Goal: Task Accomplishment & Management: Complete application form

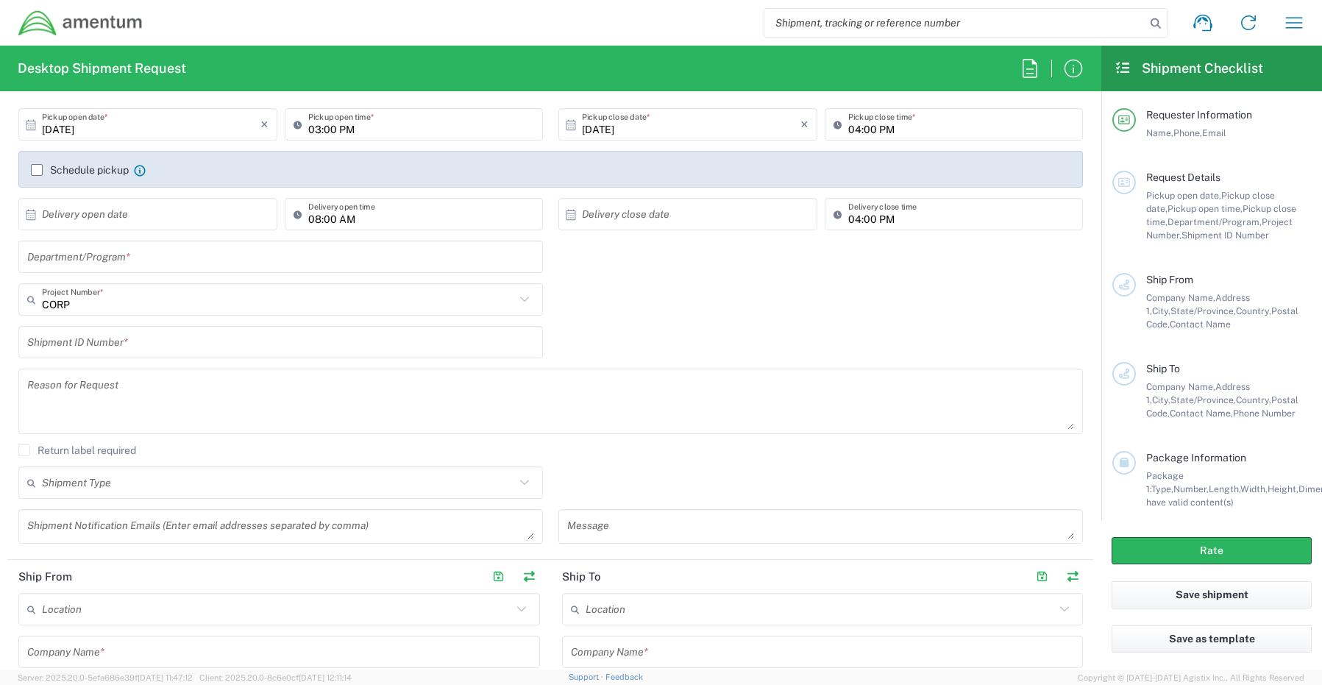
scroll to position [221, 0]
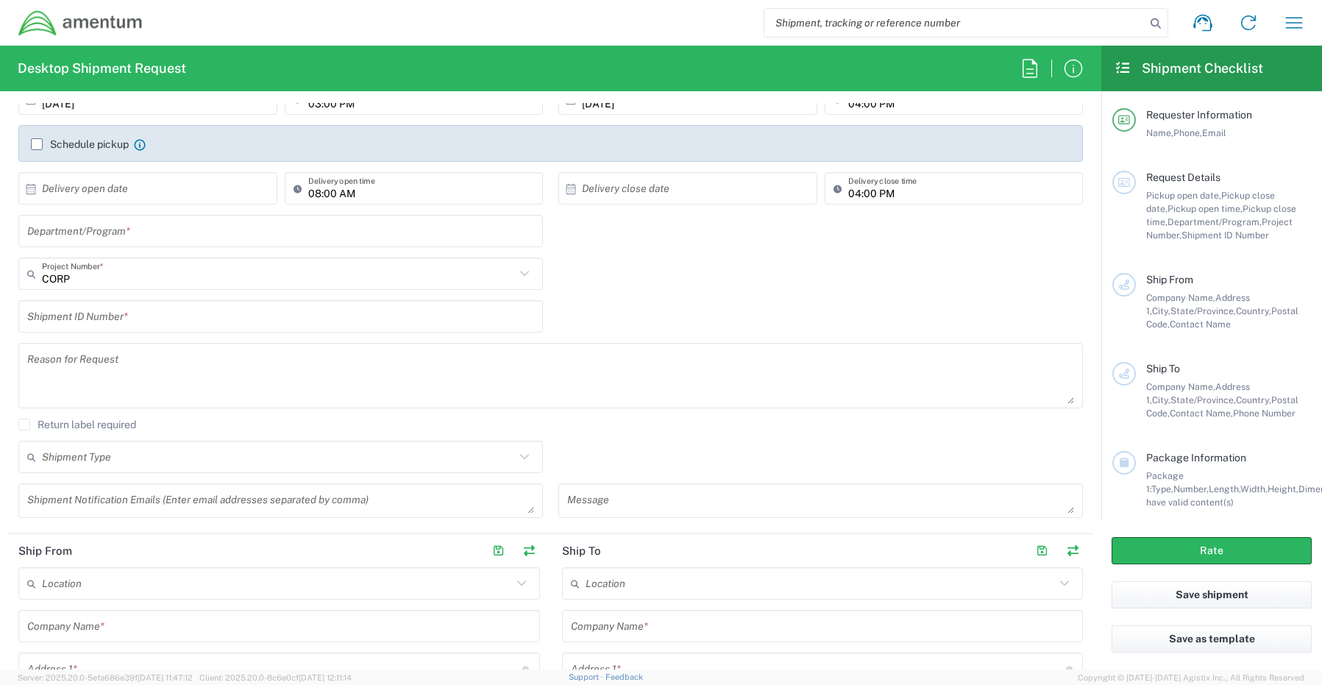
click at [57, 507] on textarea at bounding box center [280, 501] width 507 height 26
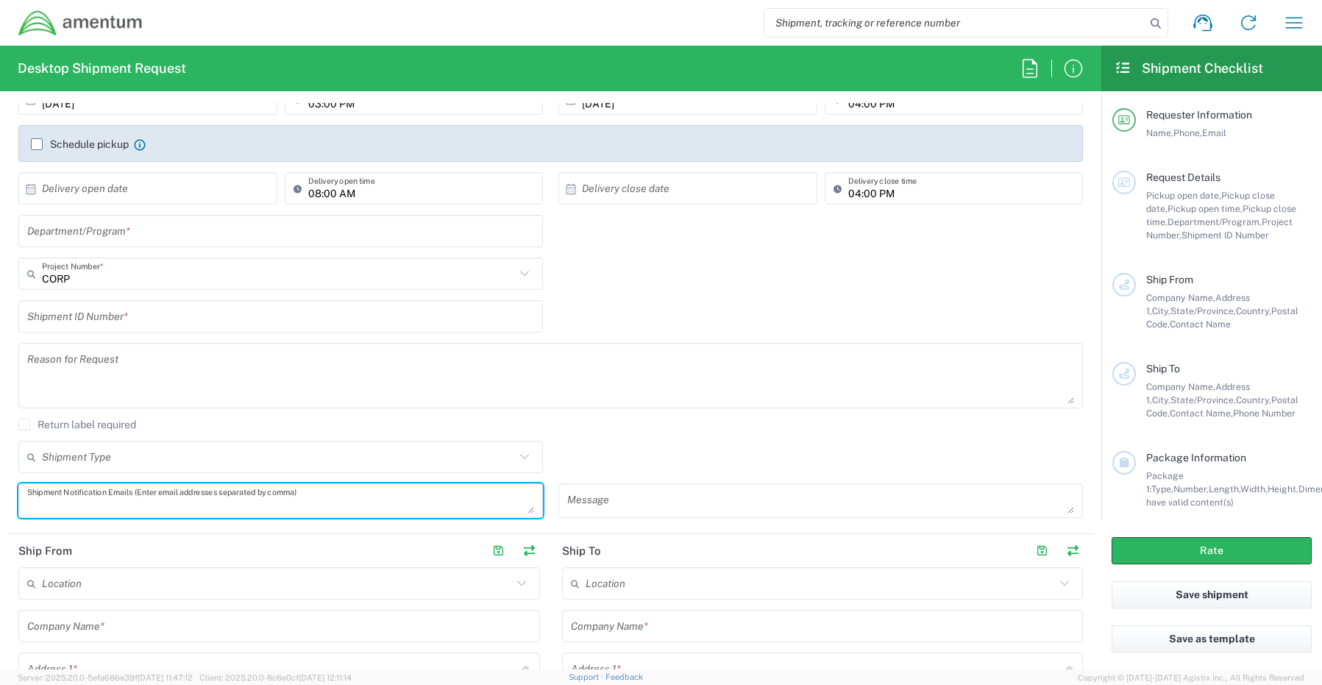
paste textarea "Ramnath.Cidambi@amentum.com"
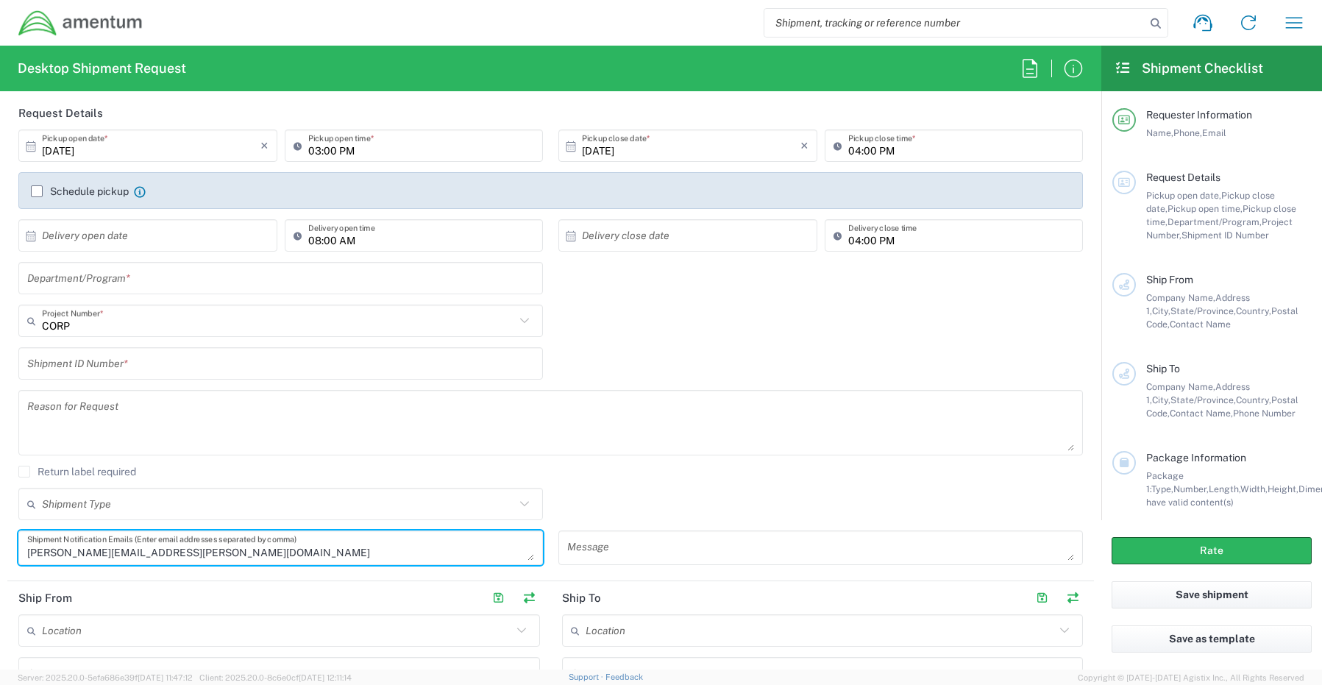
scroll to position [147, 0]
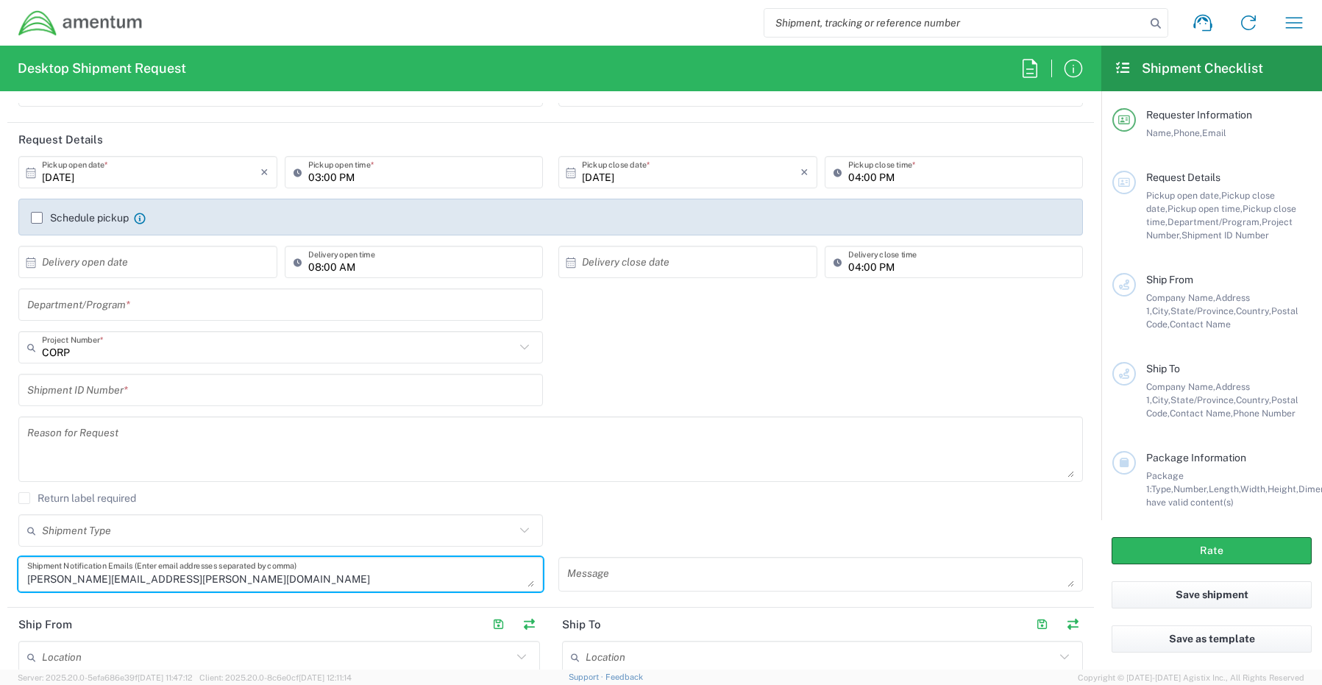
type textarea "Ramnath.Cidambi@amentum.com"
click at [81, 306] on input "text" at bounding box center [280, 305] width 507 height 26
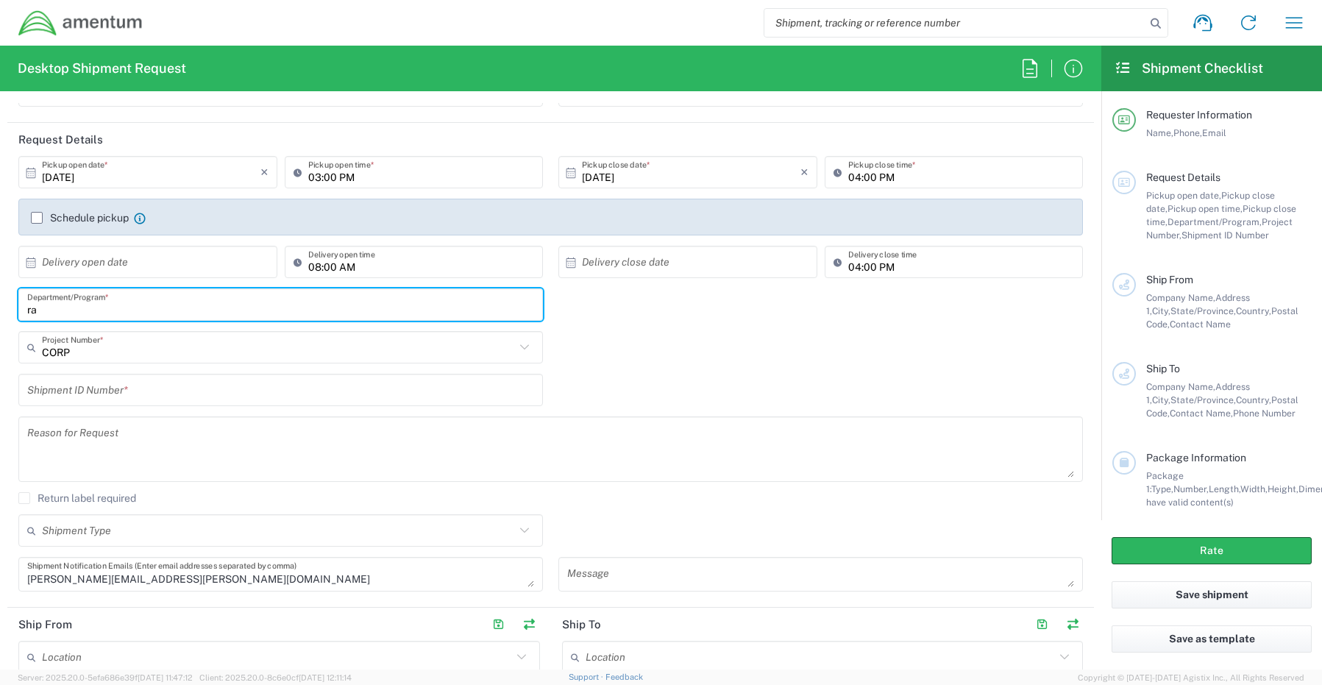
type input "r"
type input "T"
type input "Ramnath Cidambi"
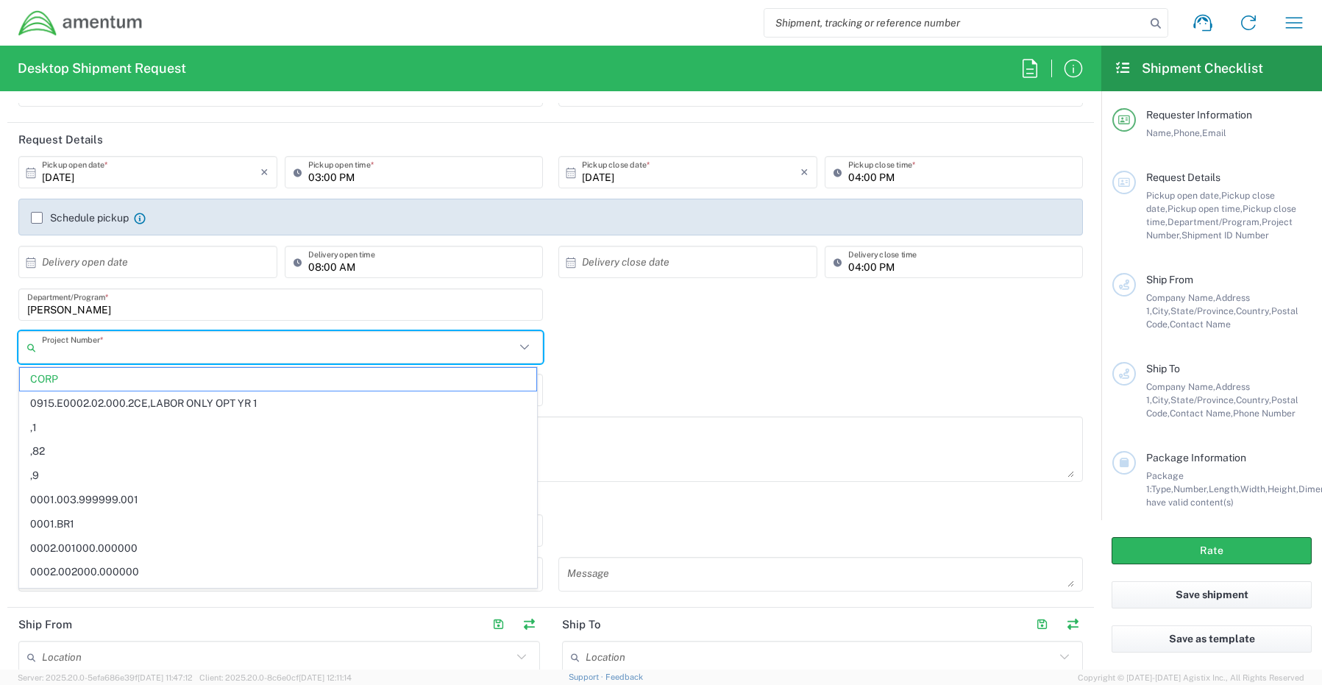
click at [71, 347] on input "text" at bounding box center [278, 348] width 473 height 26
paste input "ADMN.100123.0APPM"
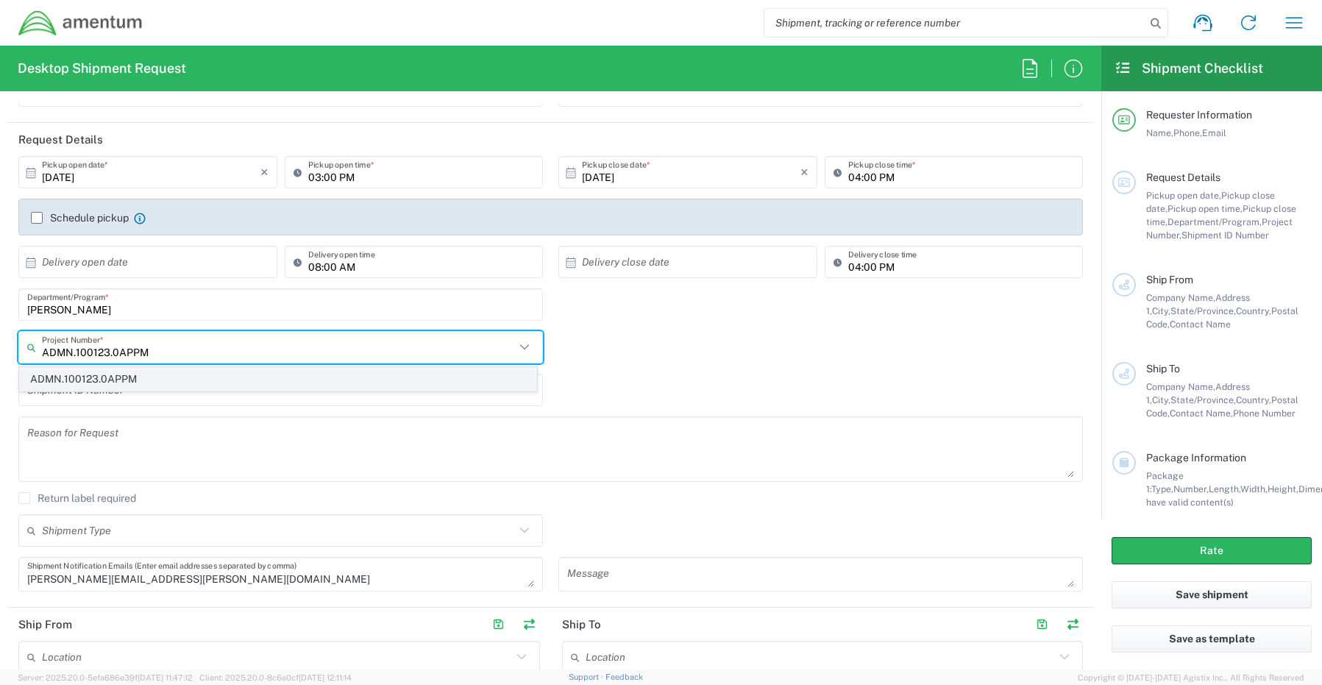
type input "ADMN.100123.0APPM"
click at [76, 385] on span "ADMN.100123.0APPM" at bounding box center [278, 379] width 516 height 23
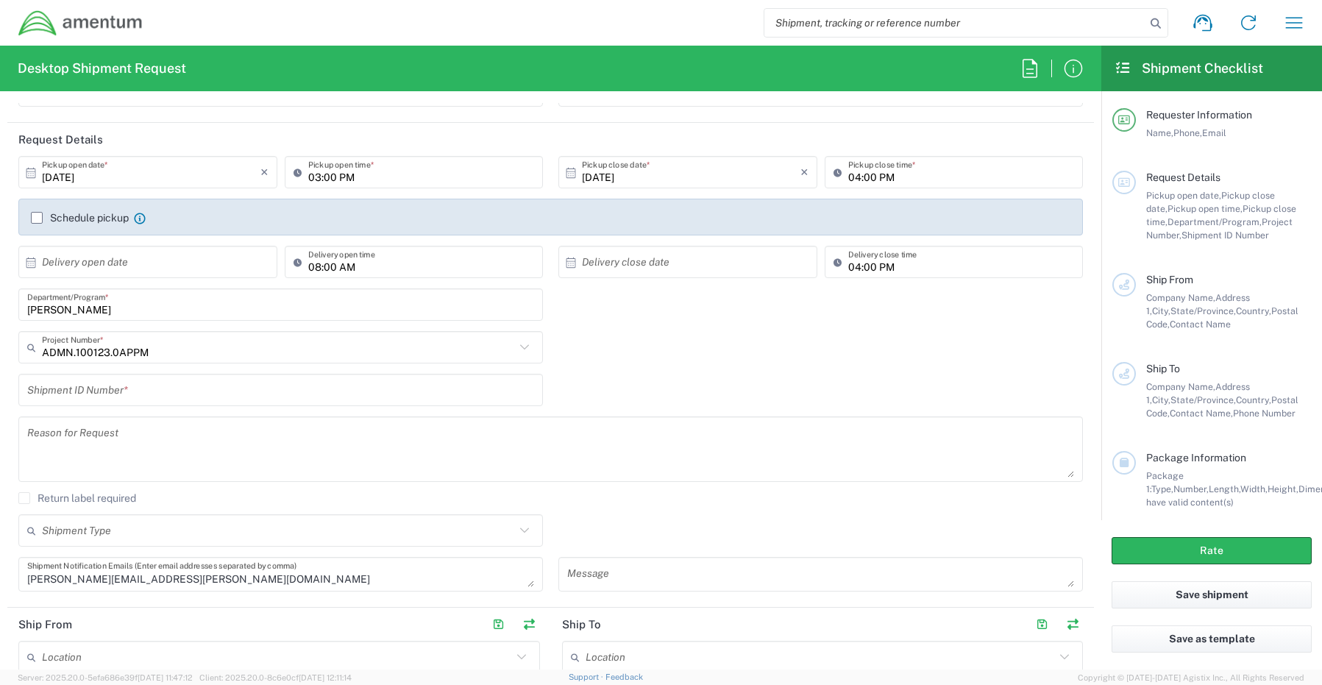
click at [88, 393] on input "text" at bounding box center [280, 390] width 507 height 26
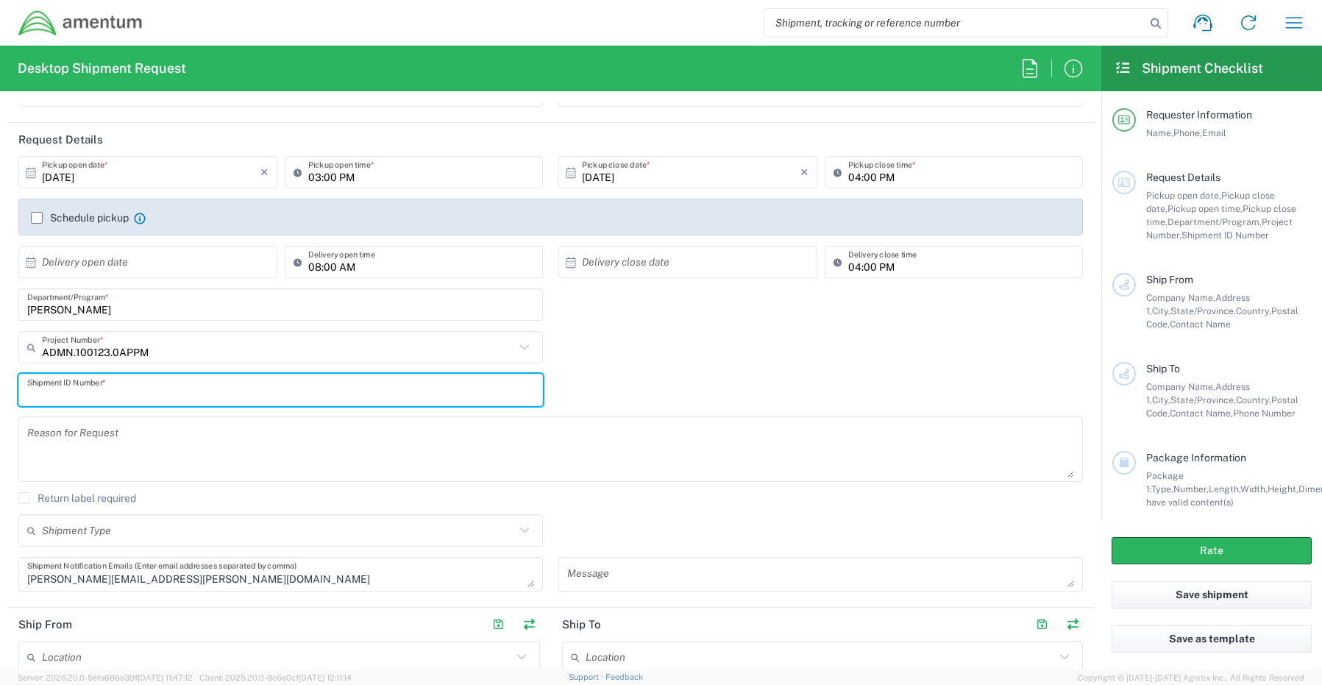
paste input "ADMN.100123.0APPM"
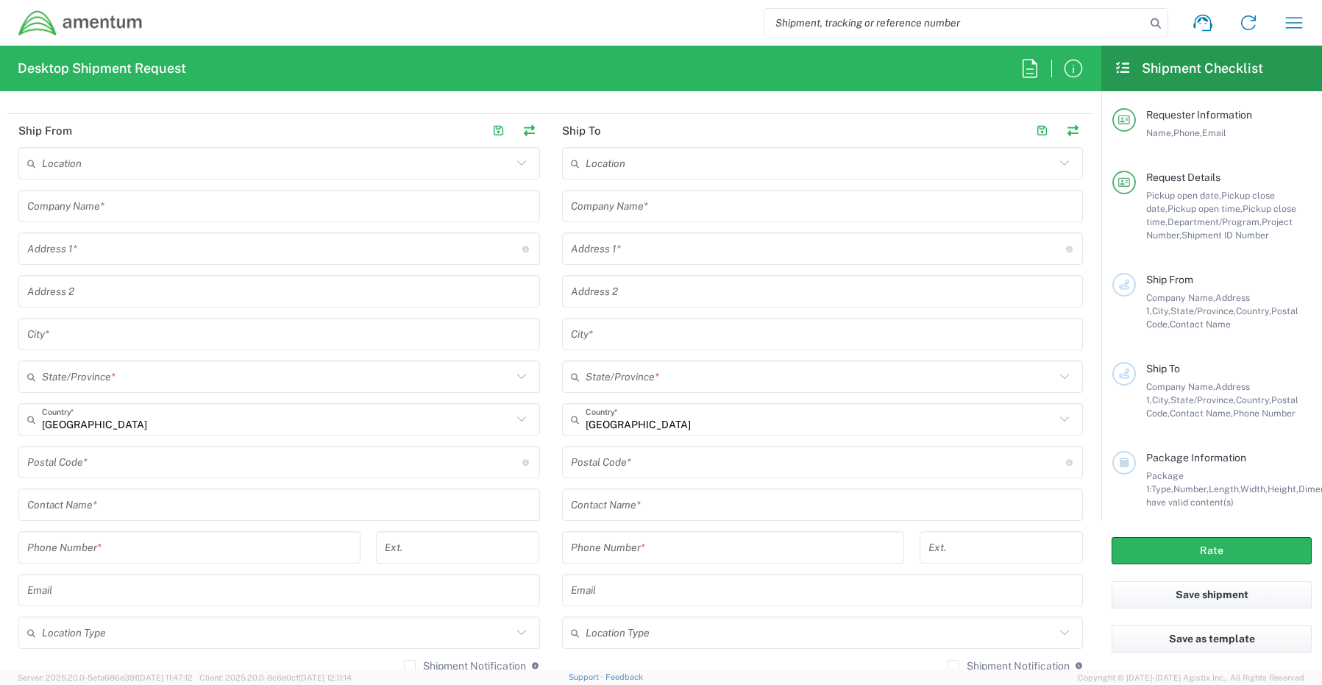
scroll to position [735, 0]
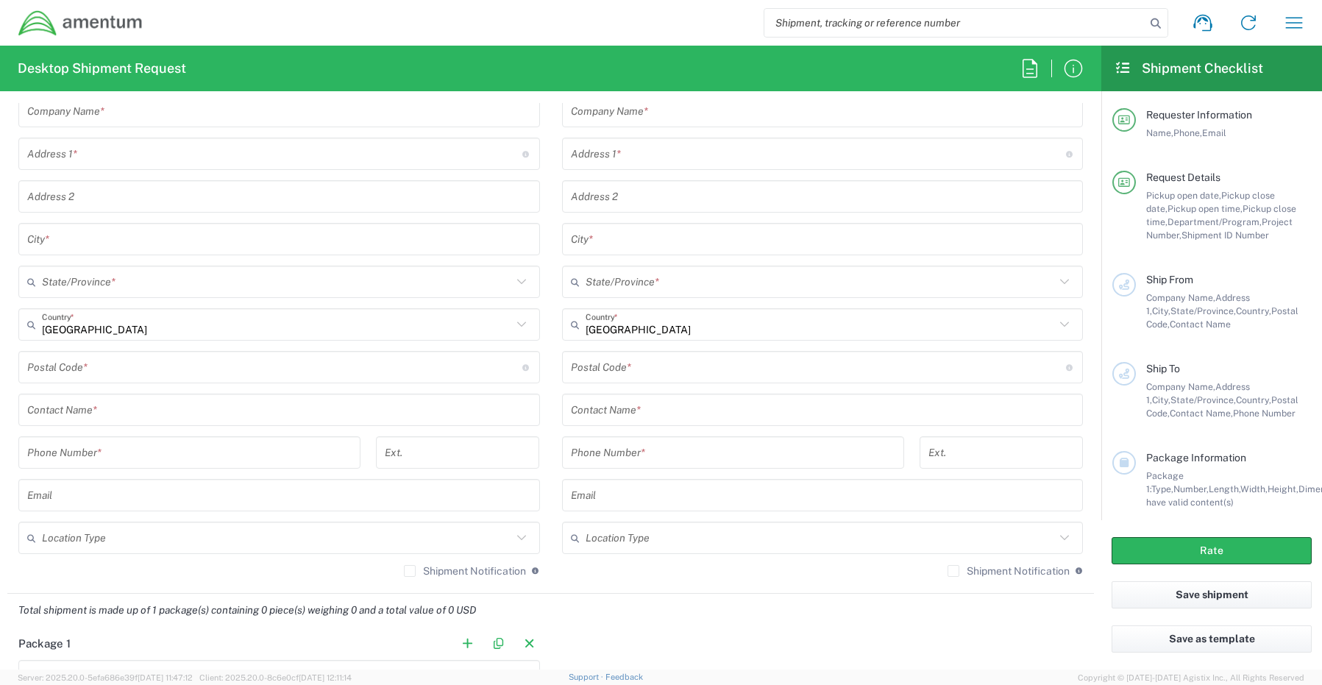
type input "ADMN.100123.0APPM"
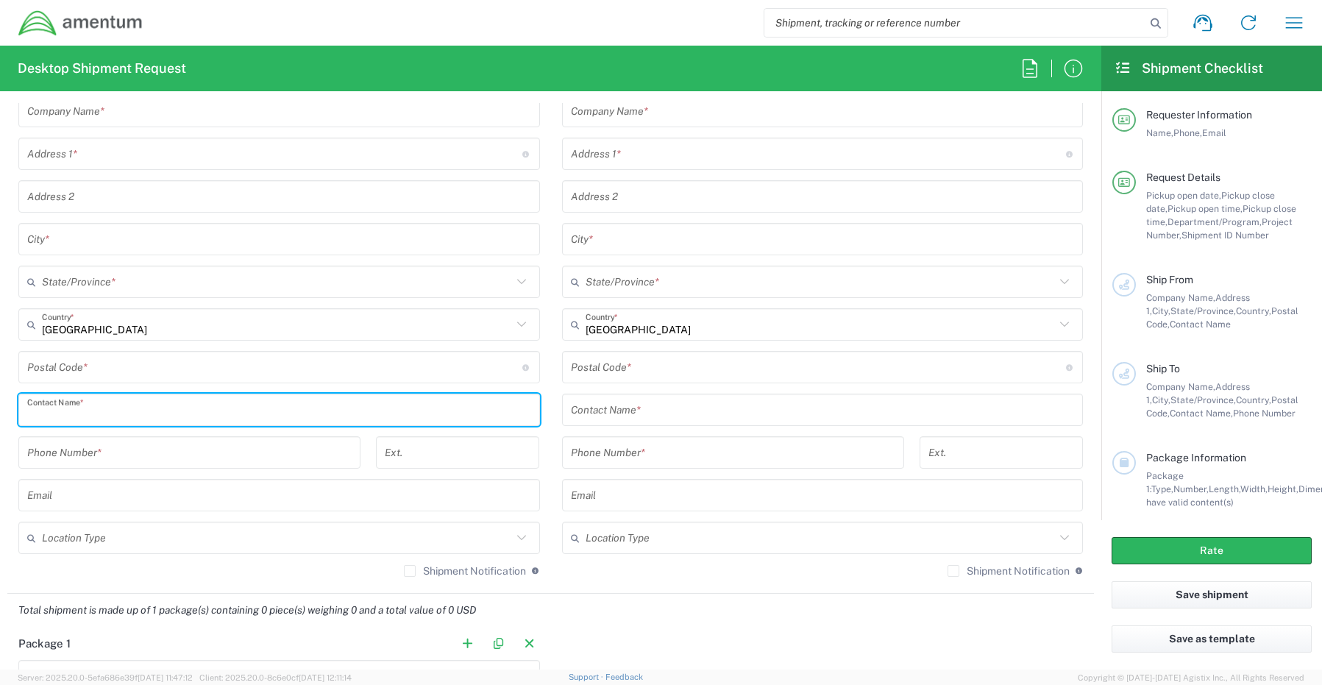
click at [99, 414] on input "text" at bounding box center [279, 410] width 504 height 26
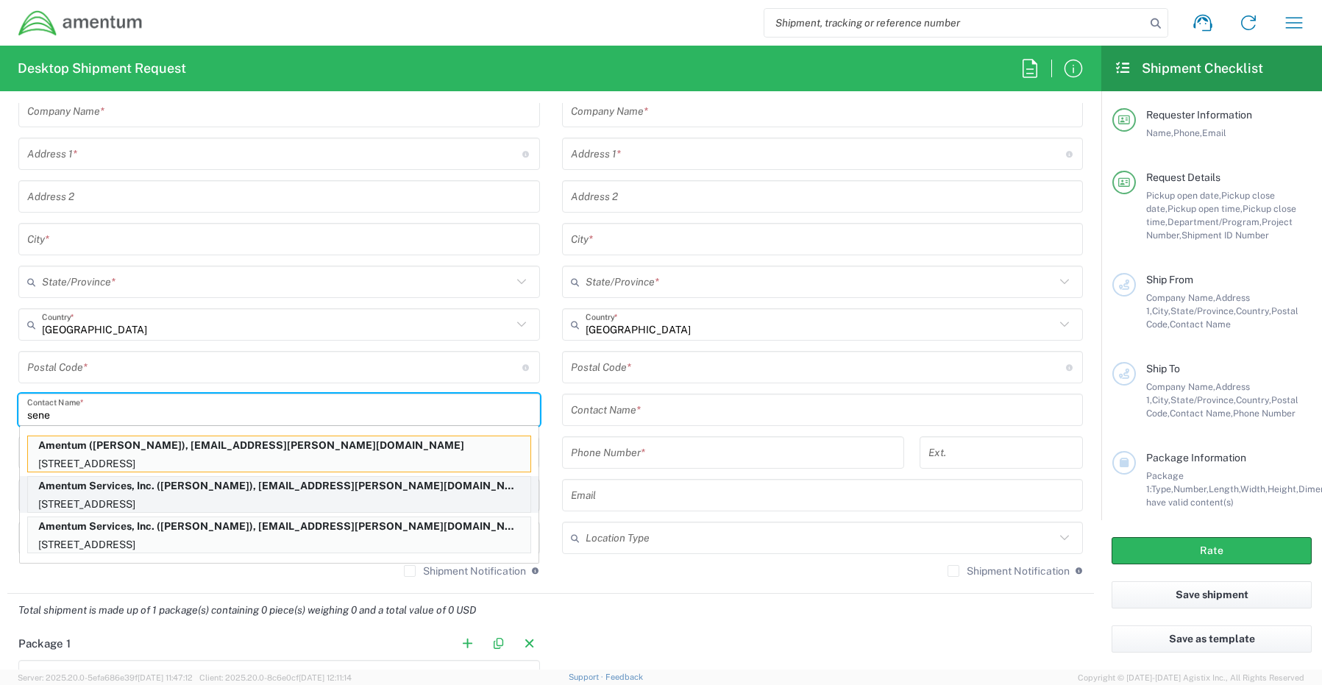
type input "sene"
click at [93, 496] on p "13500 Heritage Parkway, mail room, Fort Worth, TX, 76177, US" at bounding box center [279, 504] width 502 height 18
type input "Amentum Services, Inc."
type input "13500 Heritage Parkway"
type input "Fort Worth"
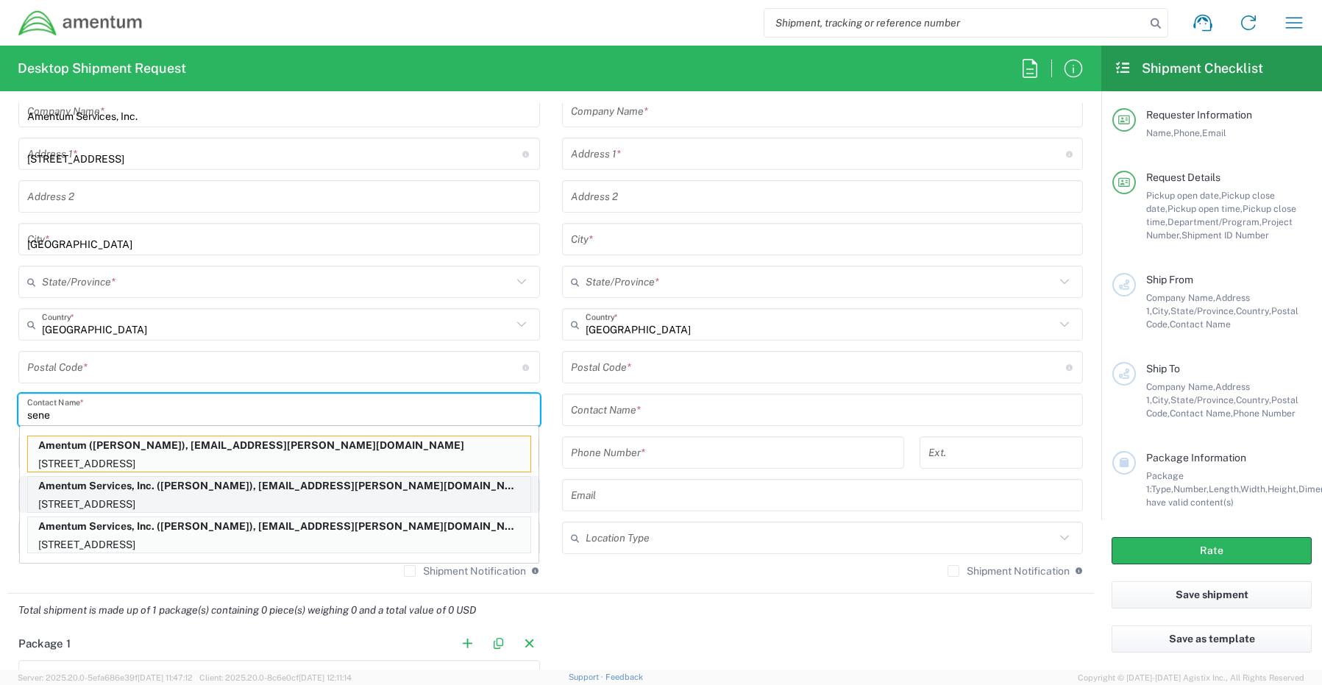
type input "Texas"
type input "76177"
type input "Senecia Morgan"
type input "817-224-1568"
type input "senecia.morgan@amentum.com"
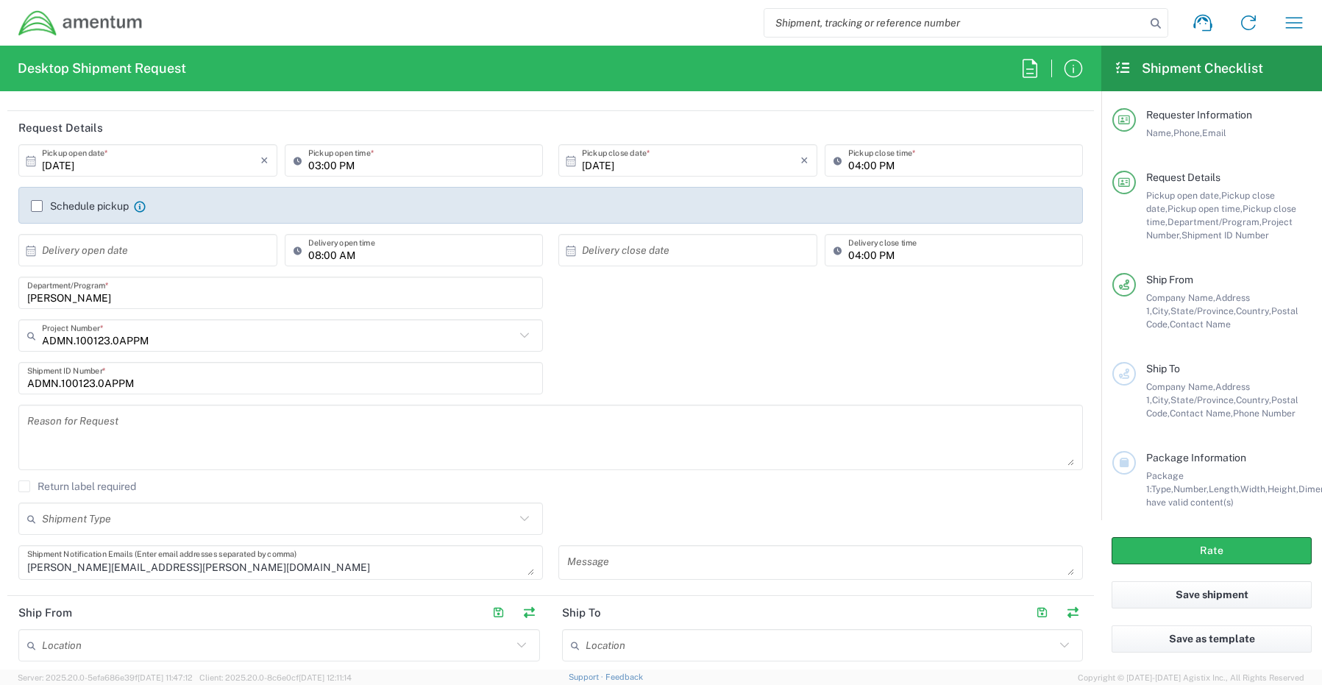
scroll to position [0, 0]
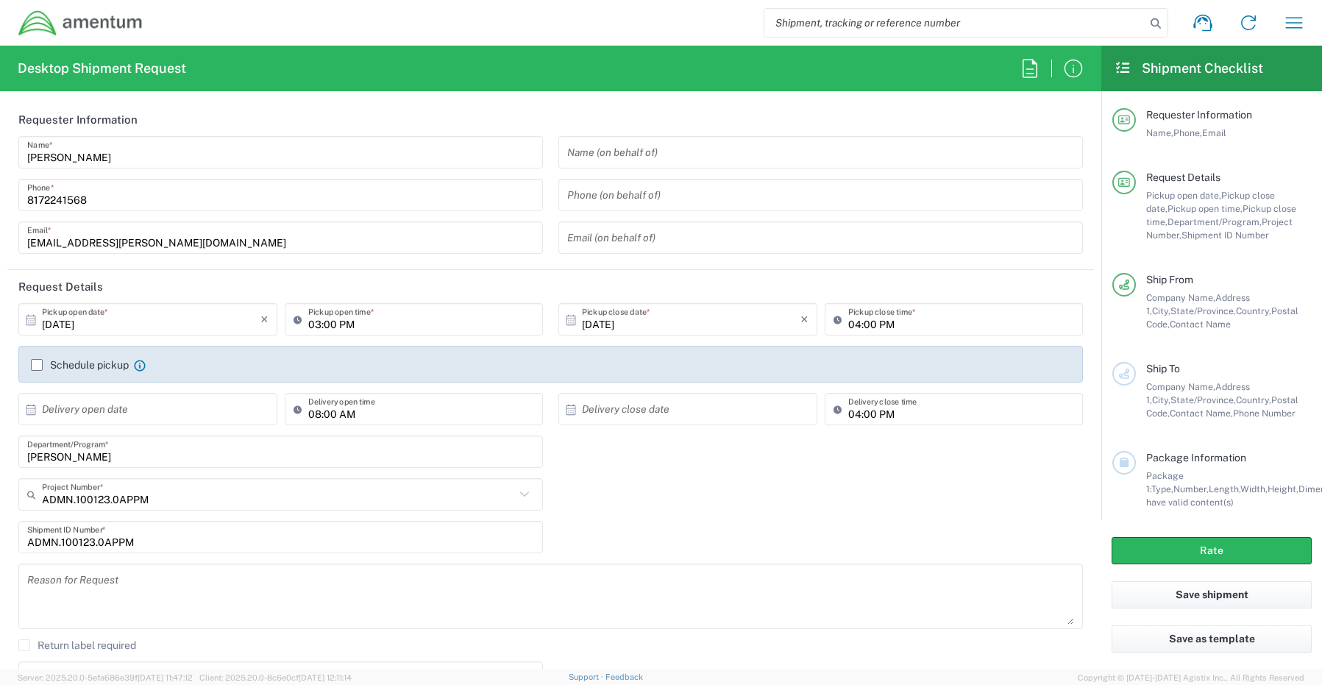
click at [113, 320] on input "10/07/2025" at bounding box center [151, 320] width 218 height 26
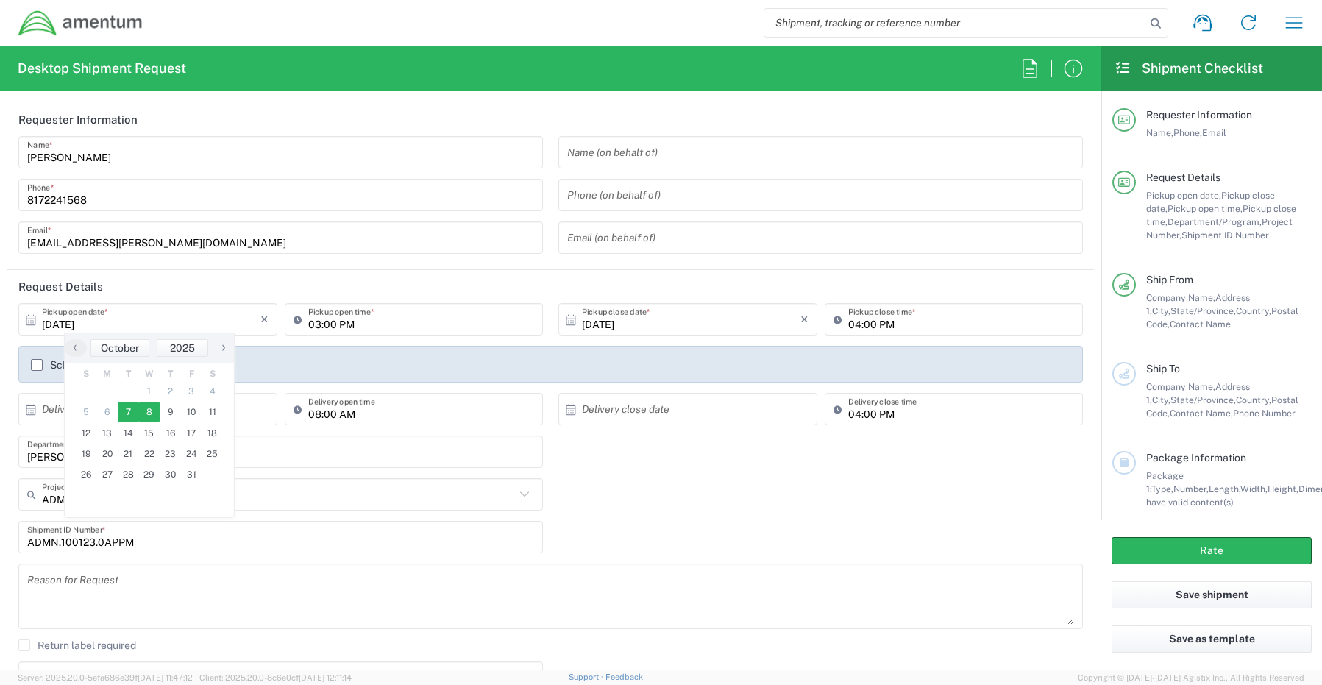
click at [150, 410] on span "8" at bounding box center [149, 412] width 21 height 21
type input "10/08/2025"
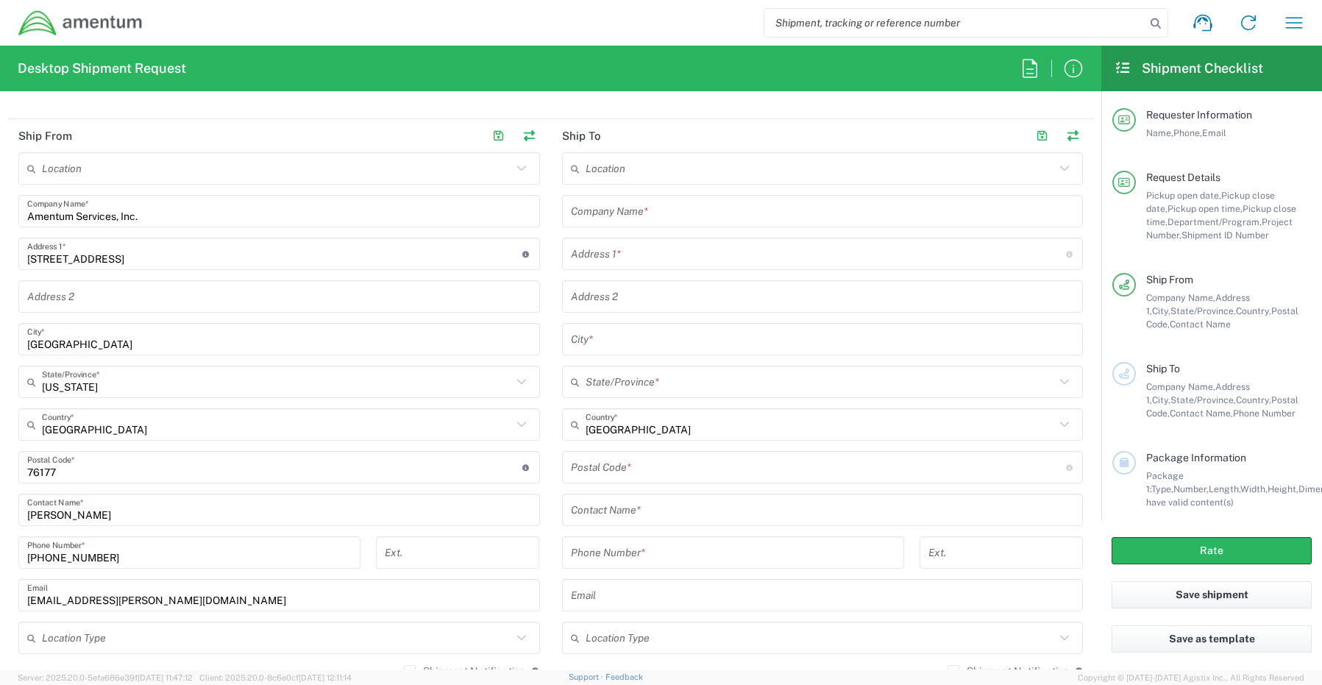
scroll to position [662, 0]
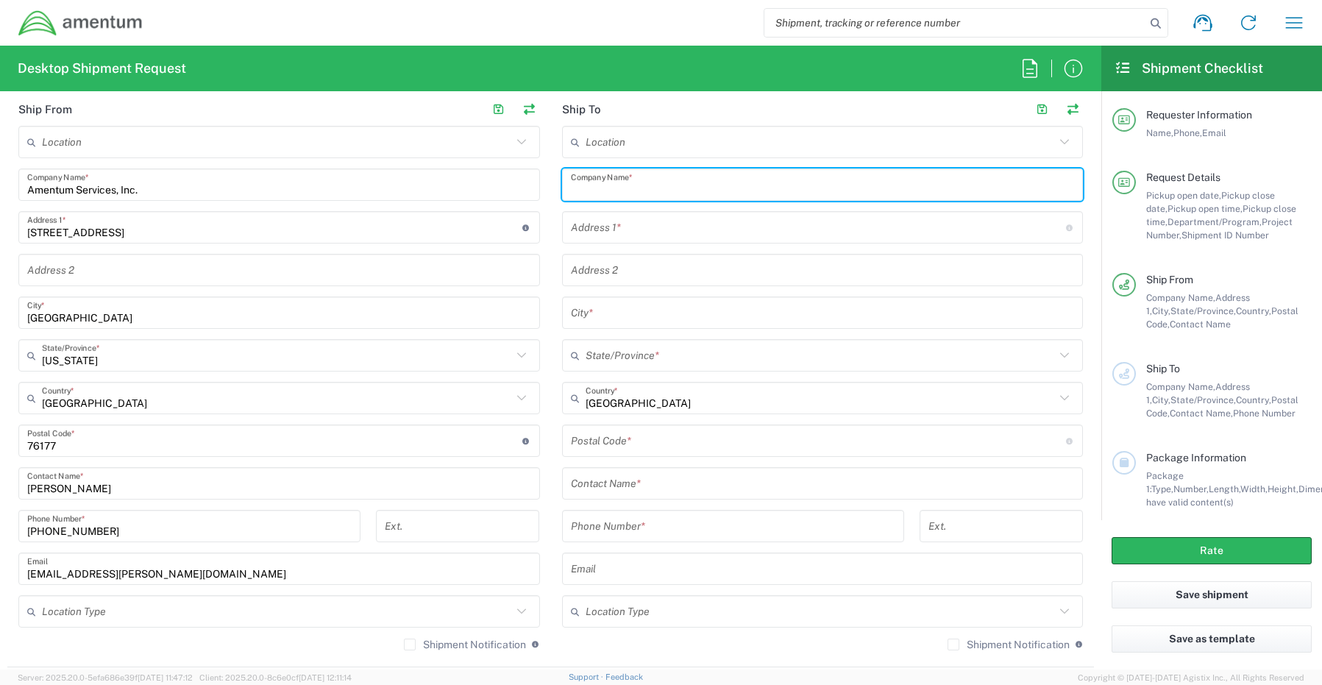
click at [649, 182] on input "text" at bounding box center [823, 185] width 504 height 26
type input "Amentum"
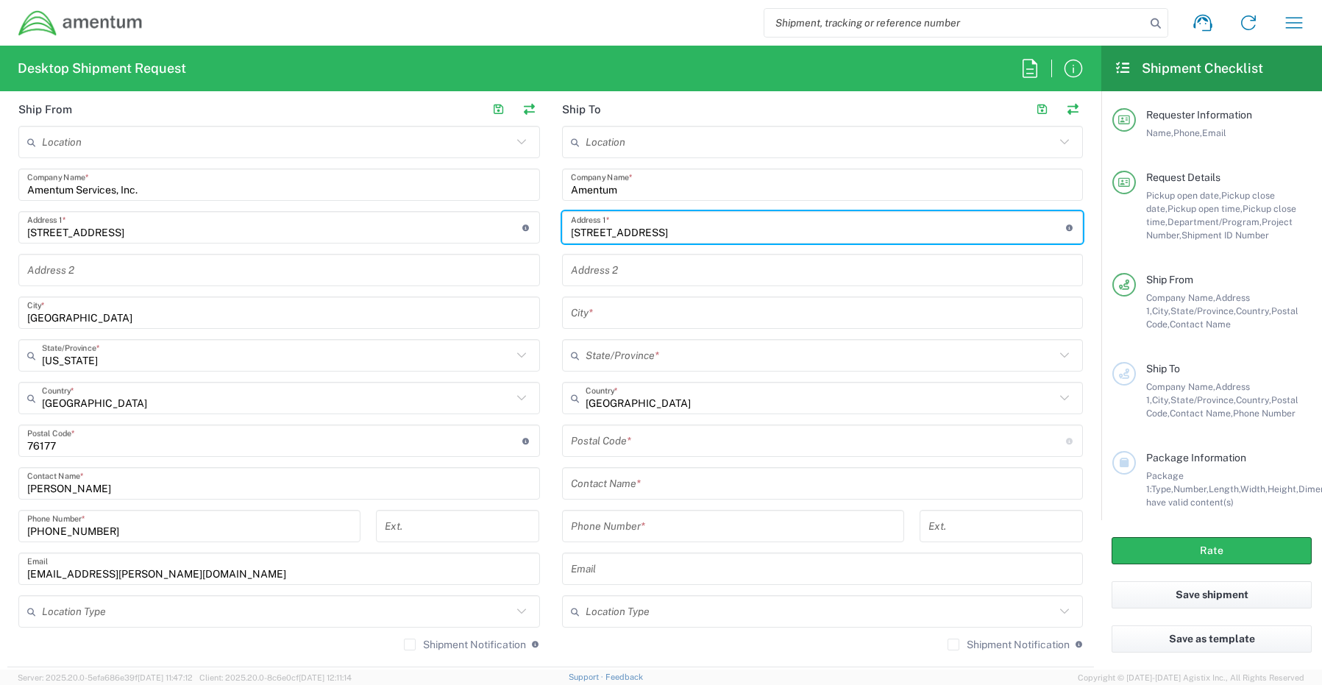
type input "4925 Cove Rd"
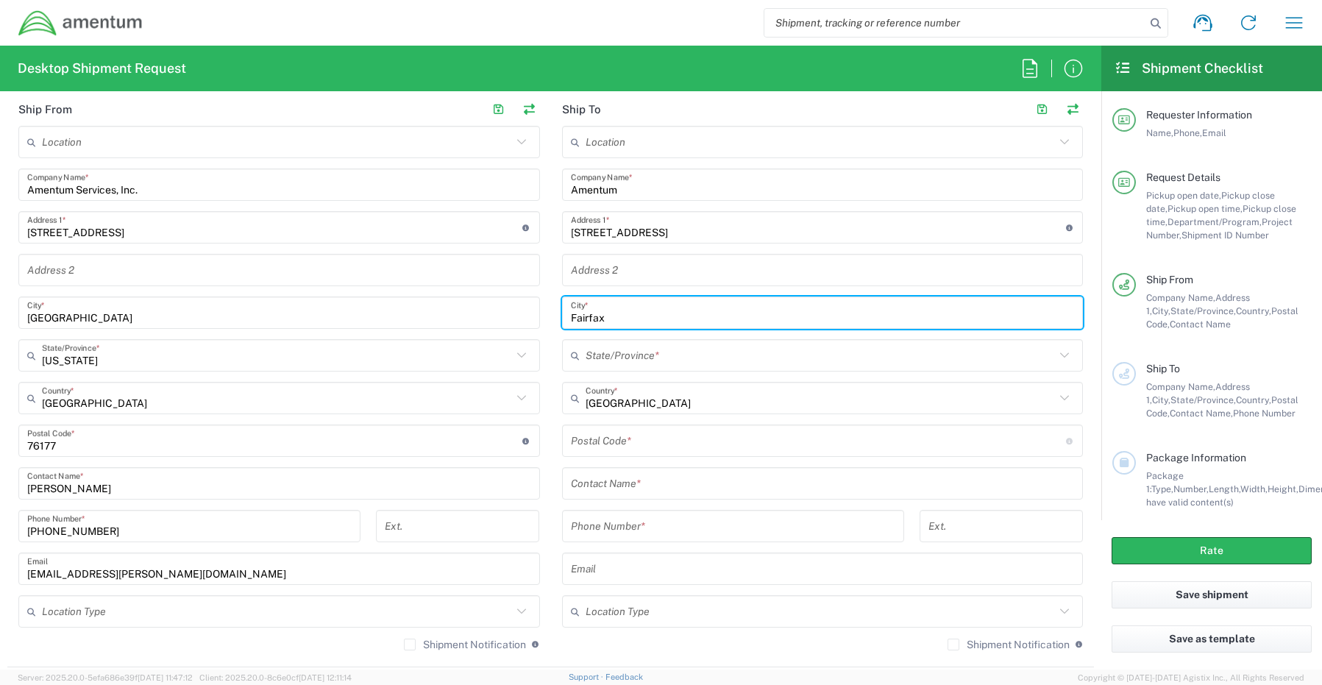
type input "Fairfax"
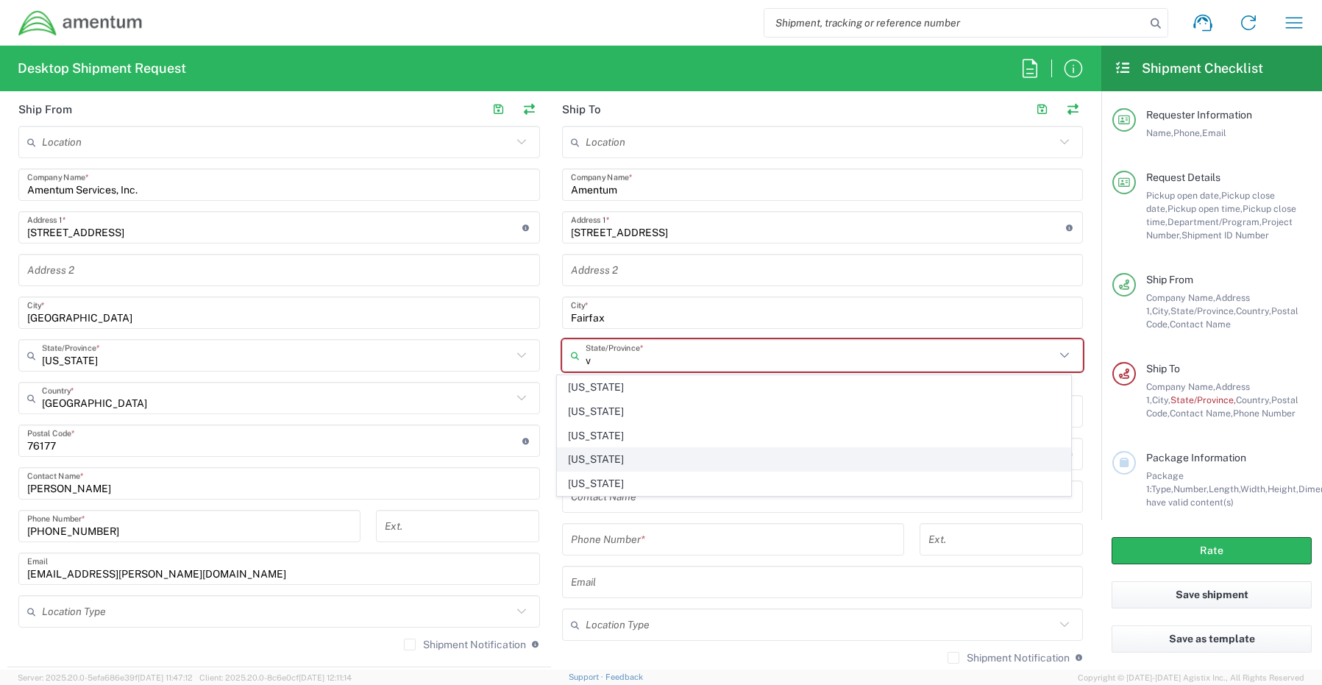
click at [608, 457] on span "Virginia" at bounding box center [813, 459] width 513 height 23
type input "Virginia"
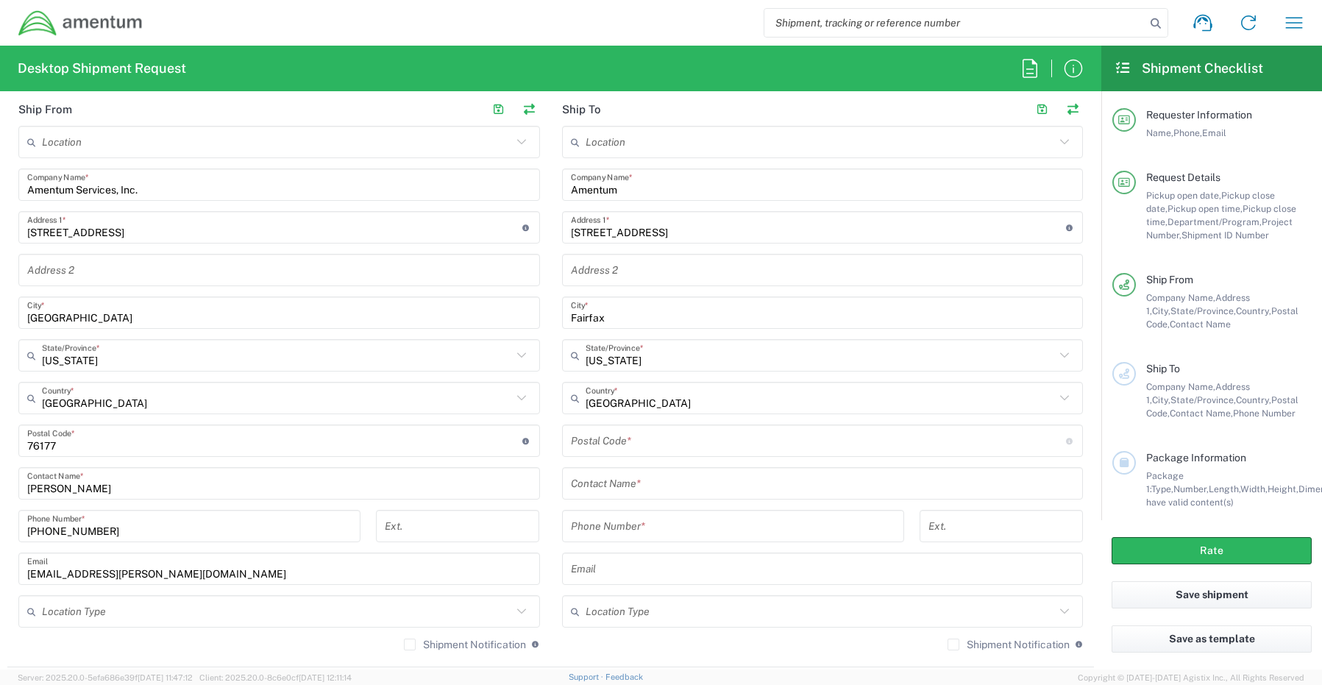
click at [605, 442] on input "undefined" at bounding box center [818, 441] width 495 height 26
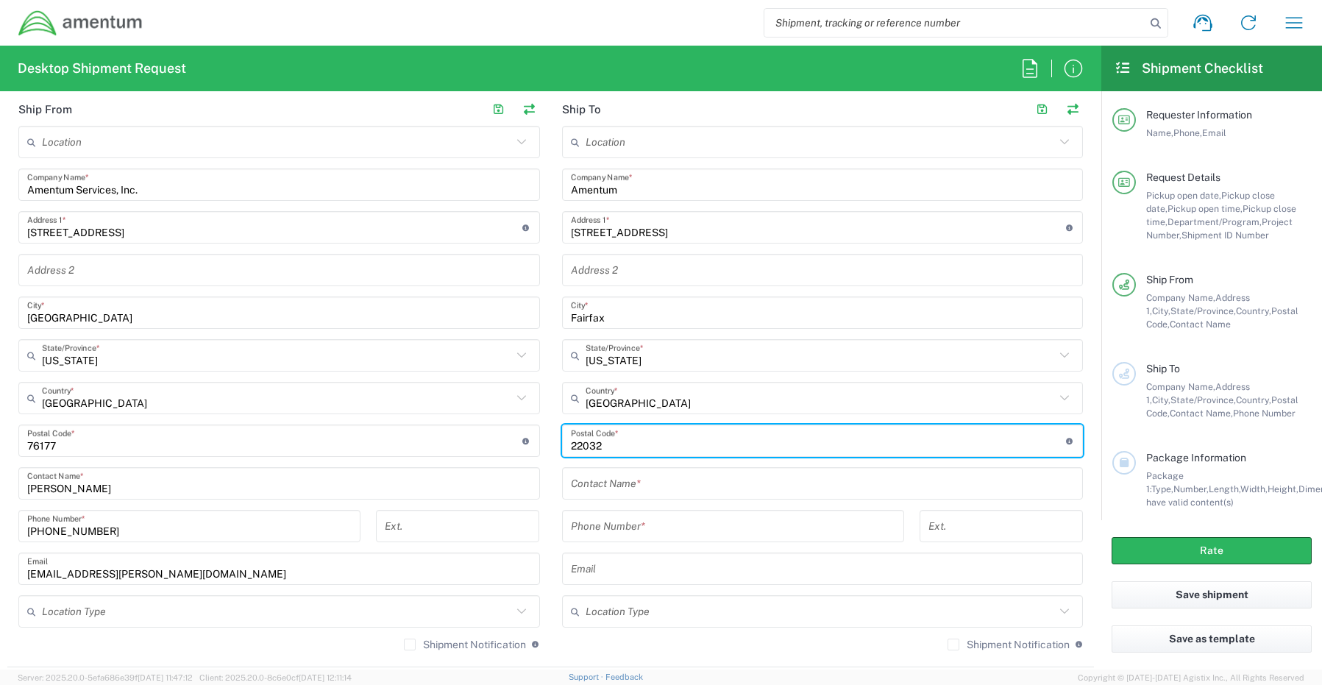
type input "22032"
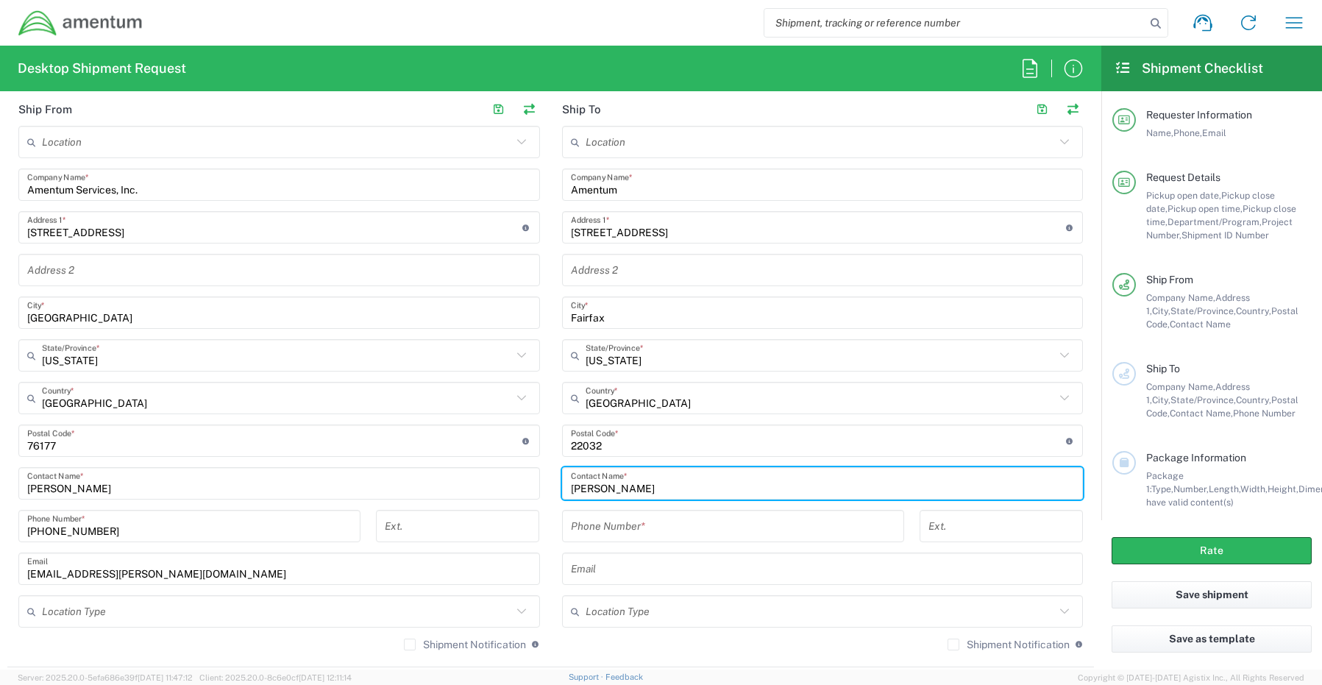
type input "Chuck Hyland"
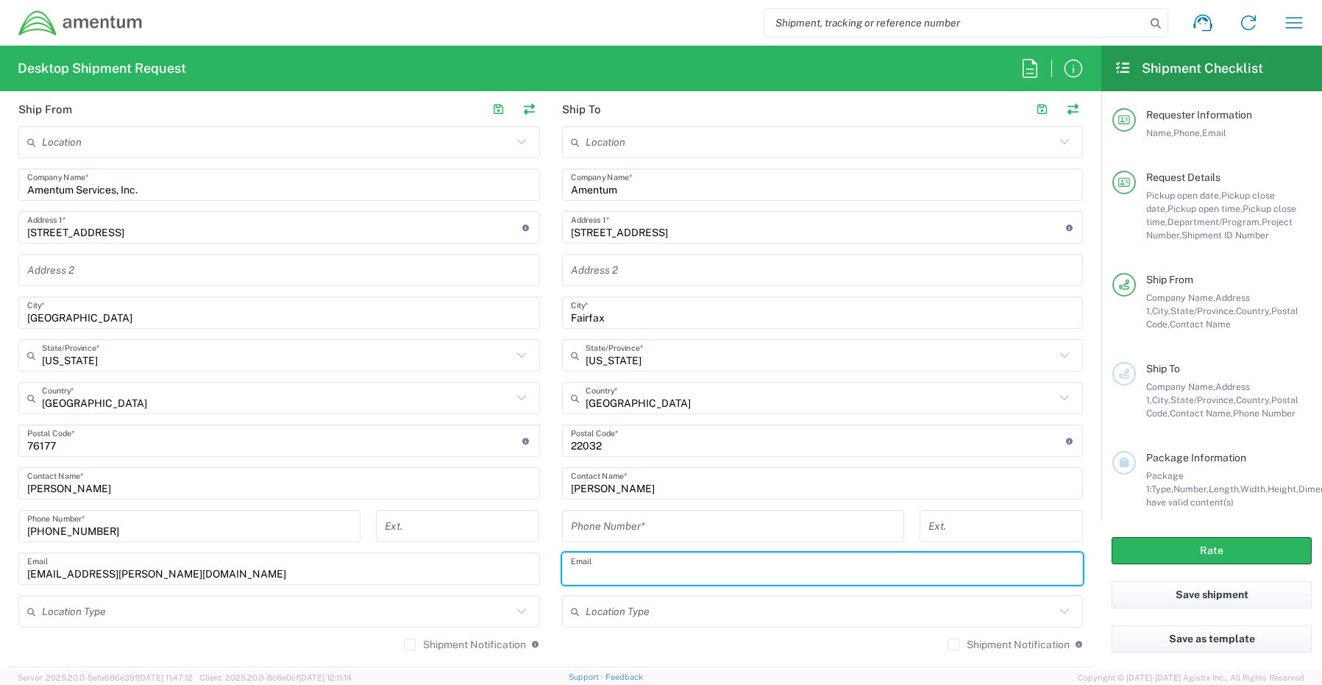
click at [605, 568] on input "text" at bounding box center [823, 569] width 504 height 26
paste input "chuck.hyland@amentum.com"
type input "chuck.hyland@amentum.com"
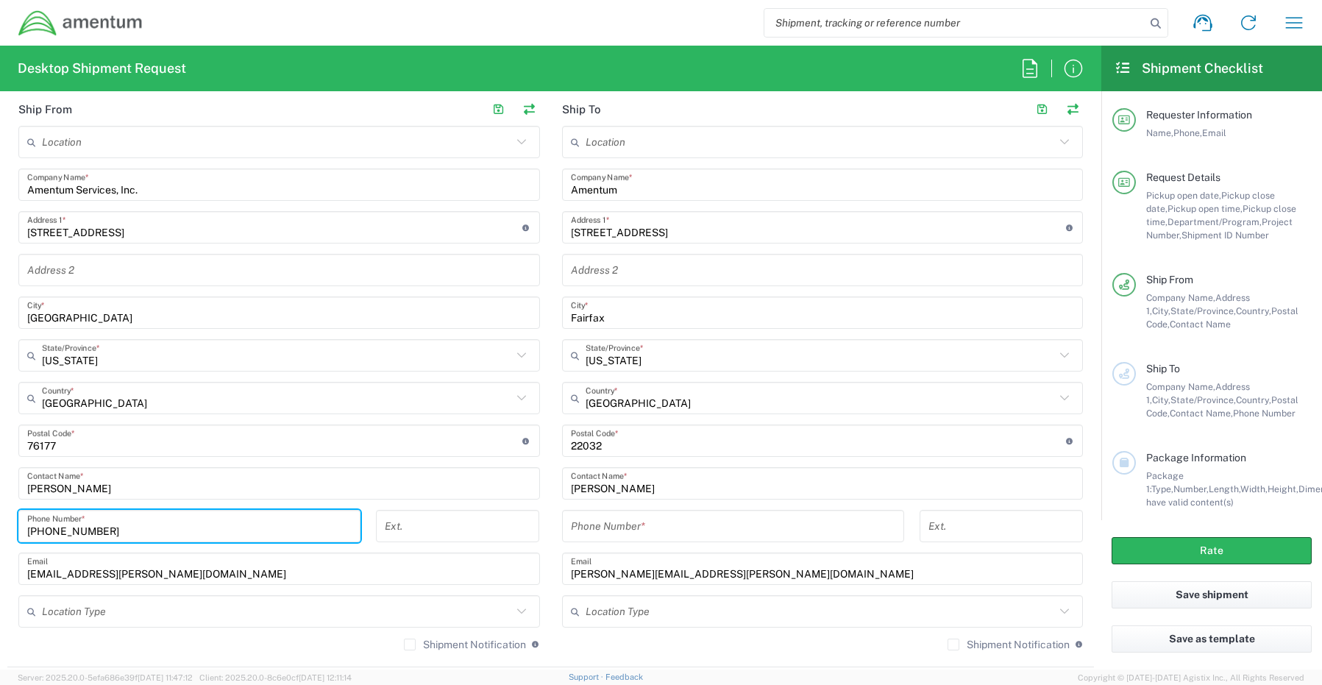
drag, startPoint x: 160, startPoint y: 530, endPoint x: 47, endPoint y: 532, distance: 112.5
click at [50, 532] on input "817-224-1568" at bounding box center [189, 526] width 324 height 26
click at [107, 535] on input "817-224-1568" at bounding box center [189, 526] width 324 height 26
drag, startPoint x: 106, startPoint y: 533, endPoint x: 11, endPoint y: 533, distance: 94.9
click at [12, 533] on div "817-224-1568 Phone Number *" at bounding box center [189, 531] width 357 height 43
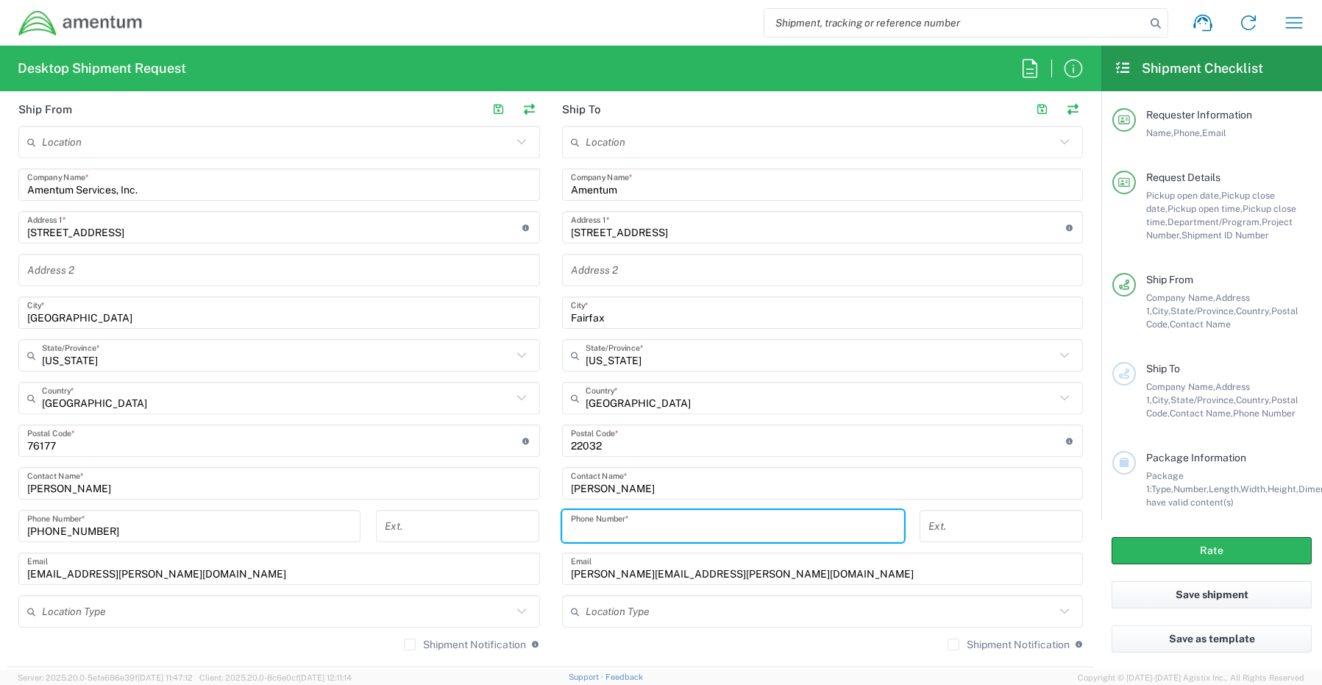
click at [638, 528] on input "tel" at bounding box center [733, 526] width 324 height 26
paste input "817-224-1568"
type input "817-224-1568"
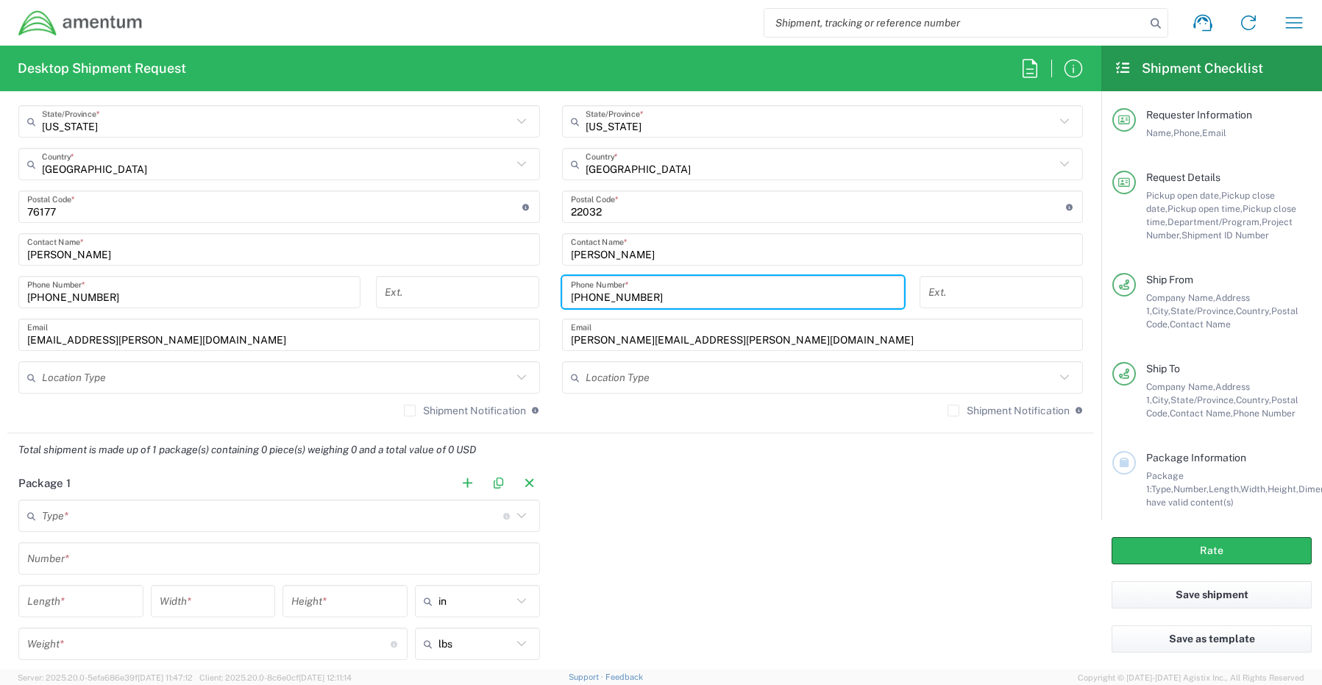
scroll to position [956, 0]
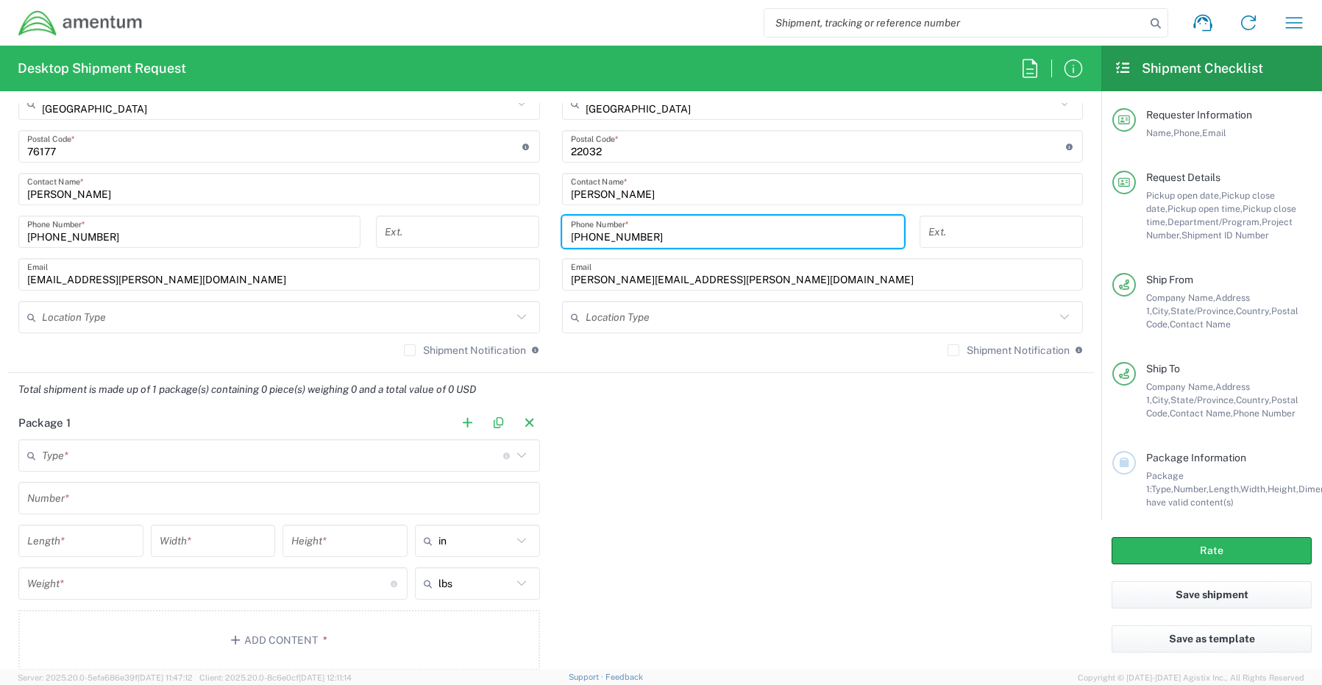
click at [82, 455] on input "text" at bounding box center [272, 456] width 461 height 26
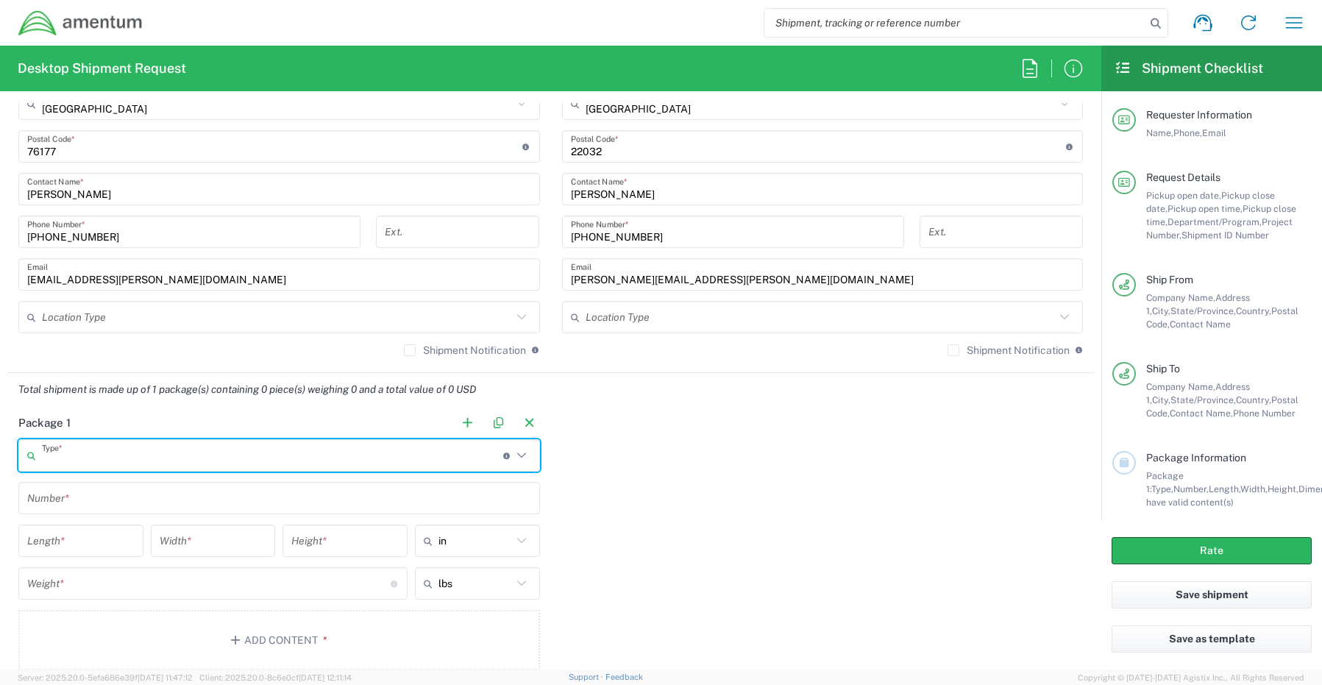
click at [74, 459] on input "text" at bounding box center [272, 456] width 461 height 26
drag, startPoint x: 74, startPoint y: 457, endPoint x: 160, endPoint y: 454, distance: 86.1
click at [74, 456] on input "text" at bounding box center [272, 456] width 461 height 26
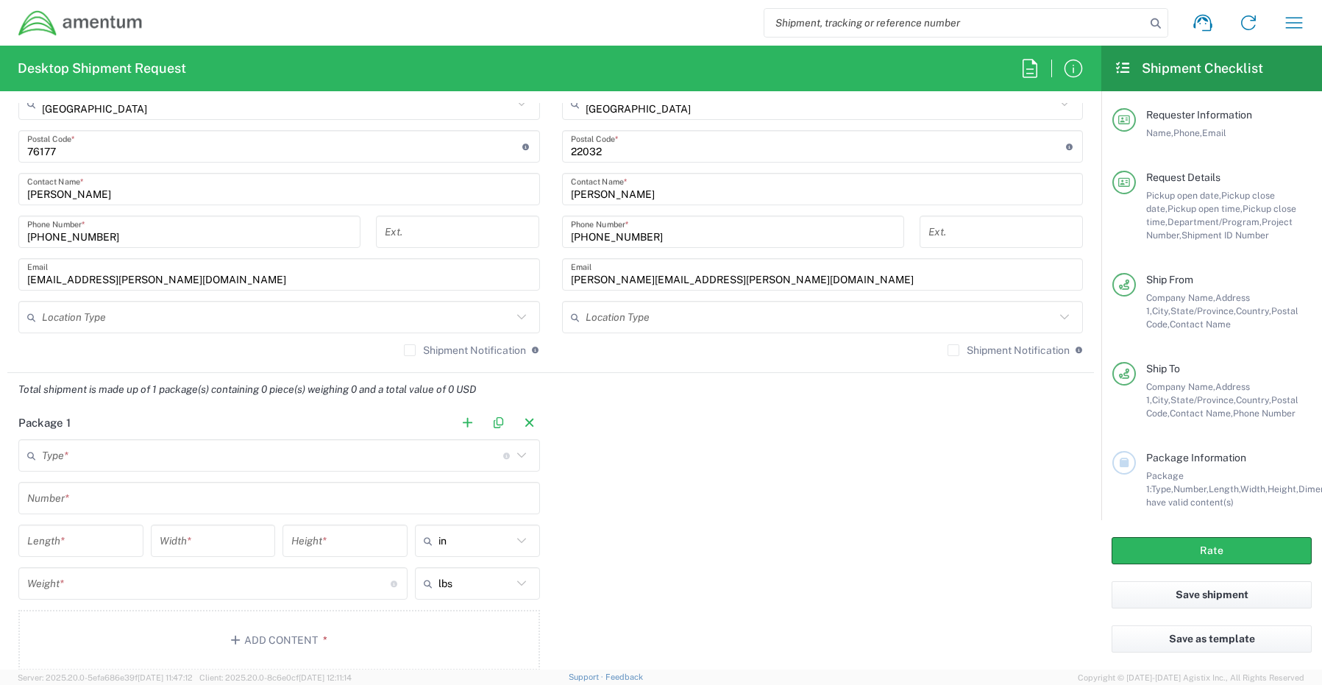
click at [514, 454] on icon at bounding box center [521, 455] width 19 height 19
click at [513, 452] on icon at bounding box center [521, 455] width 19 height 19
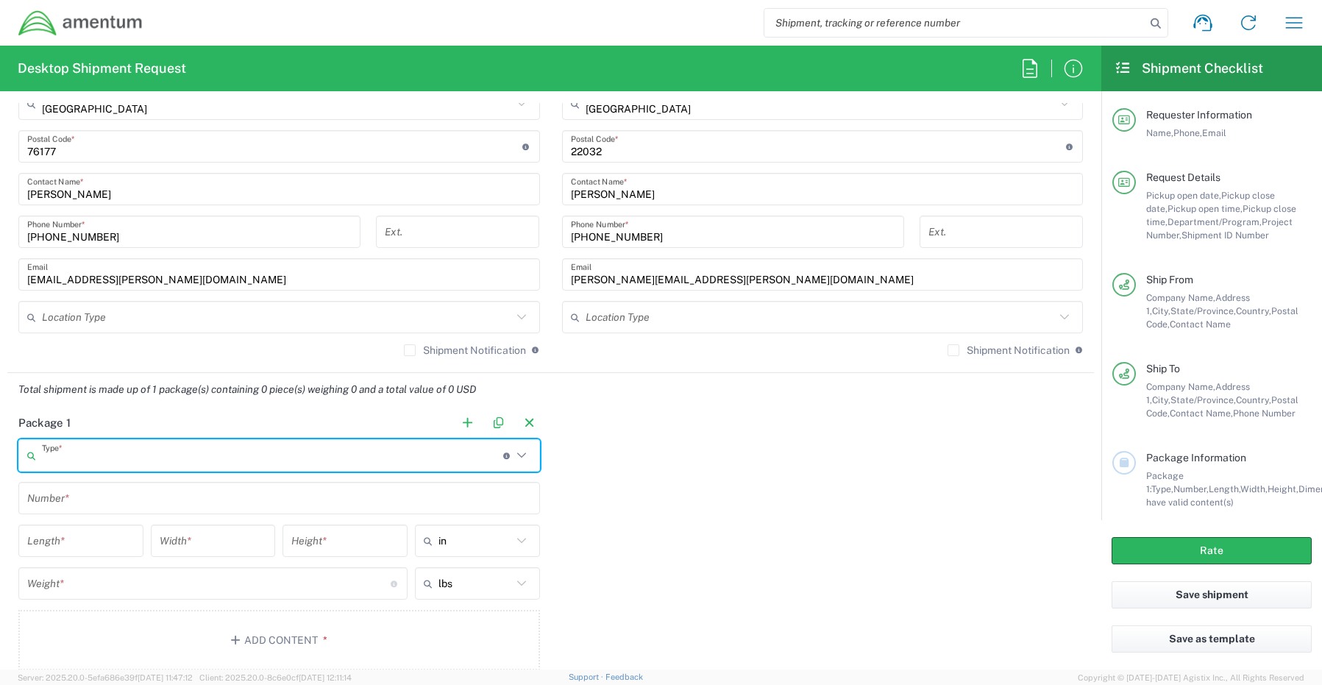
click at [605, 441] on div "Package 1 Type * Material used to package goods Crate(s) Envelope Pallet(s) Ove…" at bounding box center [550, 543] width 1086 height 275
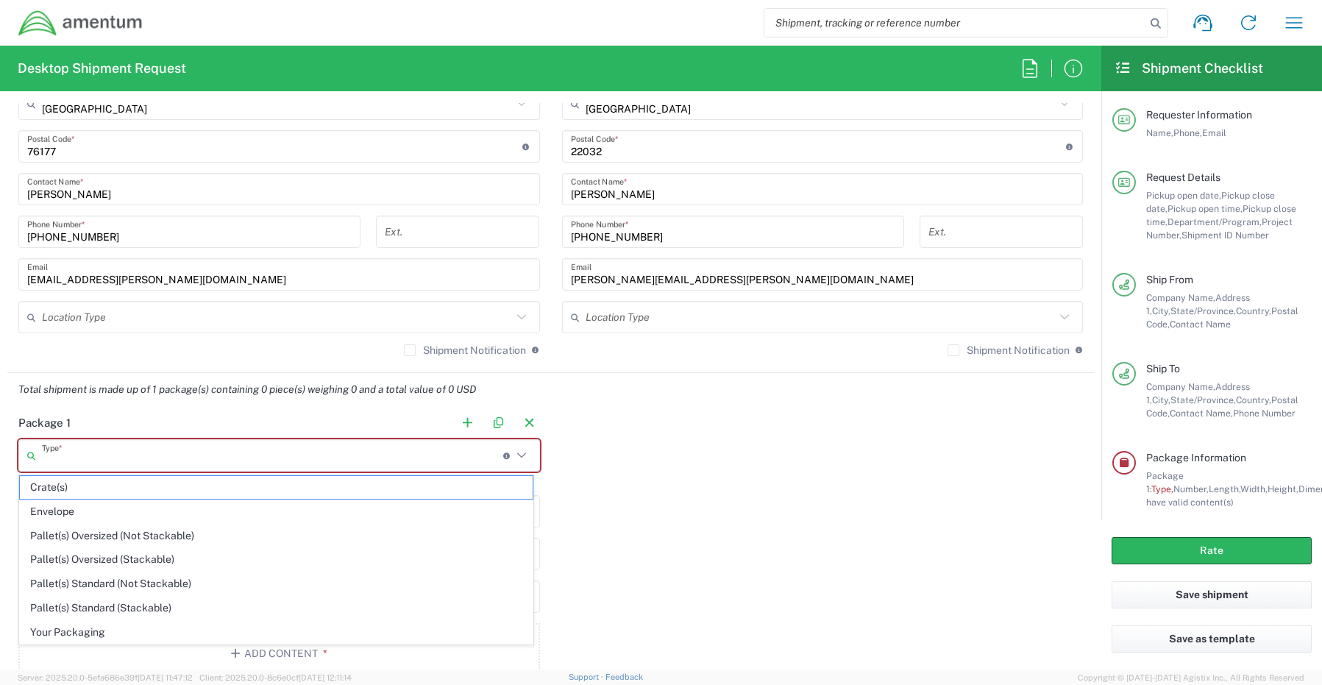
click at [46, 450] on input "text" at bounding box center [272, 456] width 461 height 26
click at [55, 625] on span "Your Packaging" at bounding box center [276, 632] width 513 height 23
type input "Your Packaging"
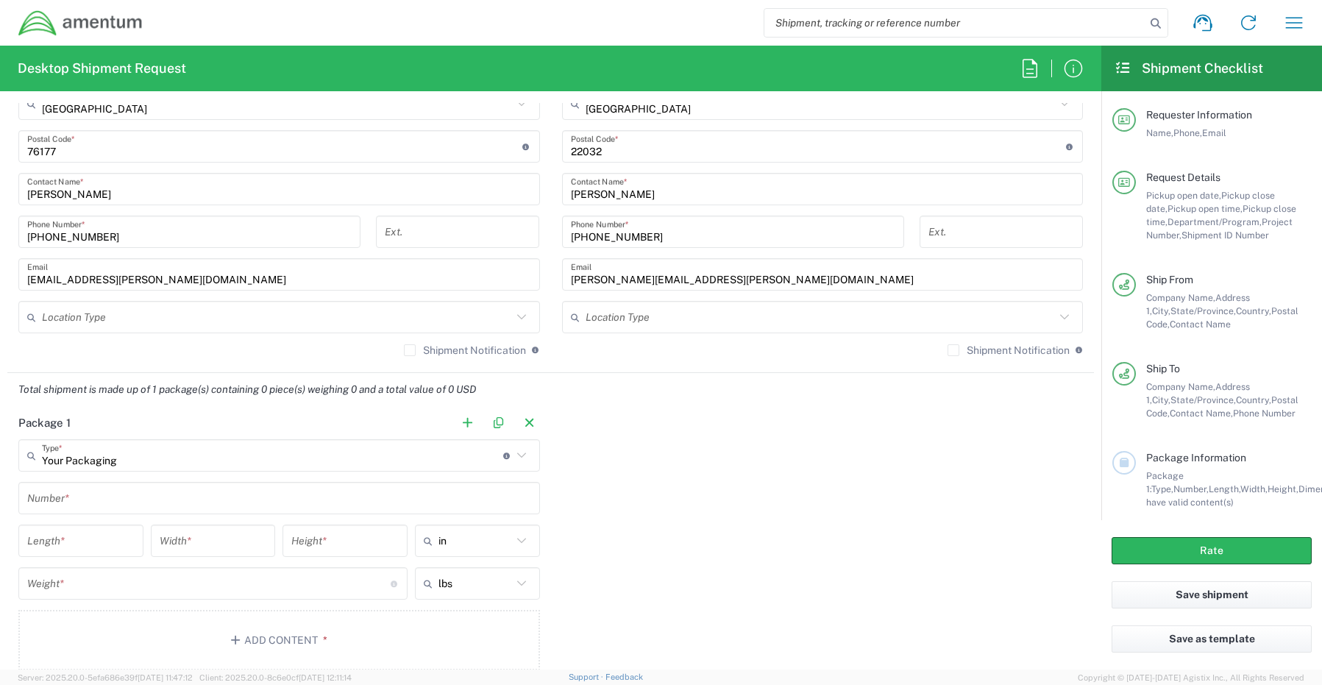
click at [93, 498] on input "text" at bounding box center [279, 498] width 504 height 26
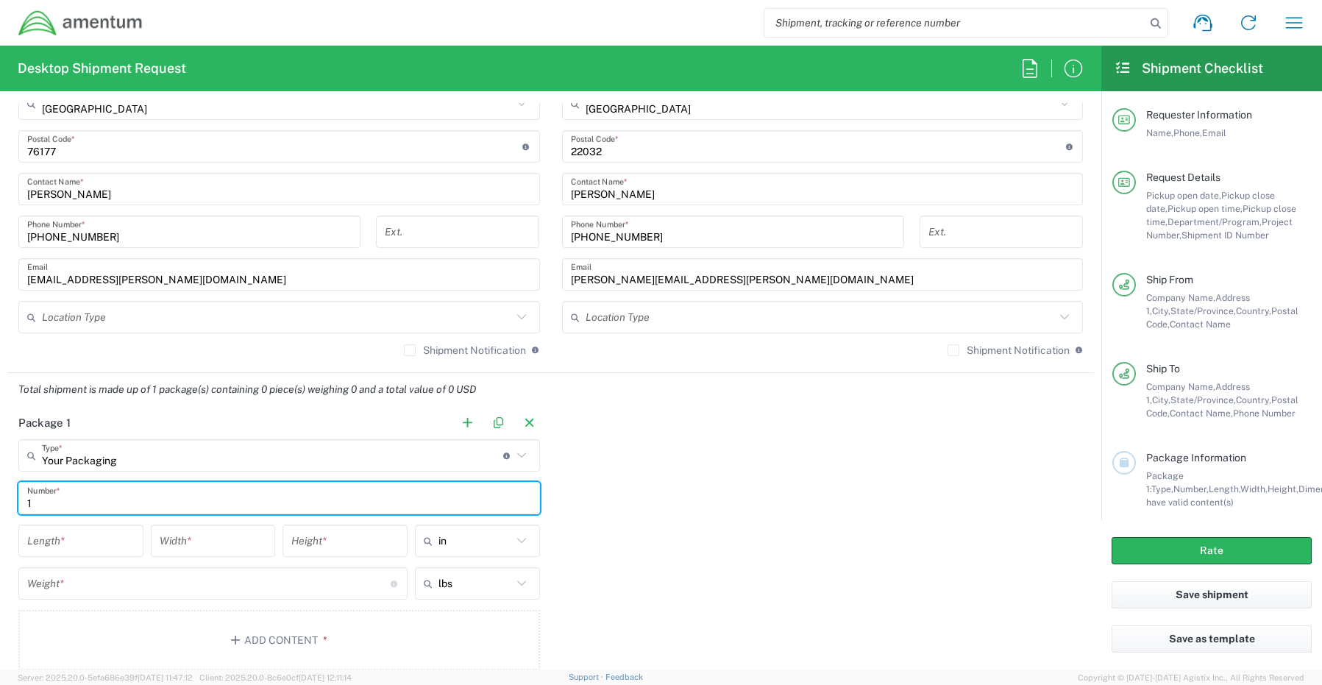
type input "1"
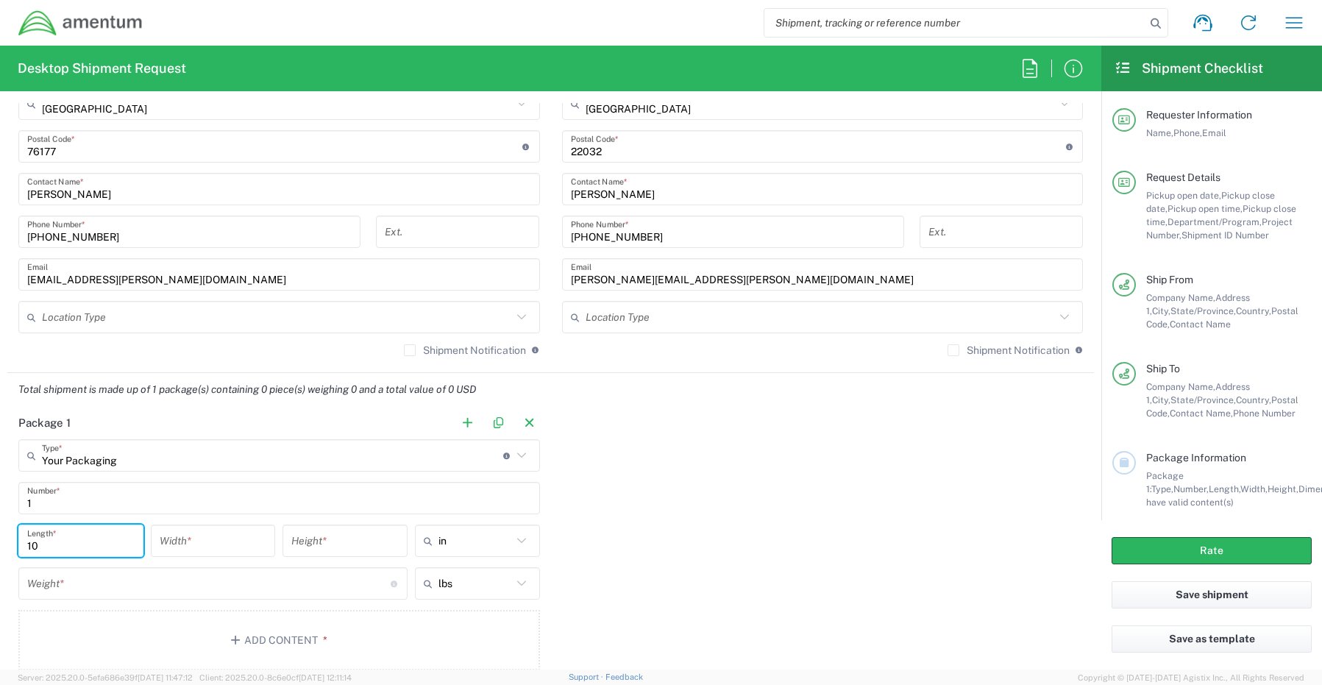
type input "10"
type input "6"
type input "9"
type input "6"
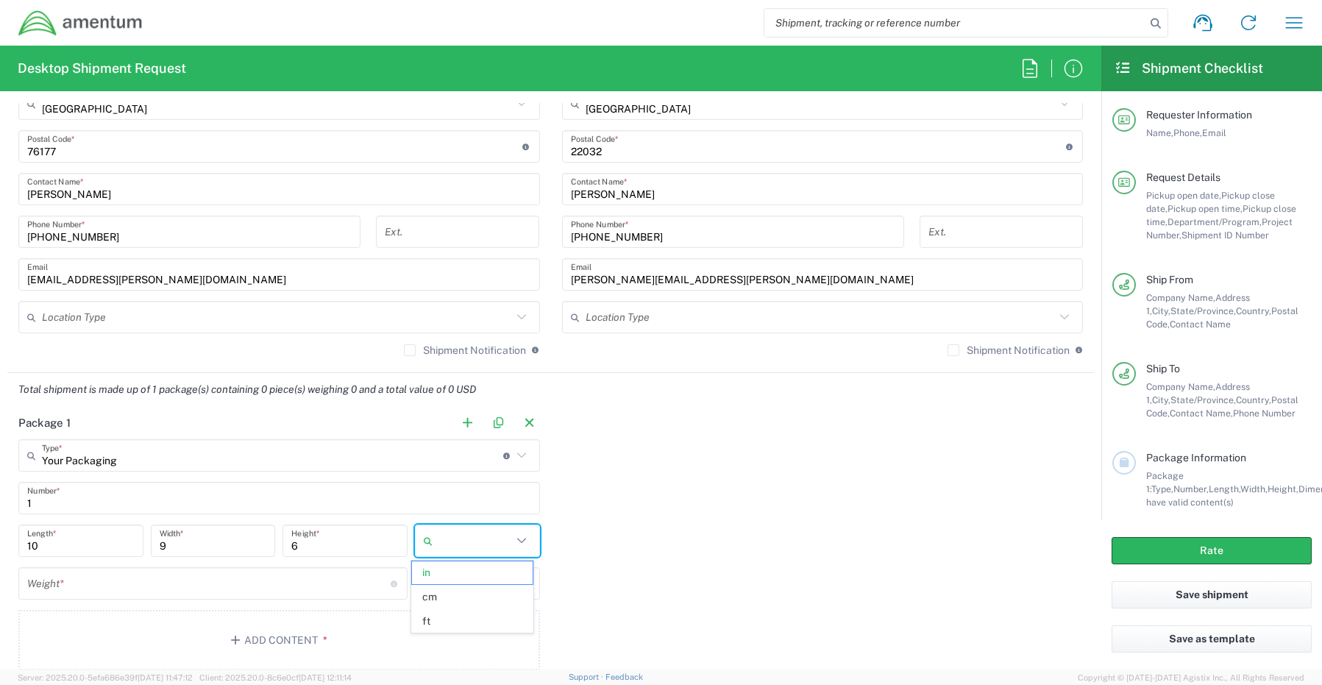
type input "in"
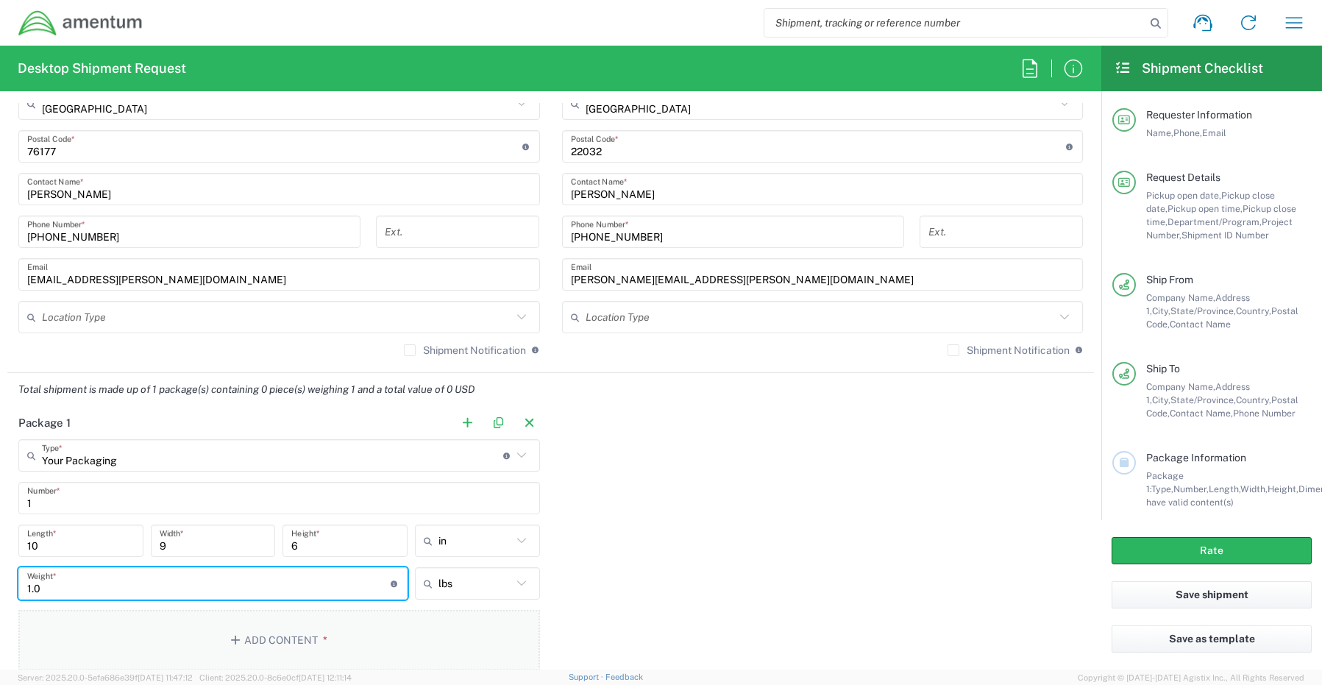
scroll to position [1030, 0]
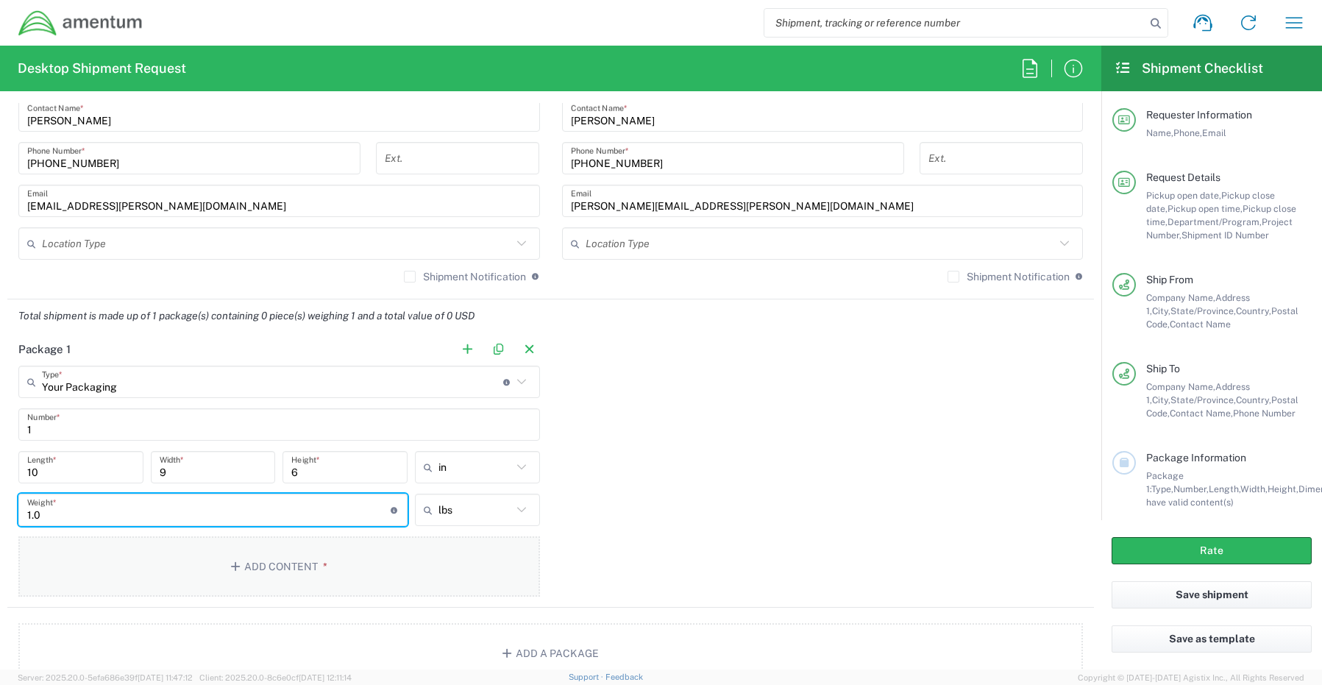
type input "1.0"
click at [287, 560] on button "Add Content *" at bounding box center [278, 566] width 521 height 60
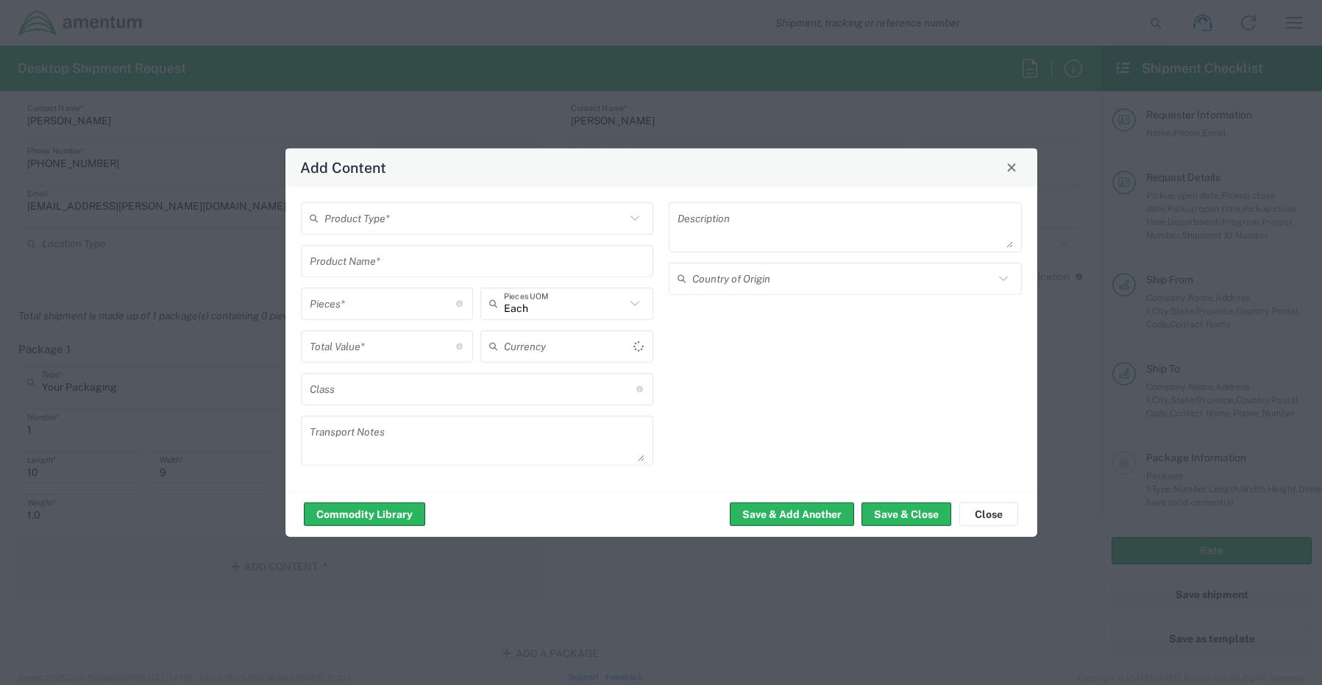
type input "US Dollar"
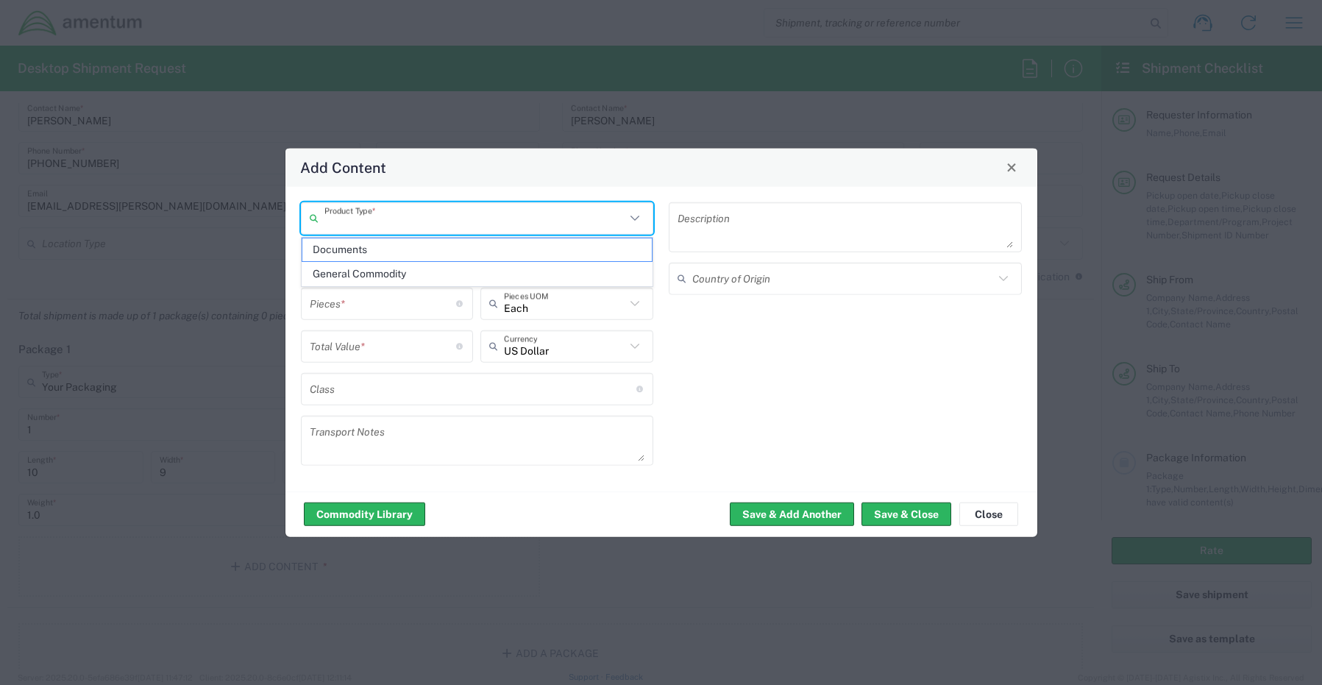
click at [407, 220] on input "text" at bounding box center [475, 218] width 302 height 26
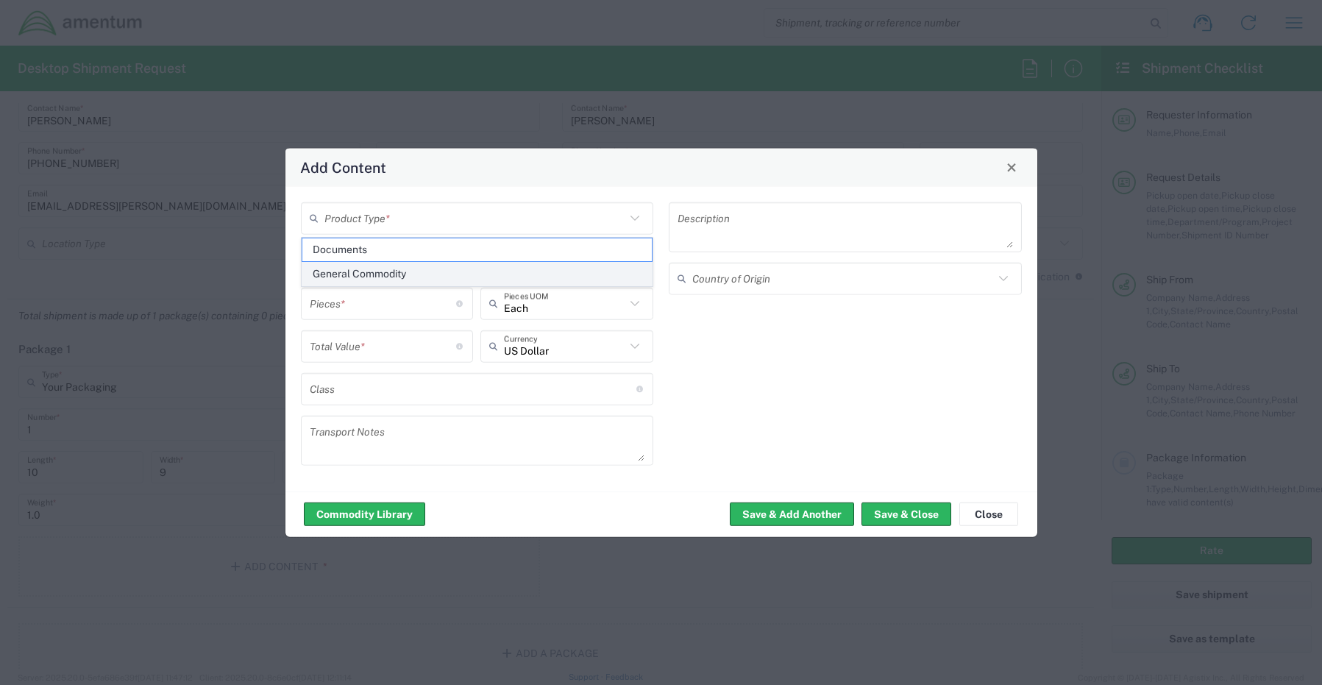
click at [381, 270] on span "General Commodity" at bounding box center [477, 274] width 350 height 23
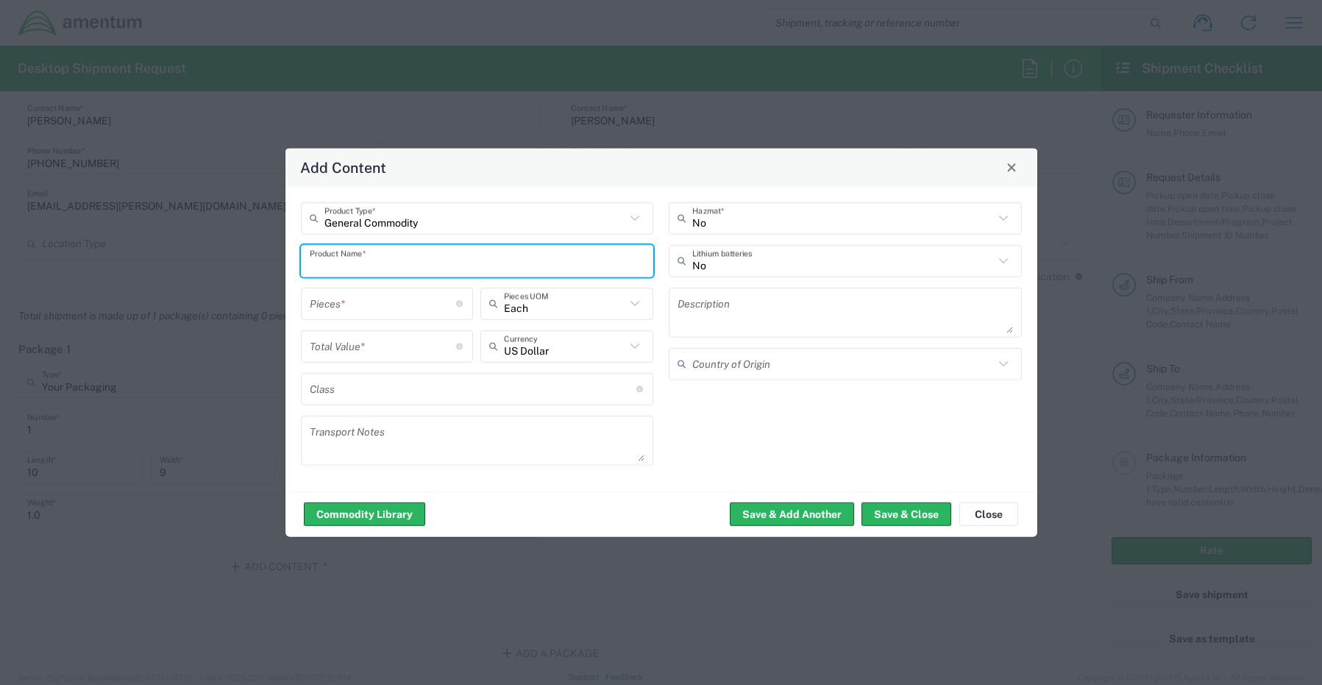
click at [379, 267] on input "text" at bounding box center [477, 261] width 335 height 26
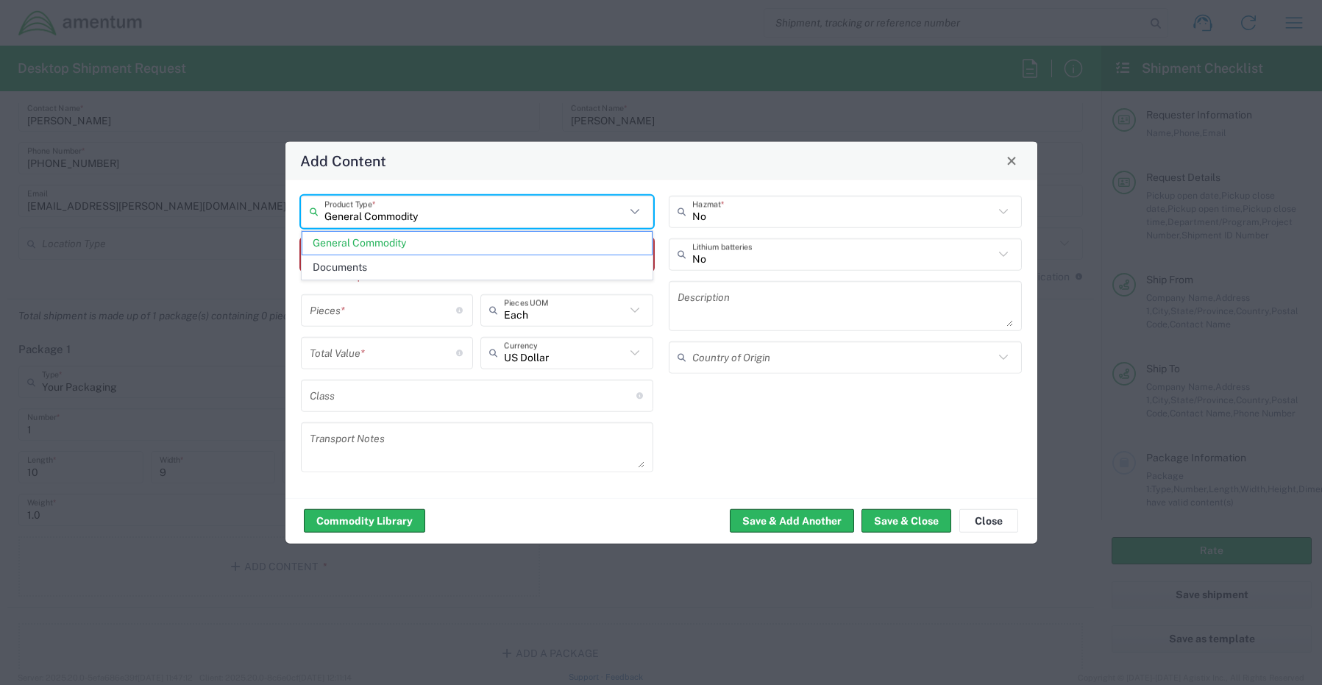
drag, startPoint x: 423, startPoint y: 224, endPoint x: 288, endPoint y: 215, distance: 135.6
click at [288, 215] on div "General Commodity Product Type * Product Name * This field is required Pieces *…" at bounding box center [661, 338] width 752 height 318
paste input "817-224-1568"
type input "817-224-1568"
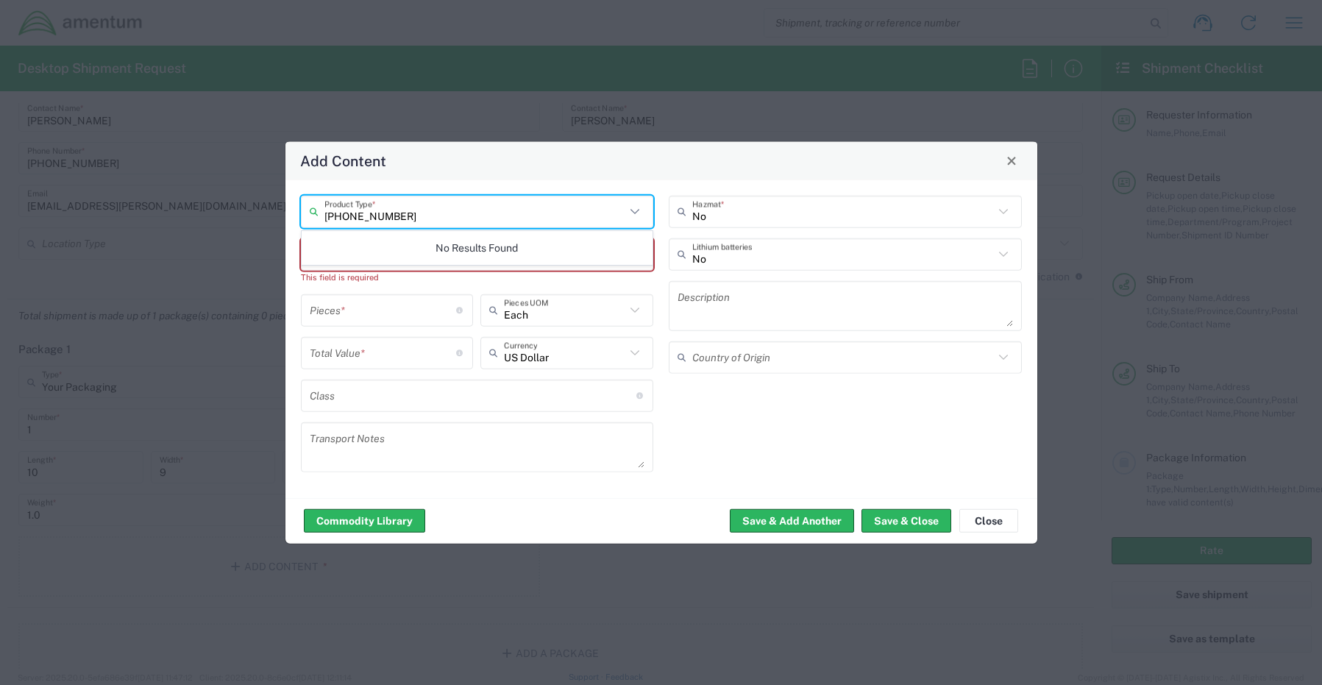
drag, startPoint x: 435, startPoint y: 219, endPoint x: 323, endPoint y: 218, distance: 112.5
click at [323, 218] on div "817-224-1568 Product Type *" at bounding box center [477, 211] width 353 height 32
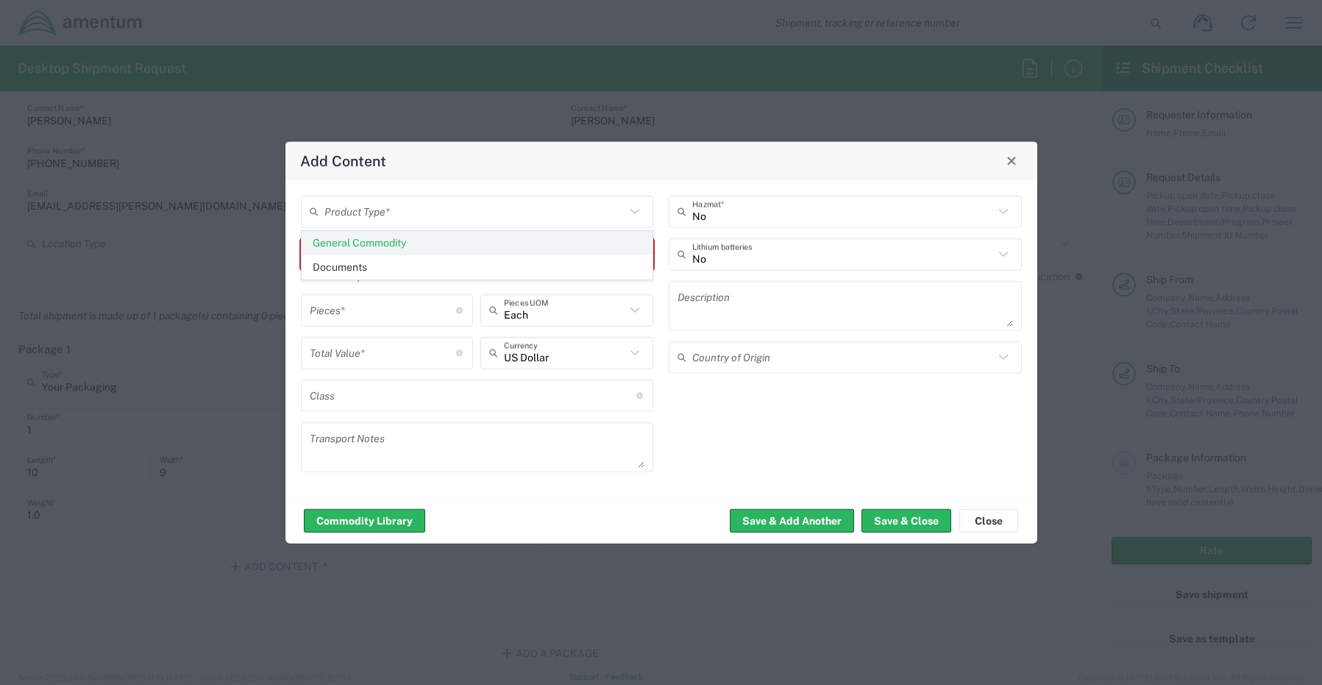
click at [351, 241] on span "General Commodity" at bounding box center [477, 243] width 350 height 23
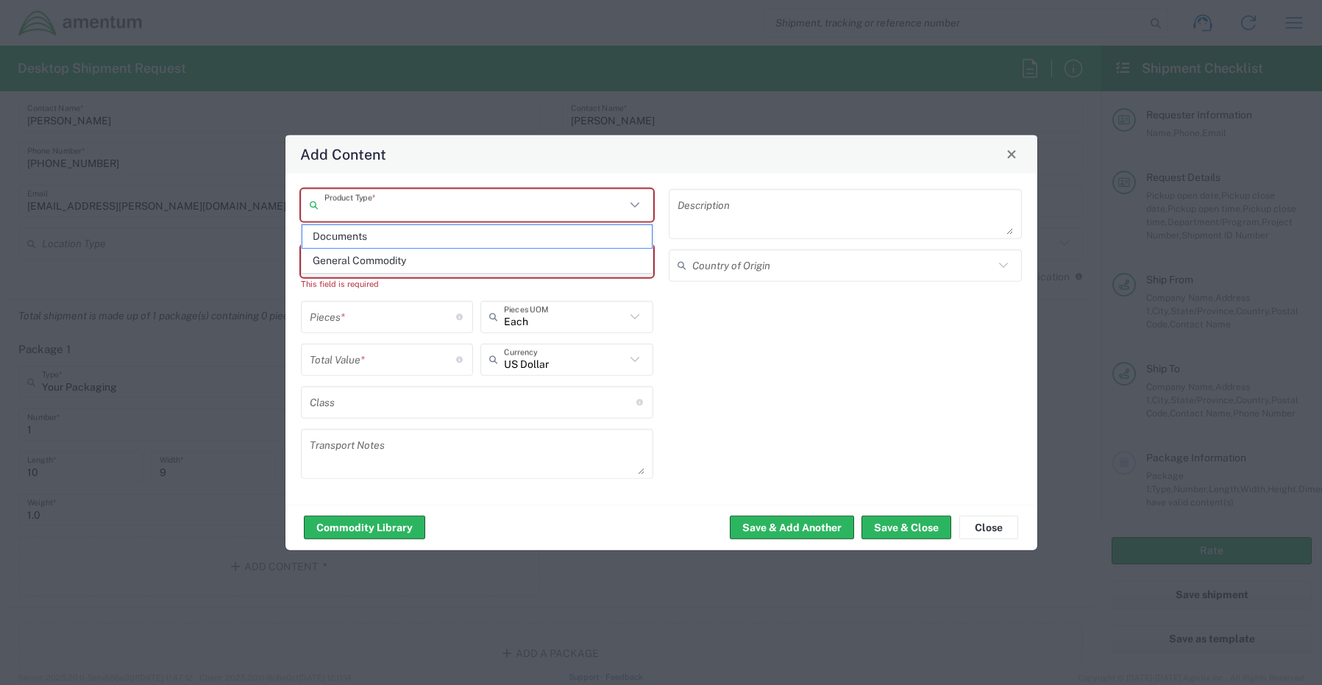
click at [402, 207] on input "text" at bounding box center [475, 205] width 302 height 26
click at [381, 265] on span "General Commodity" at bounding box center [477, 260] width 350 height 23
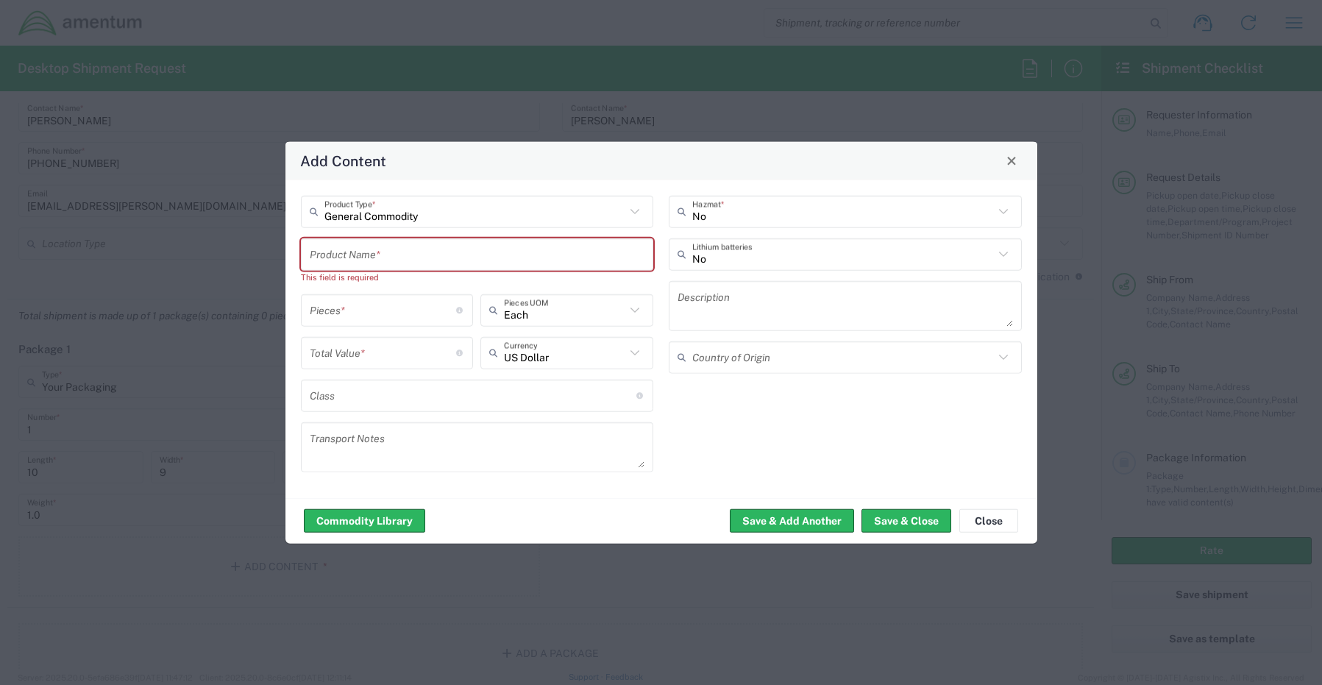
type input "General Commodity"
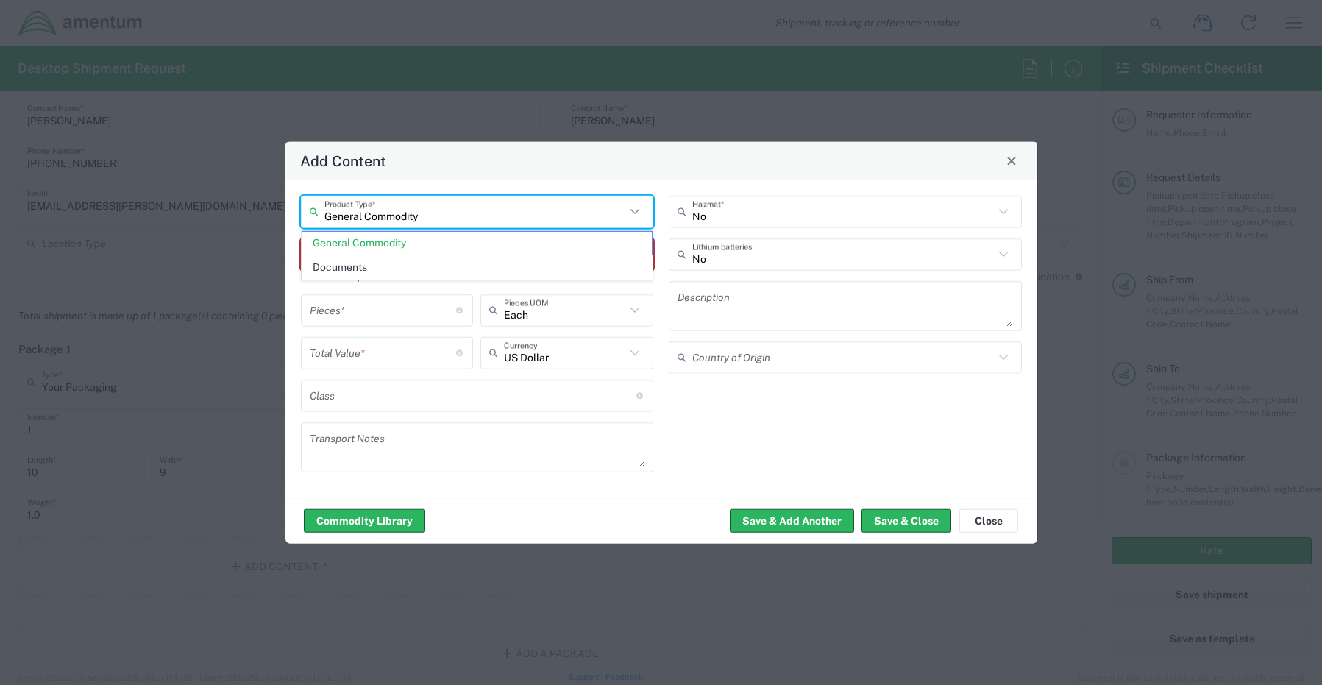
drag, startPoint x: 446, startPoint y: 210, endPoint x: 296, endPoint y: 214, distance: 150.1
click at [296, 214] on div "General Commodity Product Type * Product Name * This field is required Pieces *…" at bounding box center [477, 338] width 368 height 287
click at [528, 175] on div "Add Content" at bounding box center [661, 160] width 752 height 38
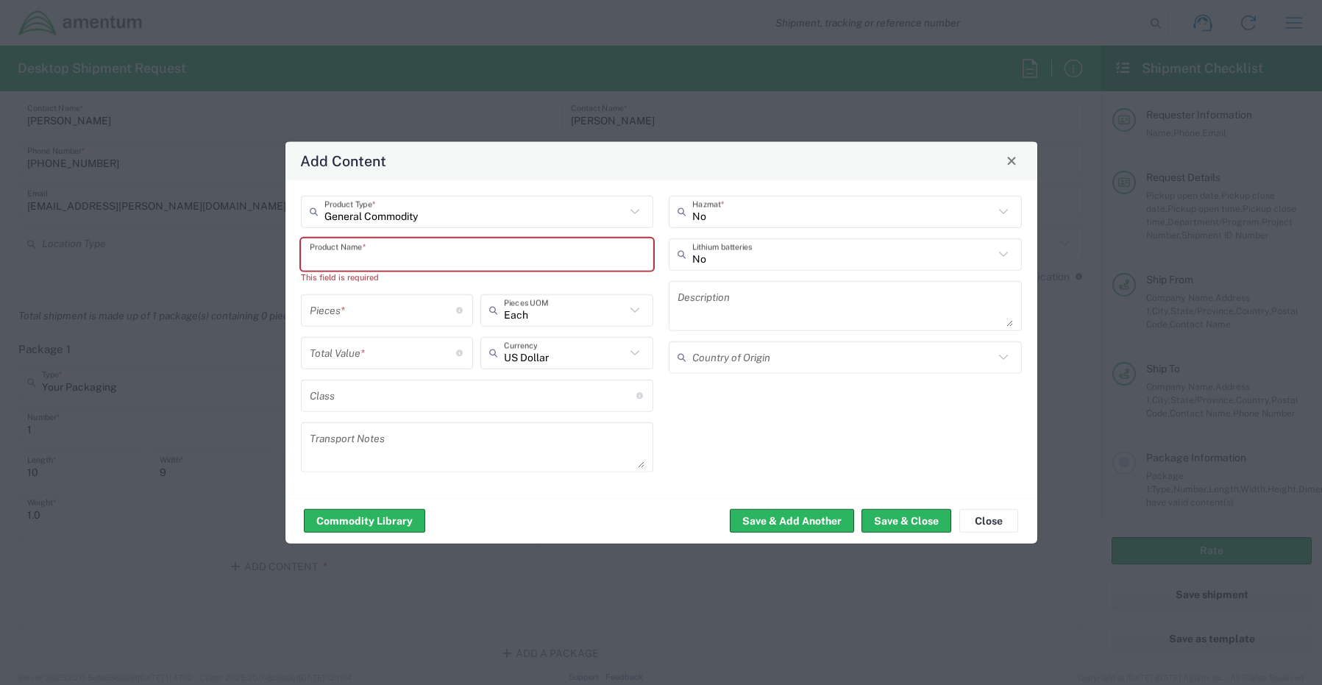
click at [402, 257] on input "text" at bounding box center [477, 254] width 335 height 26
paste input "General Commodity"
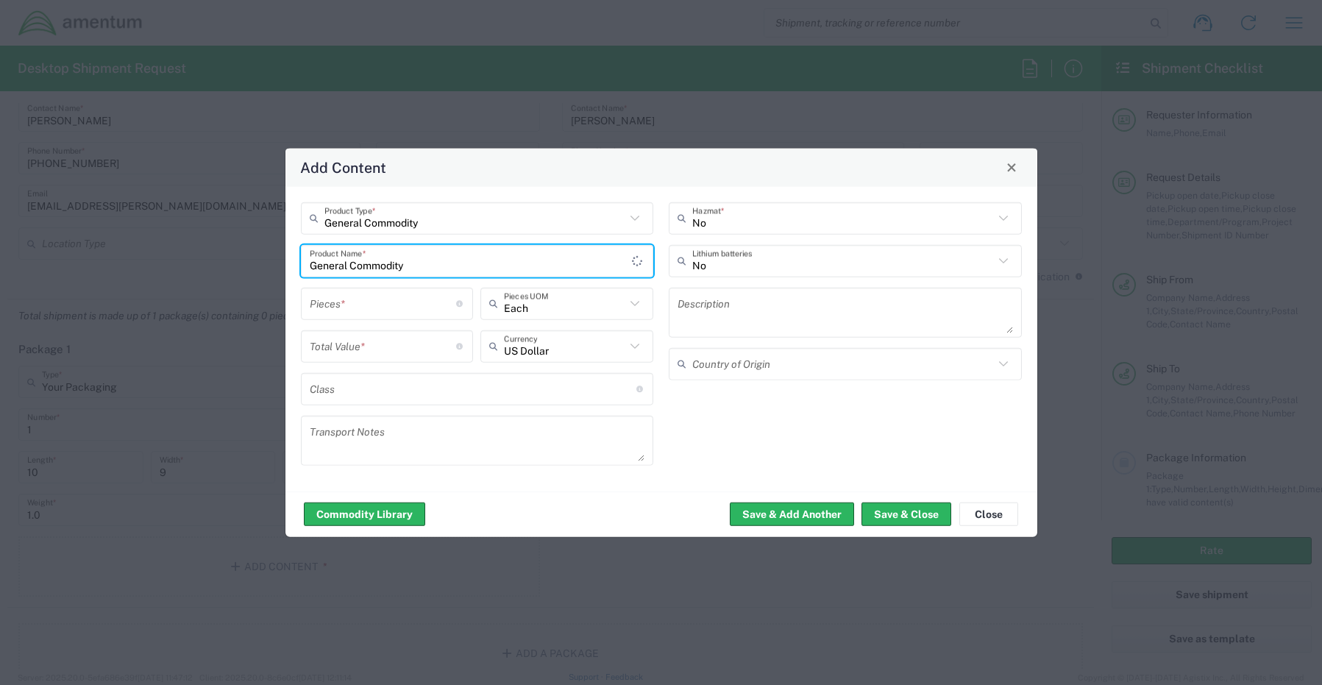
type input "General Commodity"
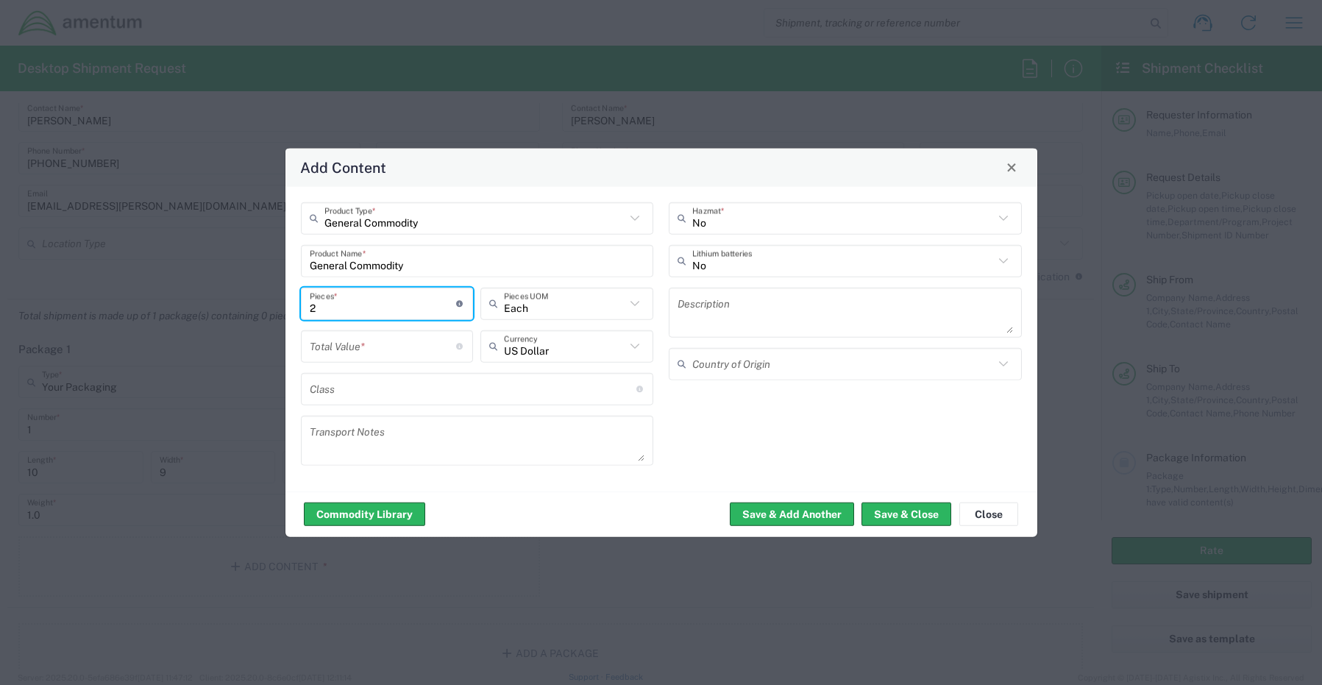
type input "2"
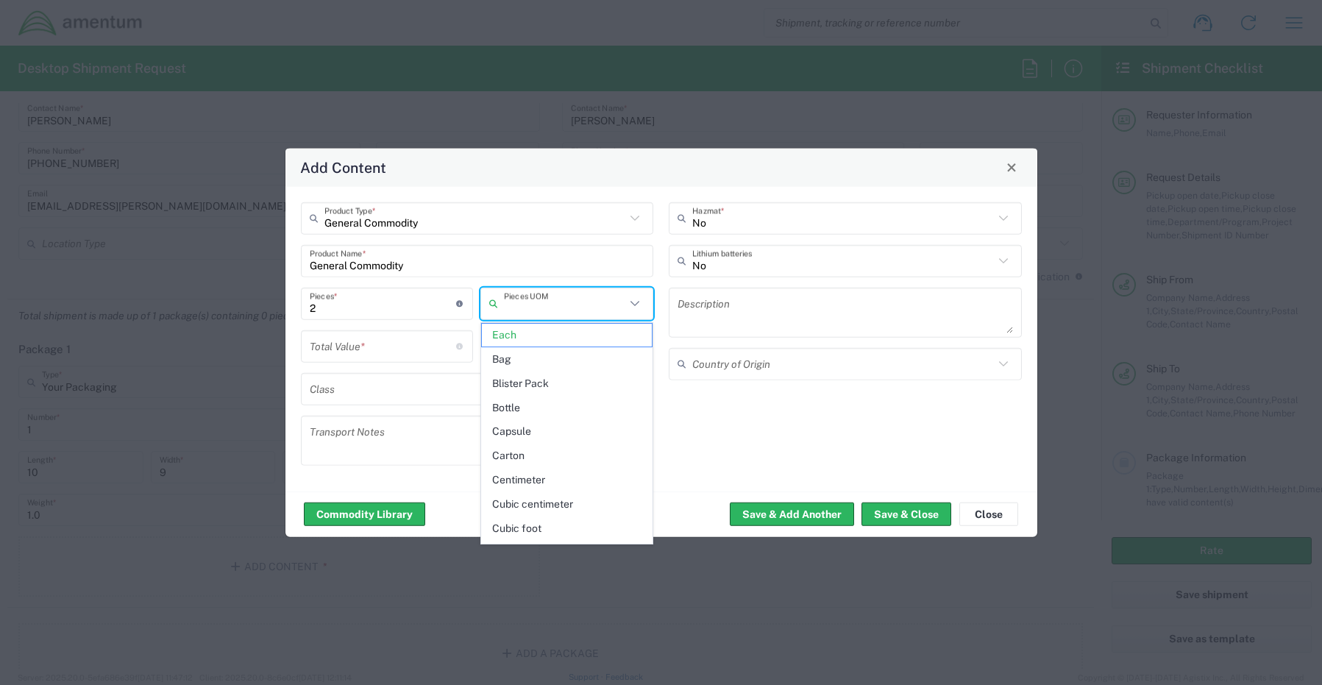
type input "Each"
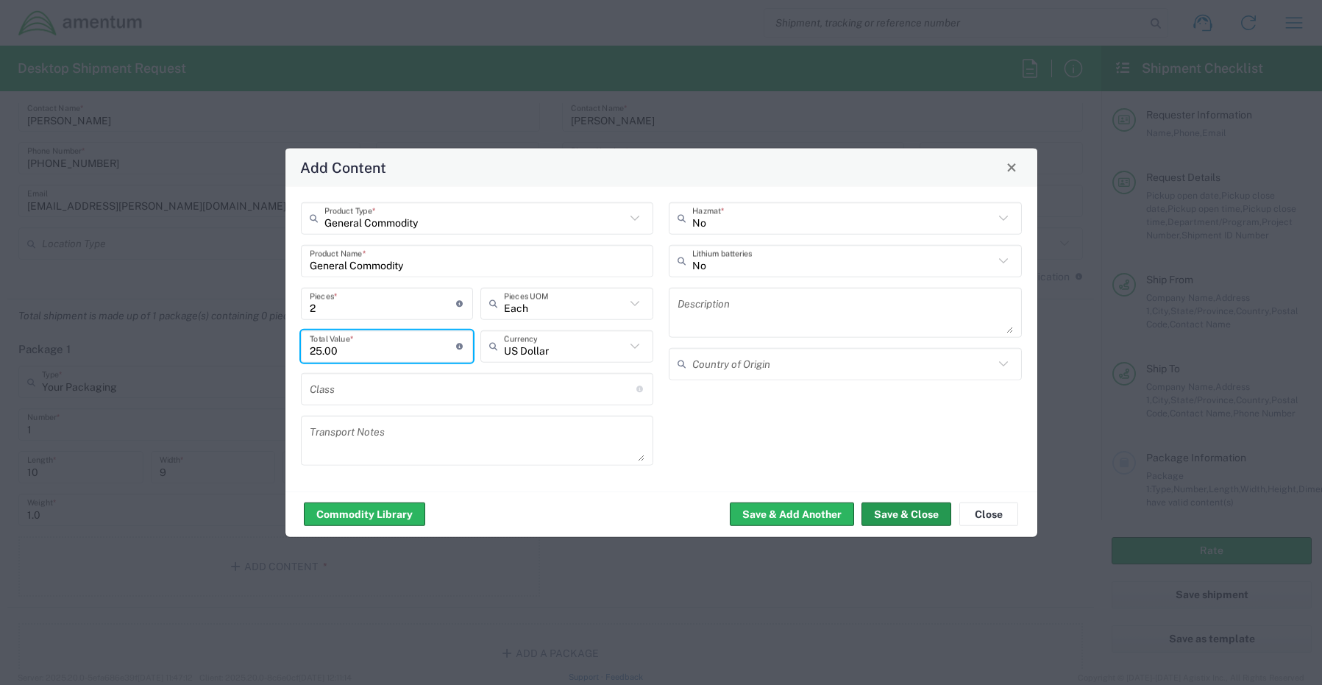
type input "25.00"
click at [896, 520] on button "Save & Close" at bounding box center [906, 514] width 90 height 24
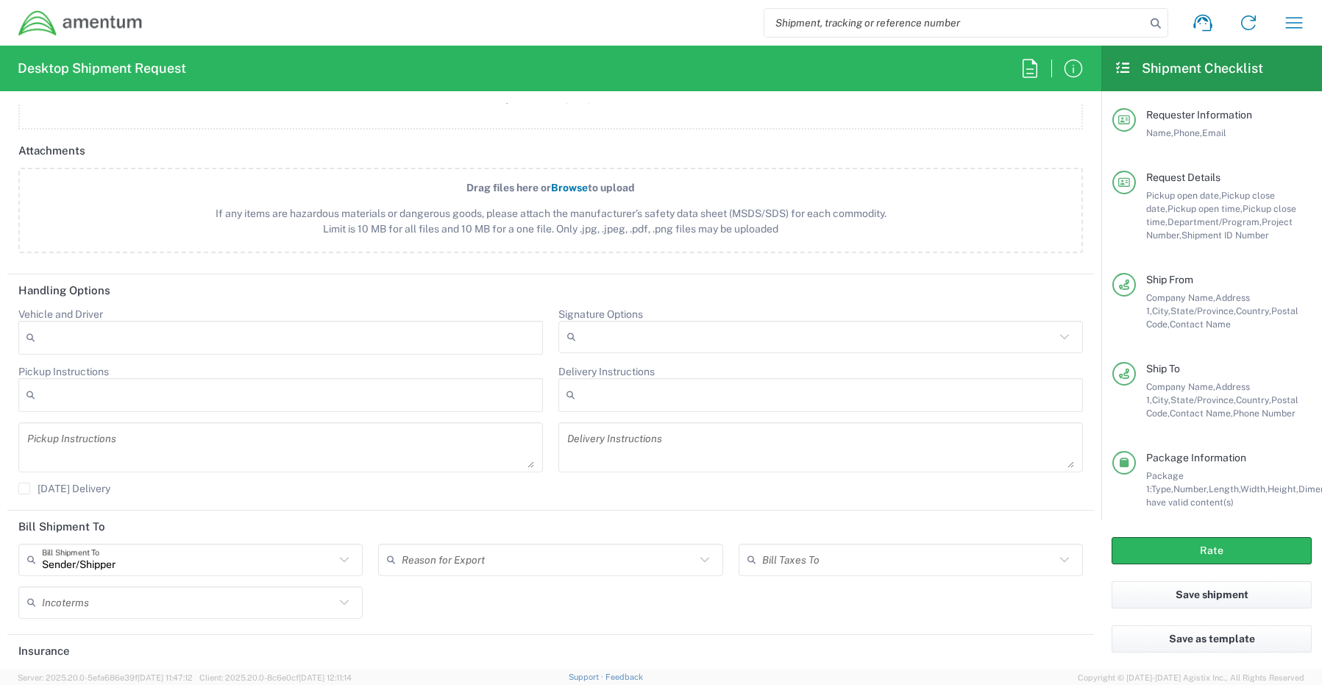
scroll to position [1730, 0]
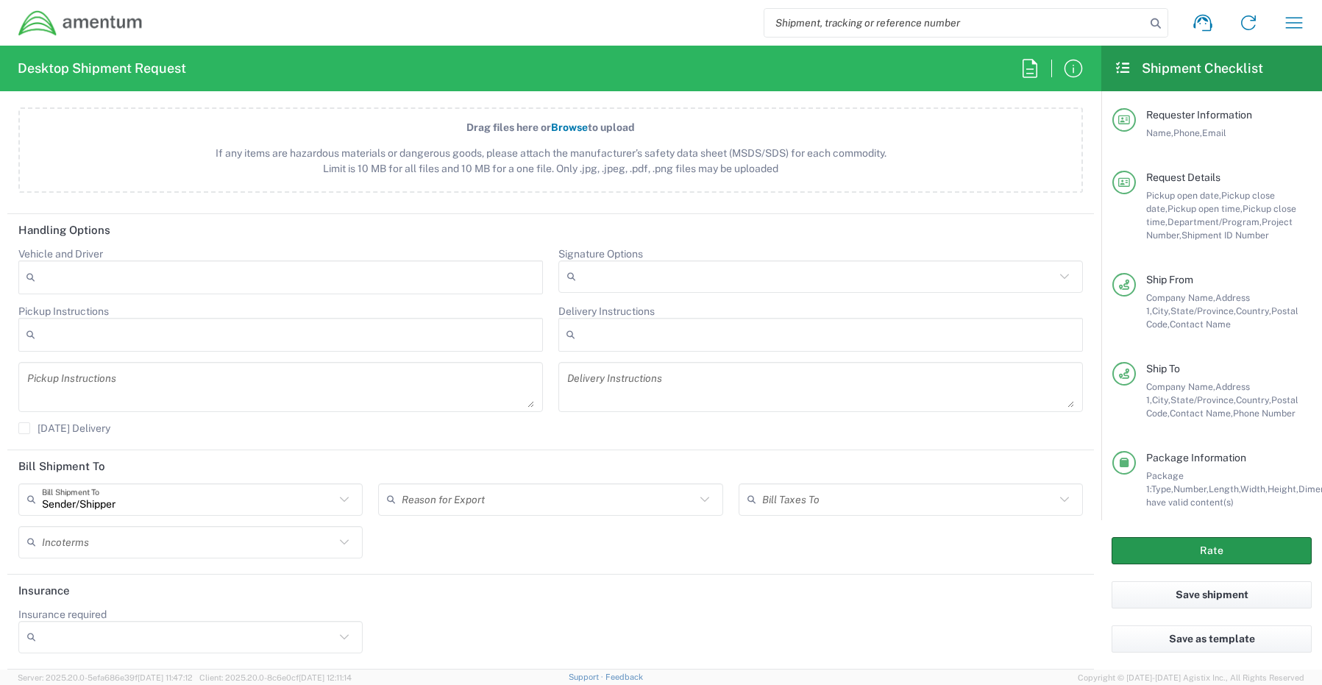
click at [1151, 551] on button "Rate" at bounding box center [1211, 550] width 200 height 27
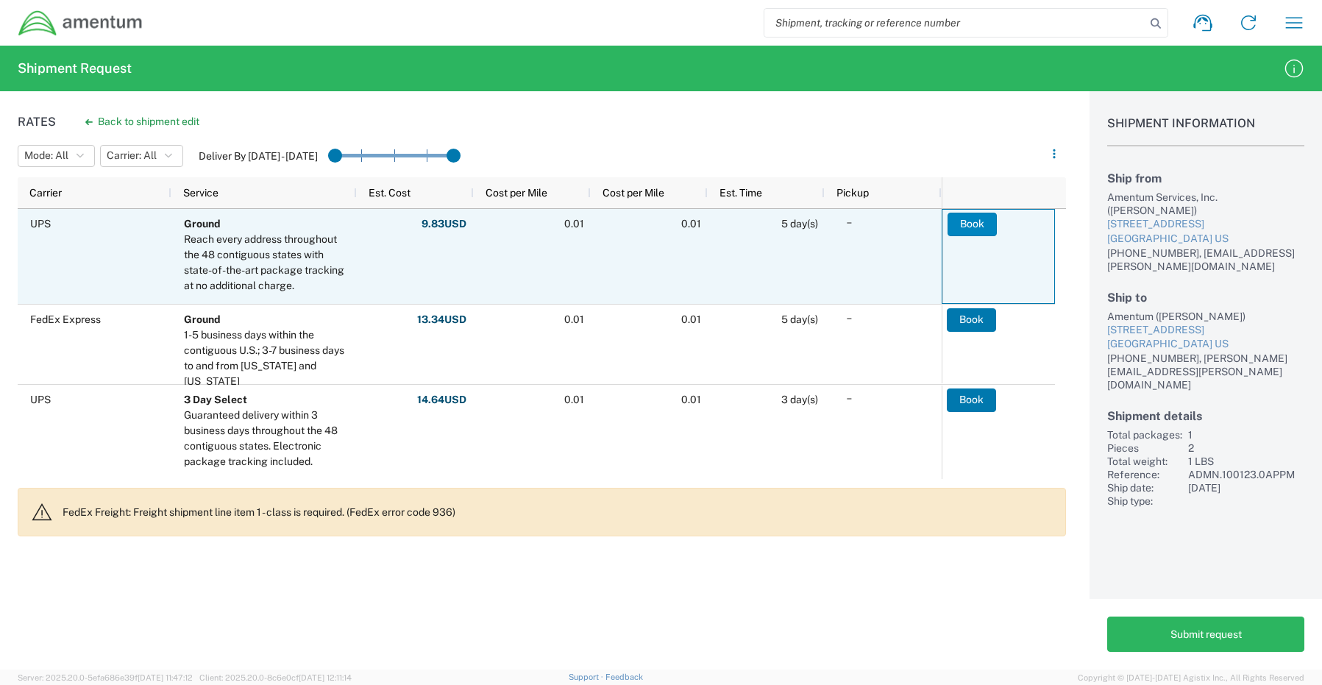
click at [980, 222] on button "Book" at bounding box center [971, 225] width 49 height 24
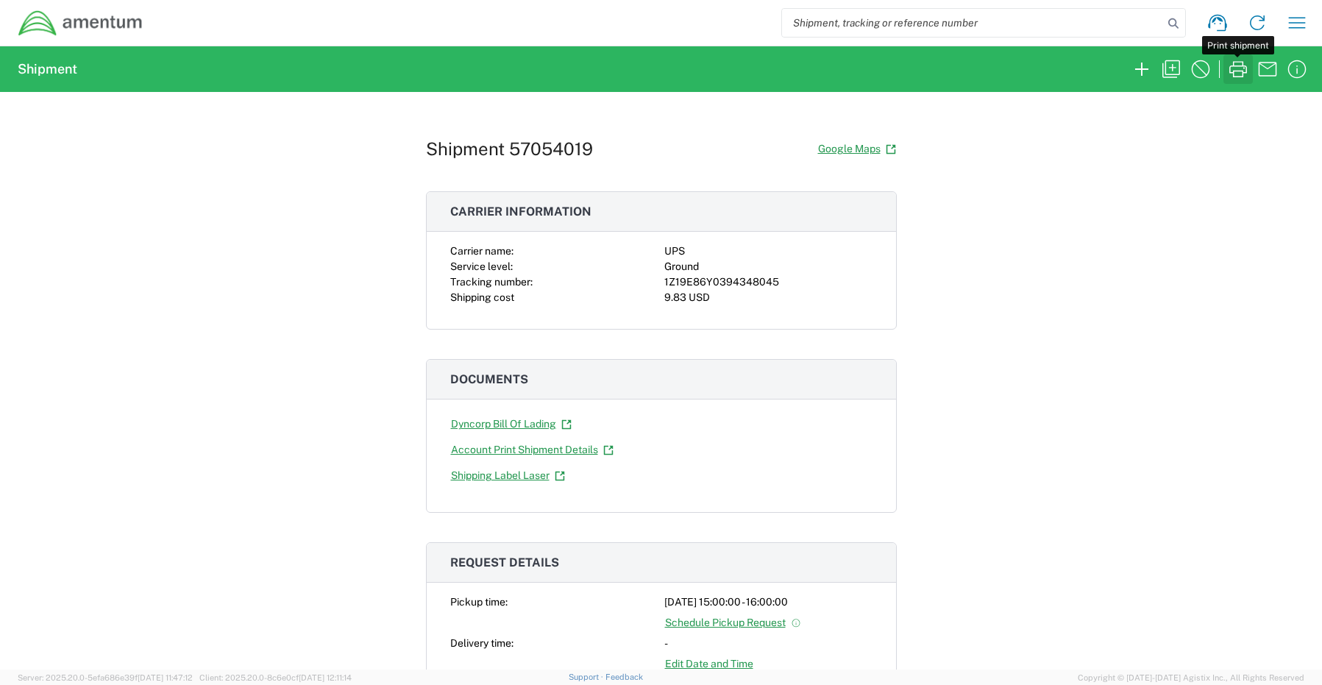
click at [1237, 68] on icon "button" at bounding box center [1238, 69] width 24 height 24
click at [1171, 65] on icon "button" at bounding box center [1171, 69] width 24 height 24
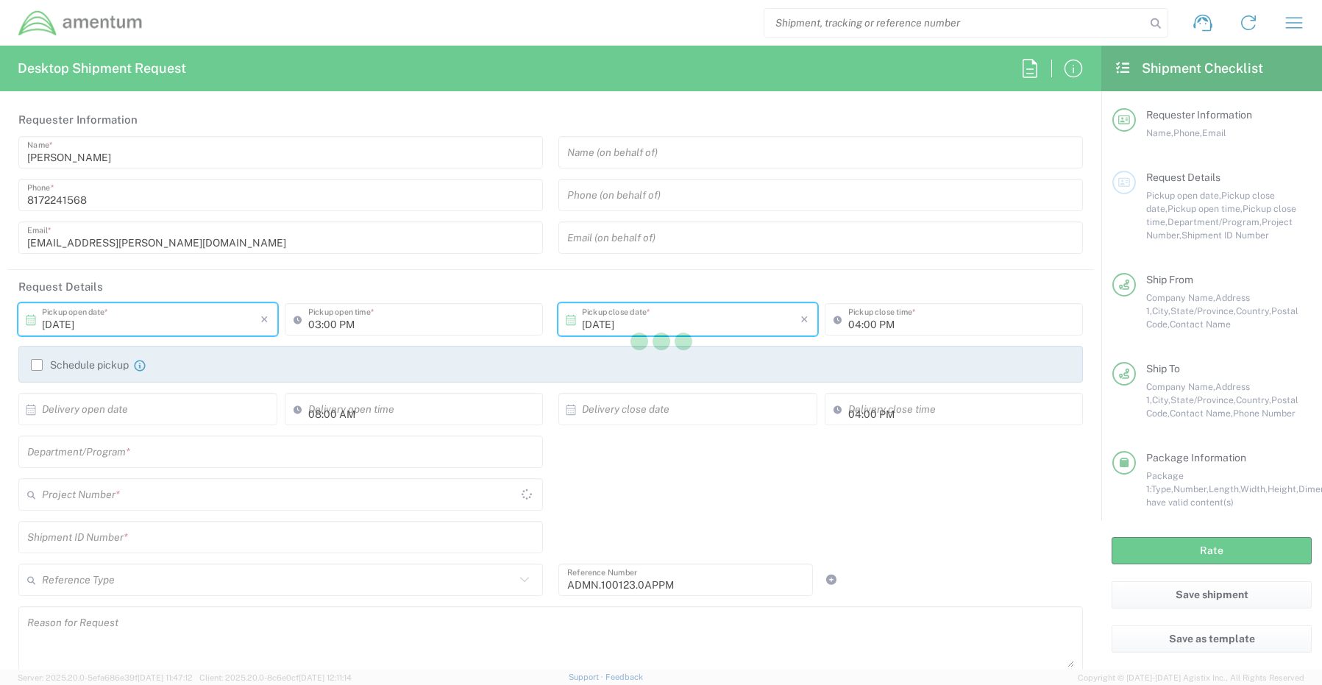
type input "Shipment Id Number"
type input "Texas"
type input "Virginia"
type input "Your Packaging"
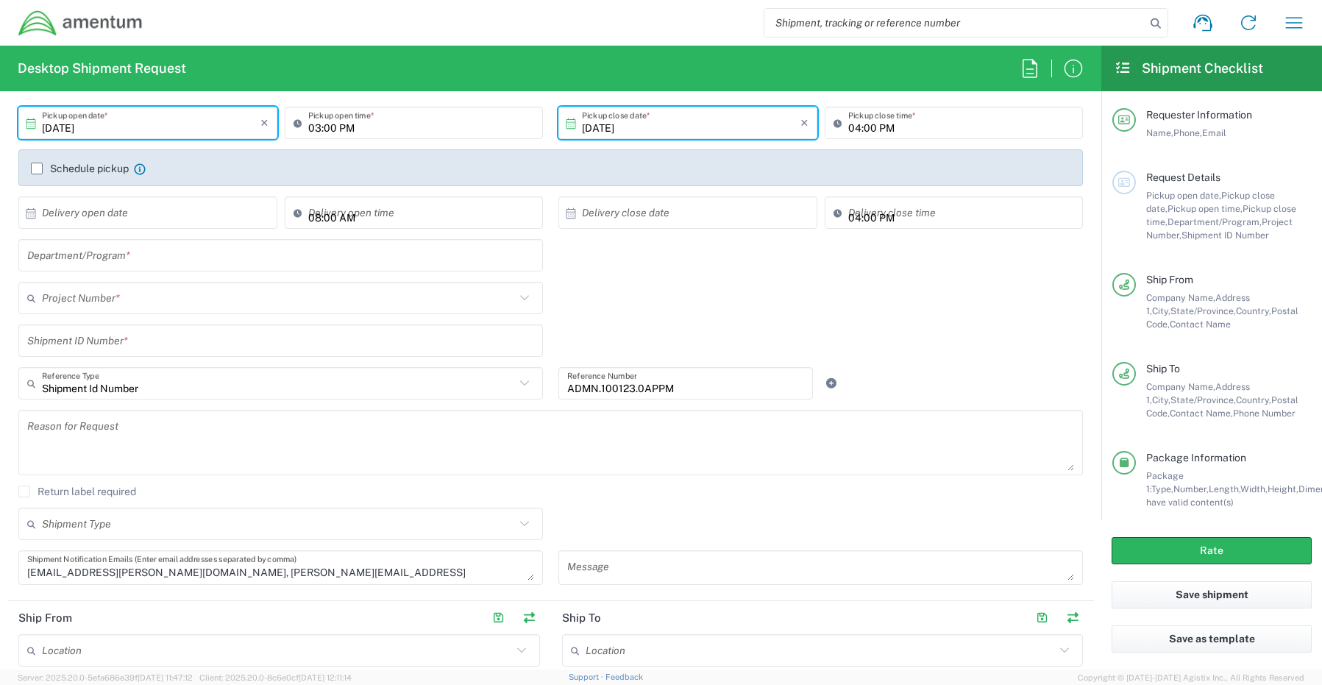
scroll to position [221, 0]
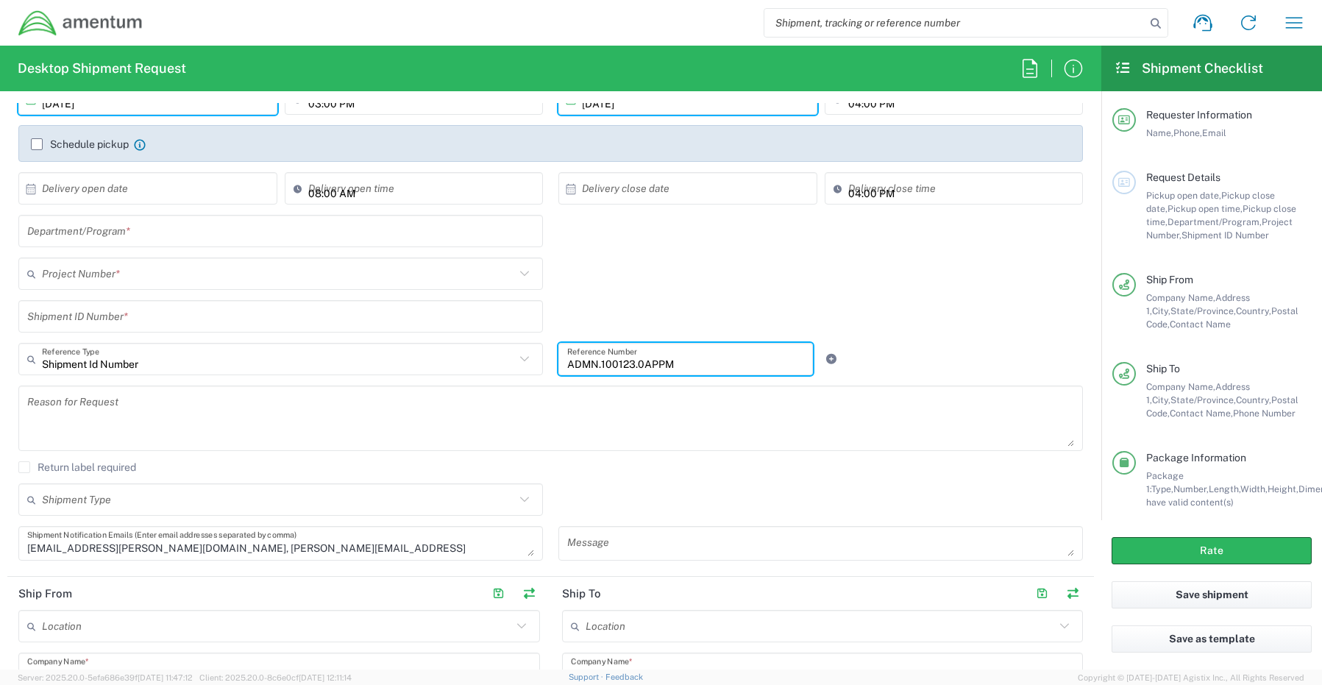
drag, startPoint x: 688, startPoint y: 364, endPoint x: 559, endPoint y: 363, distance: 129.4
click at [559, 363] on div "ADMN.100123.0APPM Reference Number" at bounding box center [685, 359] width 254 height 32
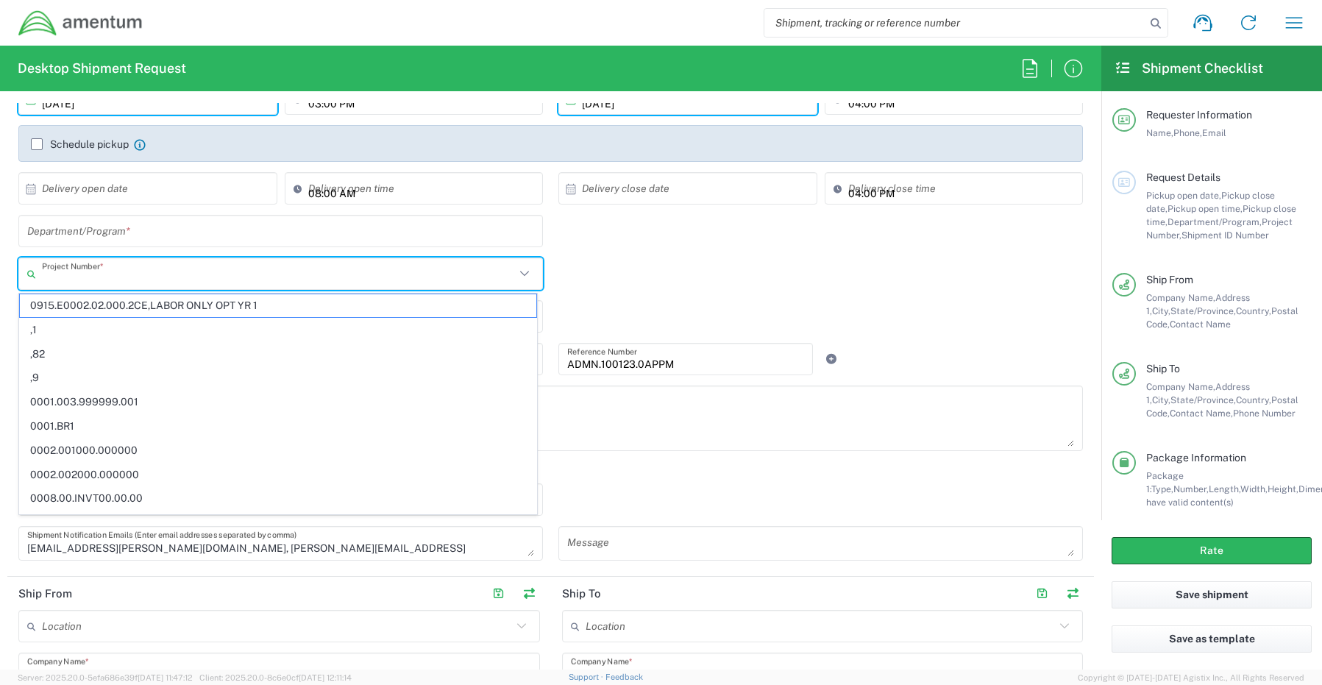
click at [66, 276] on input "text" at bounding box center [278, 274] width 473 height 26
paste input "ADMN.100123.0APPM"
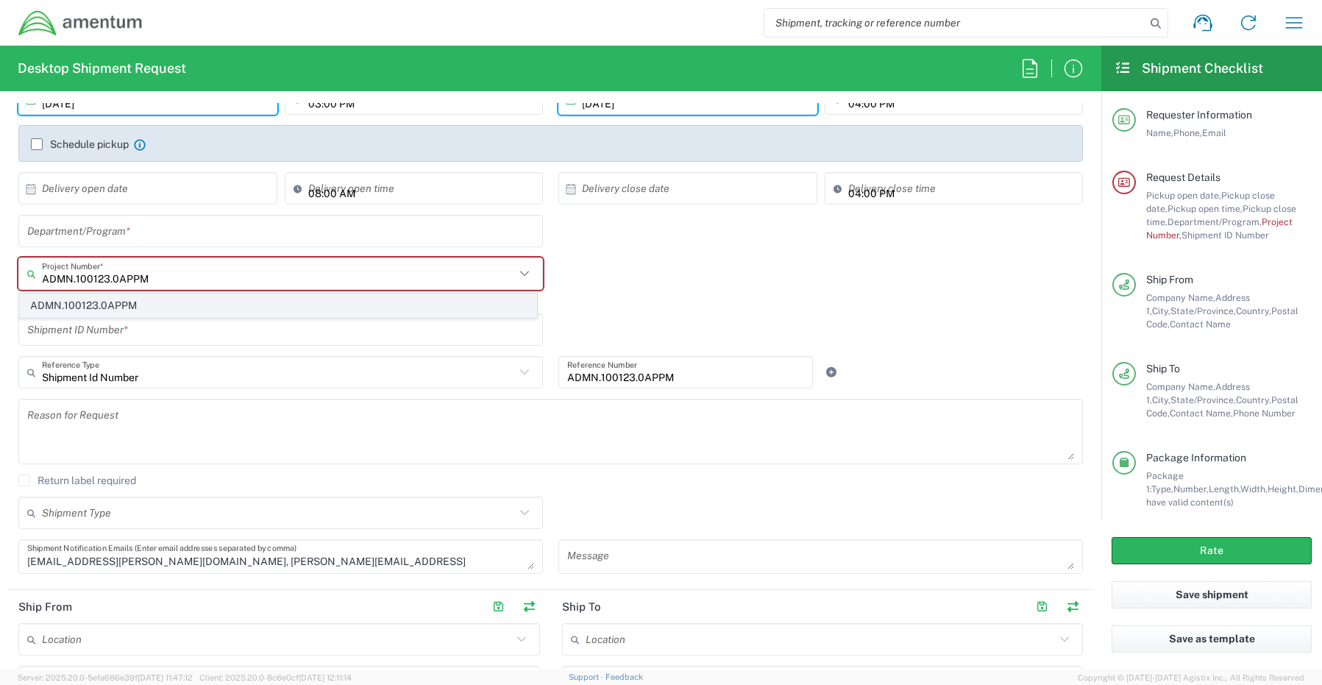
type input "ADMN.100123.0APPM"
click at [78, 305] on span "ADMN.100123.0APPM" at bounding box center [278, 305] width 516 height 23
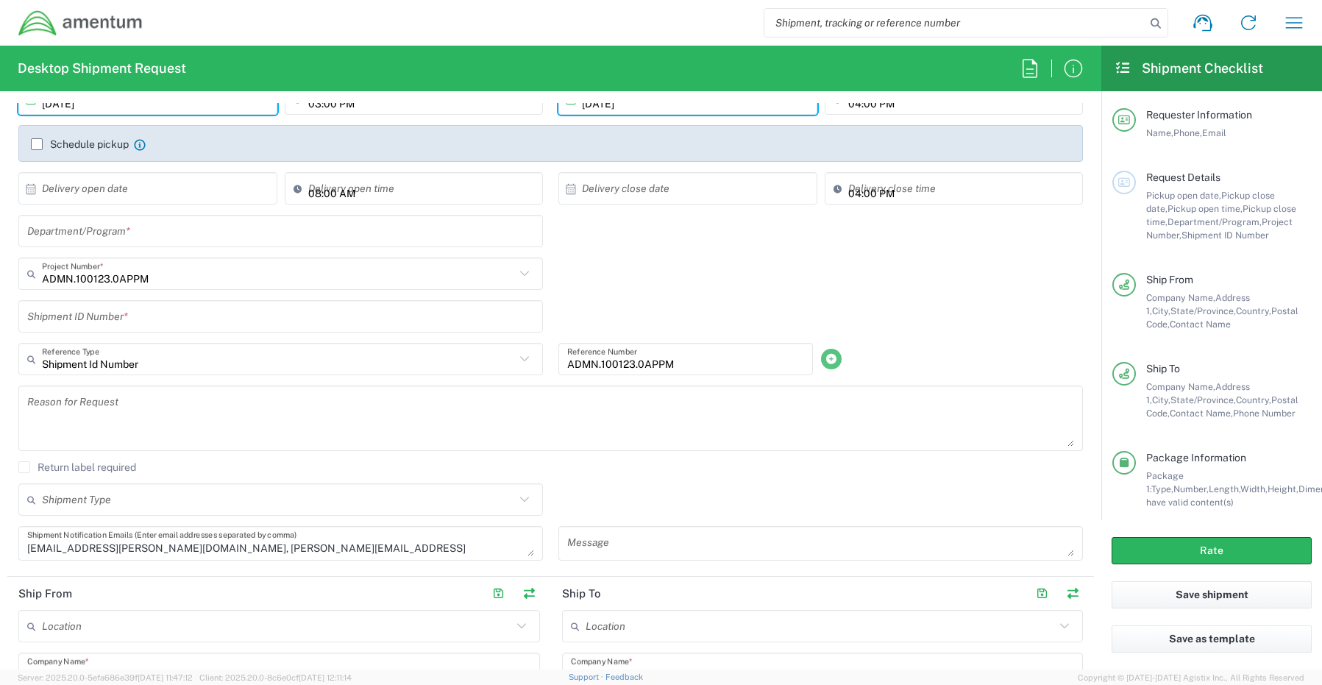
click at [824, 356] on icon at bounding box center [830, 359] width 13 height 10
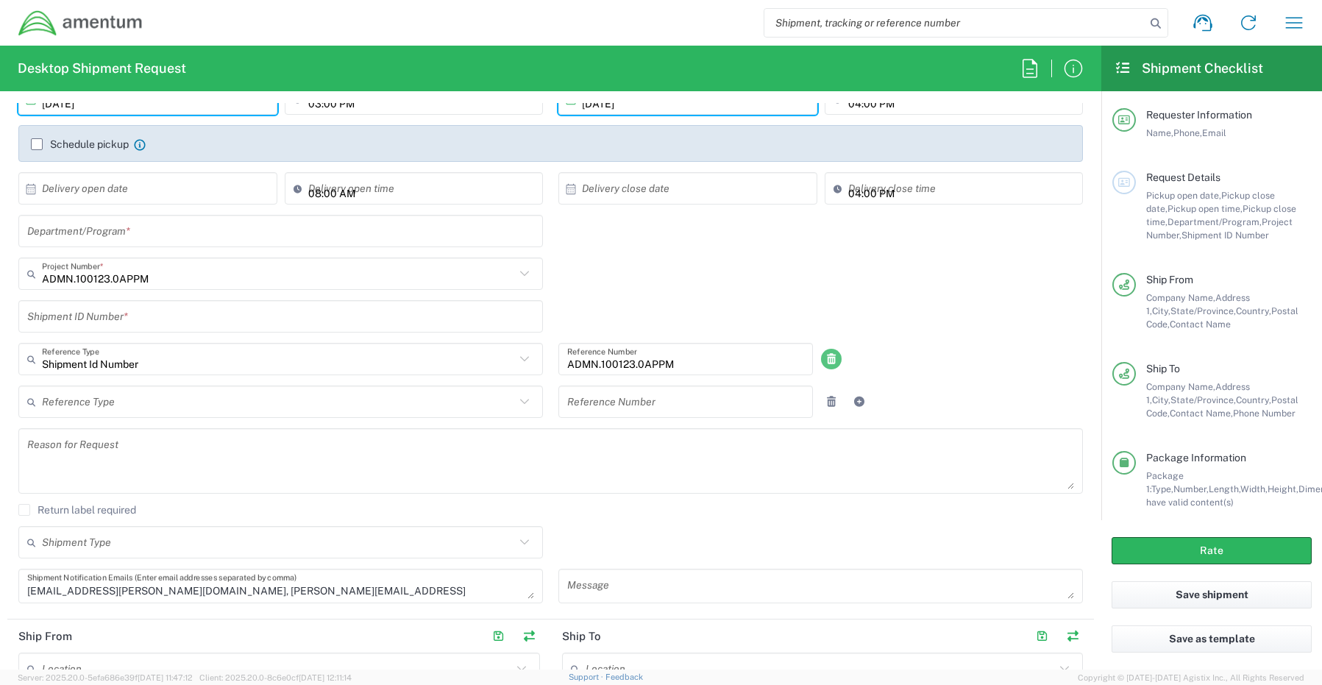
click at [824, 355] on icon at bounding box center [830, 359] width 13 height 10
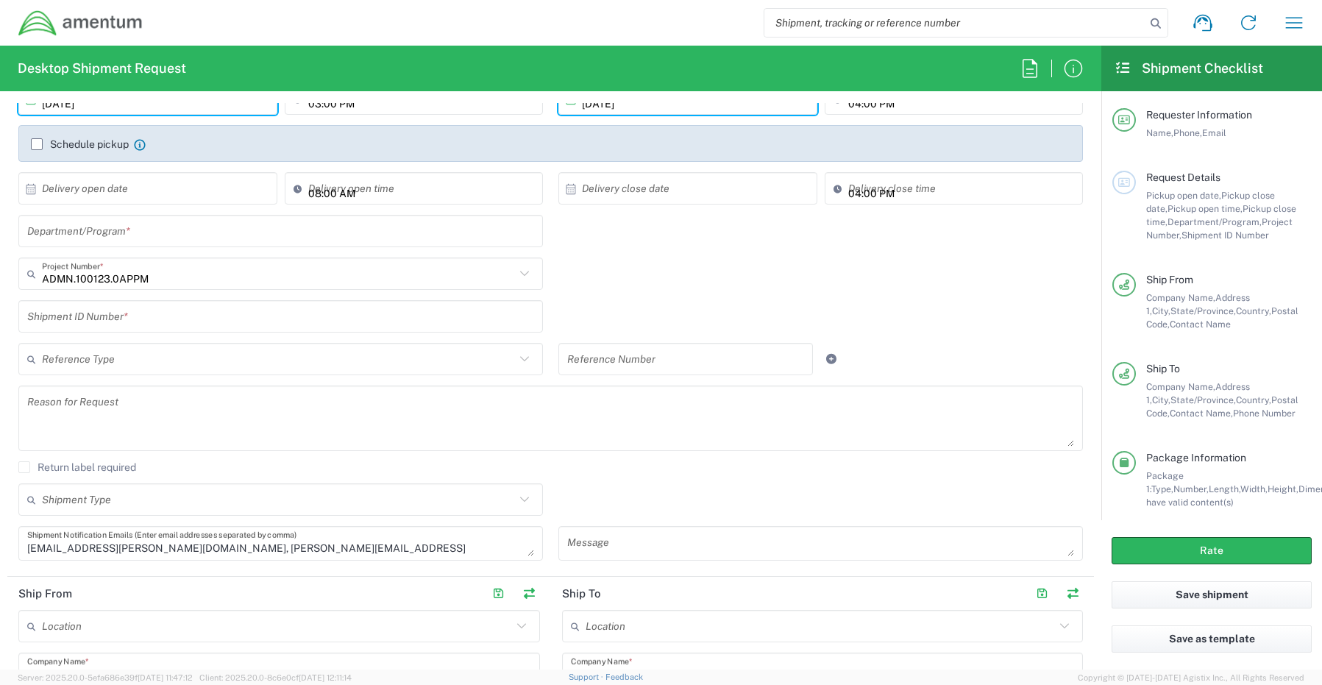
click at [142, 320] on input "text" at bounding box center [280, 317] width 507 height 26
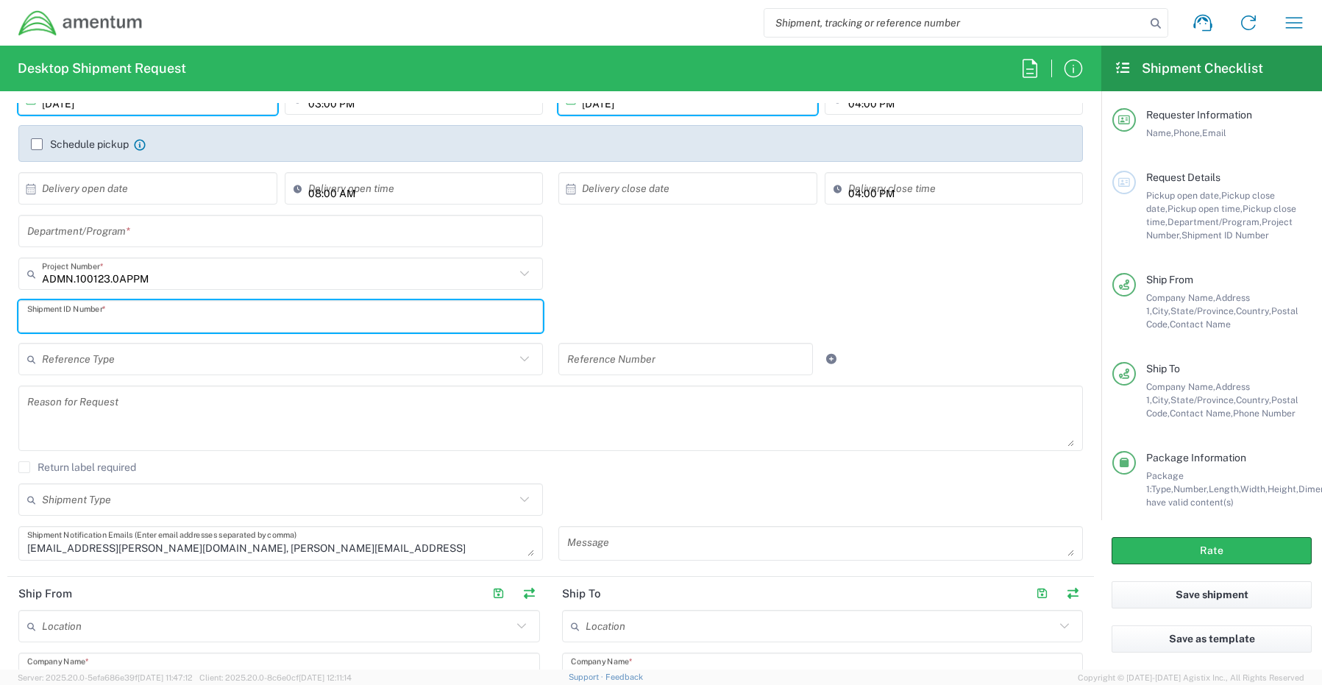
paste input "ADMN.100123.0APPM"
type input "ADMN.100123.0APPM"
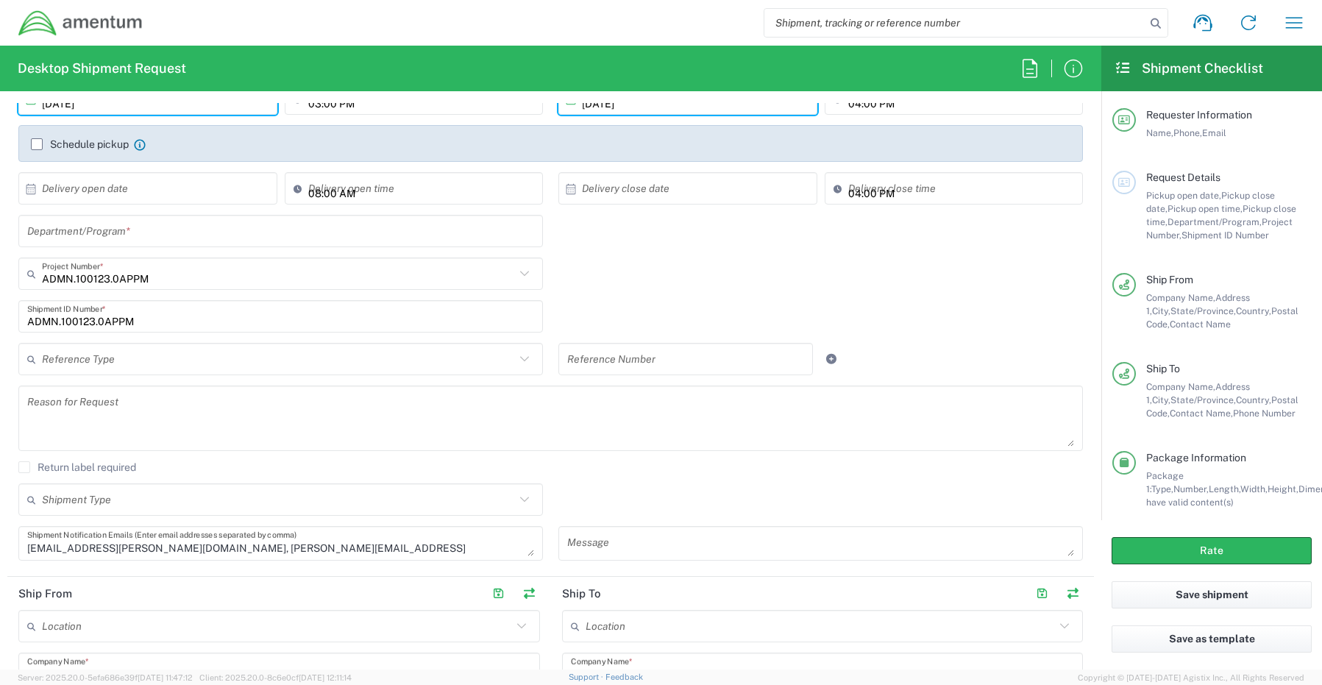
click at [49, 229] on input "text" at bounding box center [280, 231] width 507 height 26
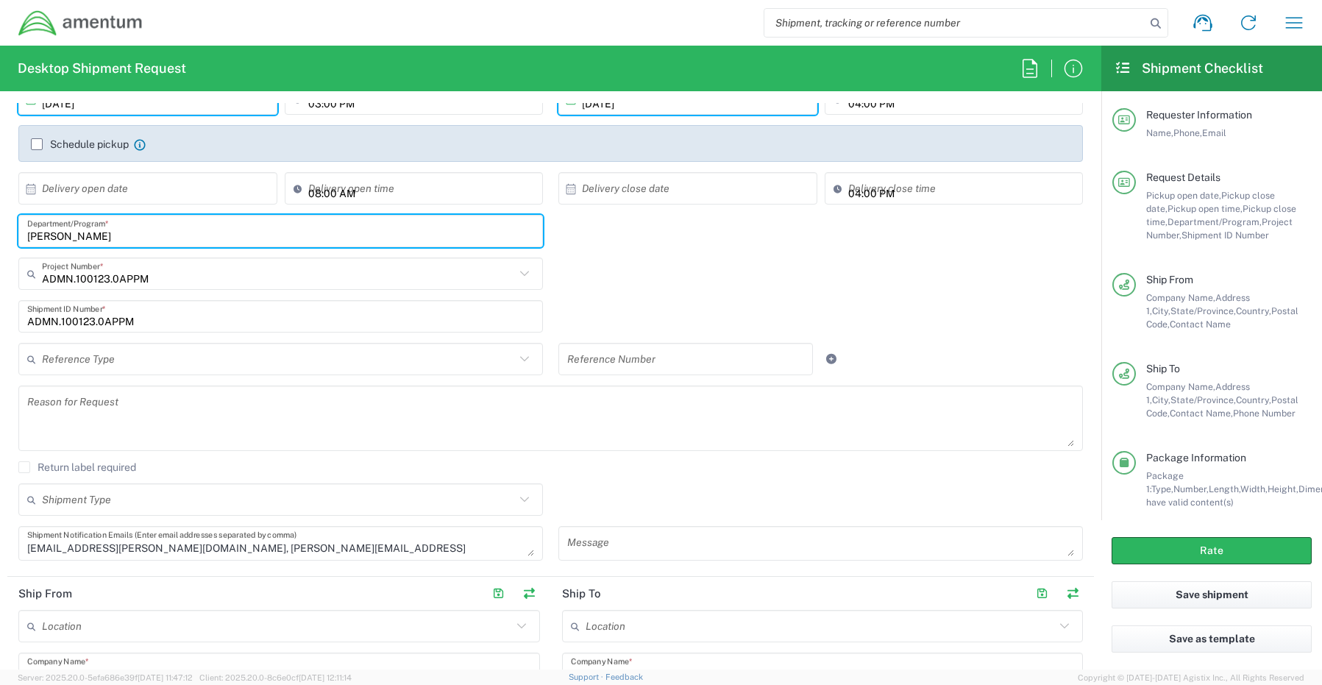
type input "Ramnath Cidambi"
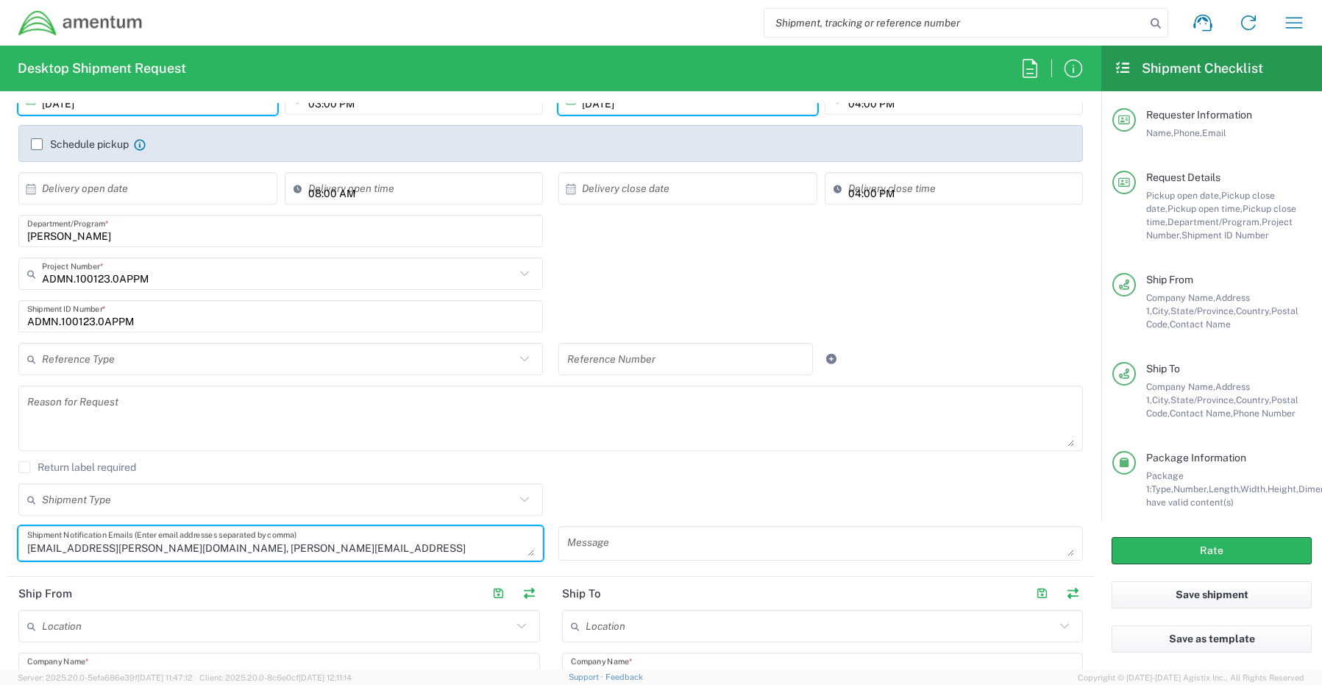
drag, startPoint x: 181, startPoint y: 548, endPoint x: 24, endPoint y: 549, distance: 157.4
click at [24, 549] on div "senecia.morgan@amentum.com, Ramnath.Cidambi@amentum.com Shipment Notification E…" at bounding box center [280, 543] width 524 height 35
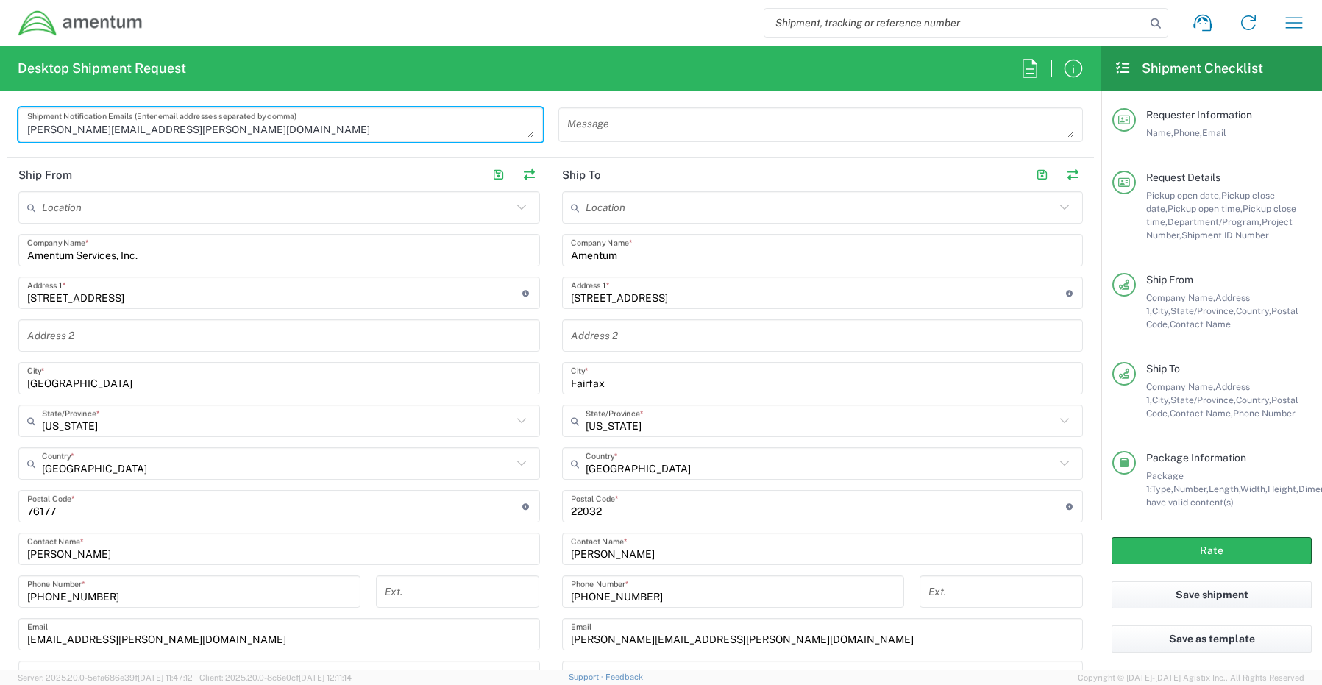
scroll to position [662, 0]
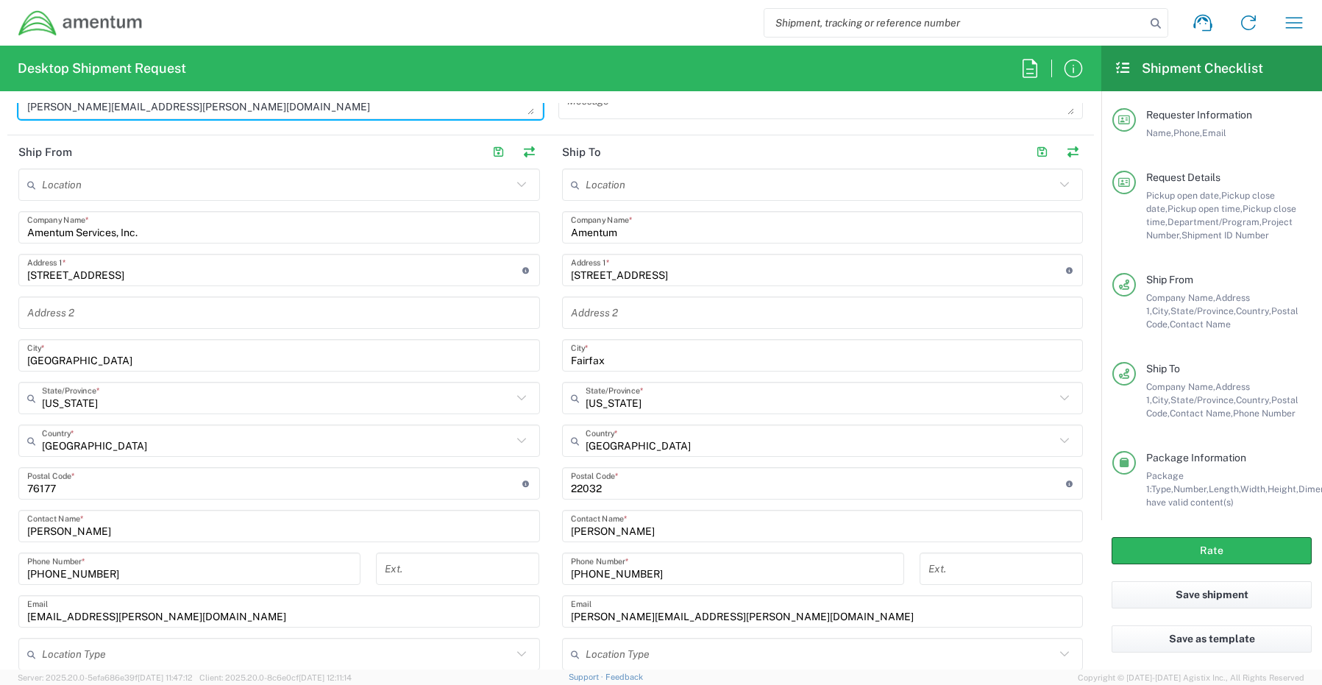
type textarea "Ramnath.Cidambi@amentum.com"
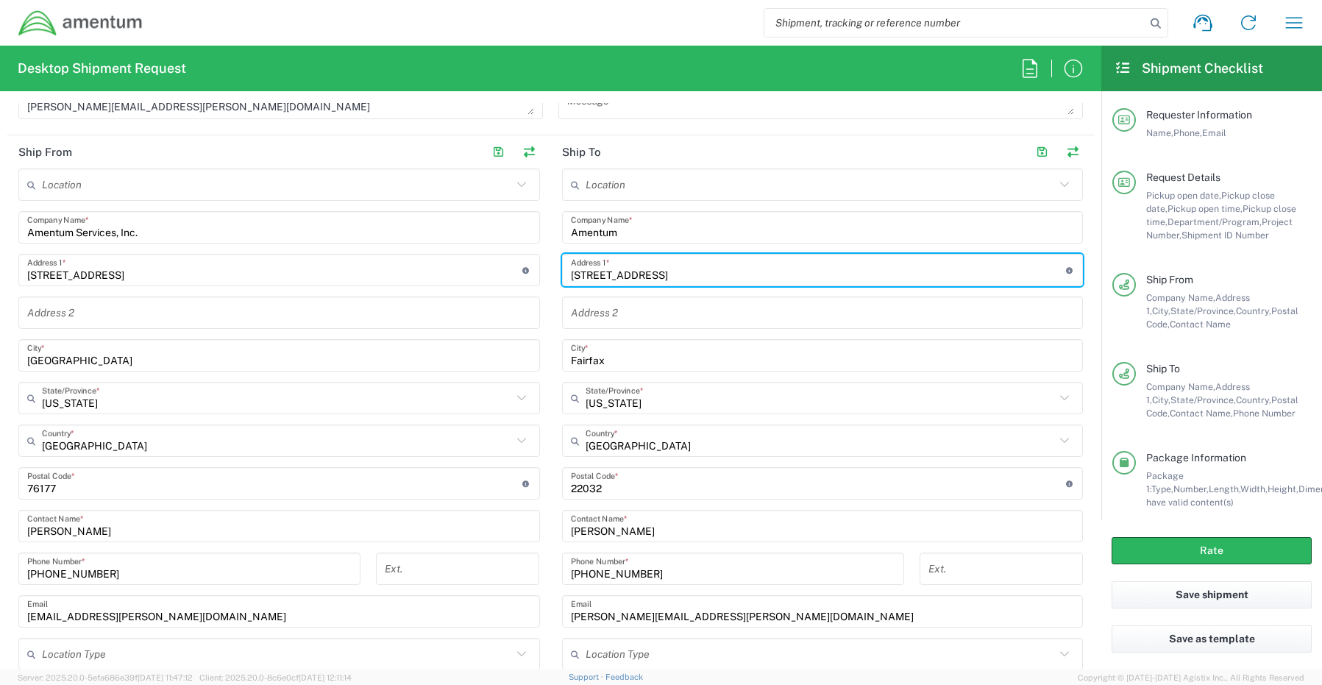
drag, startPoint x: 643, startPoint y: 274, endPoint x: 469, endPoint y: 292, distance: 175.2
click at [487, 287] on div "Ship From Location 1002-4122-6 1006-5256-0 1026-8910-0 1281-0560-3 1369-6441-0 …" at bounding box center [550, 422] width 1086 height 574
drag, startPoint x: 604, startPoint y: 363, endPoint x: 471, endPoint y: 355, distance: 132.6
click at [449, 352] on div "Ship From Location 1002-4122-6 1006-5256-0 1026-8910-0 1281-0560-3 1369-6441-0 …" at bounding box center [550, 422] width 1086 height 574
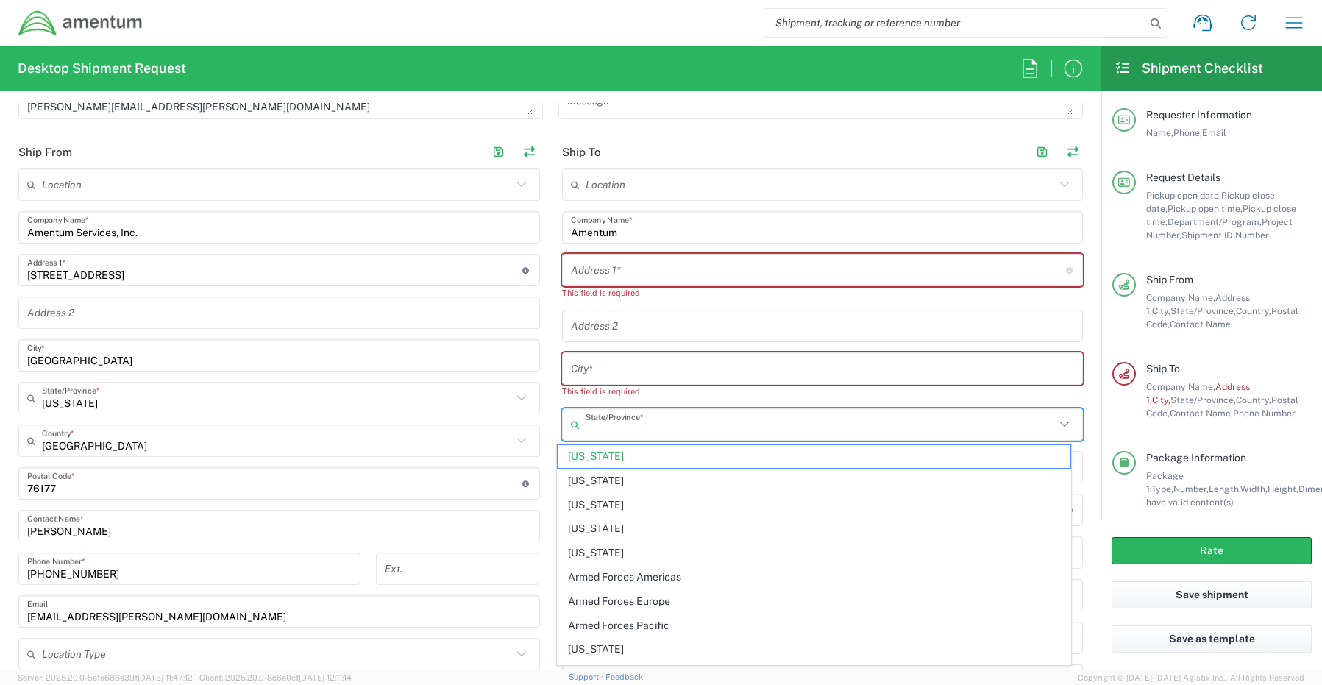
drag, startPoint x: 624, startPoint y: 412, endPoint x: 607, endPoint y: 414, distance: 17.1
click at [610, 414] on input "text" at bounding box center [820, 425] width 470 height 26
click at [562, 396] on div "This field is required" at bounding box center [822, 391] width 521 height 13
type input "Virginia"
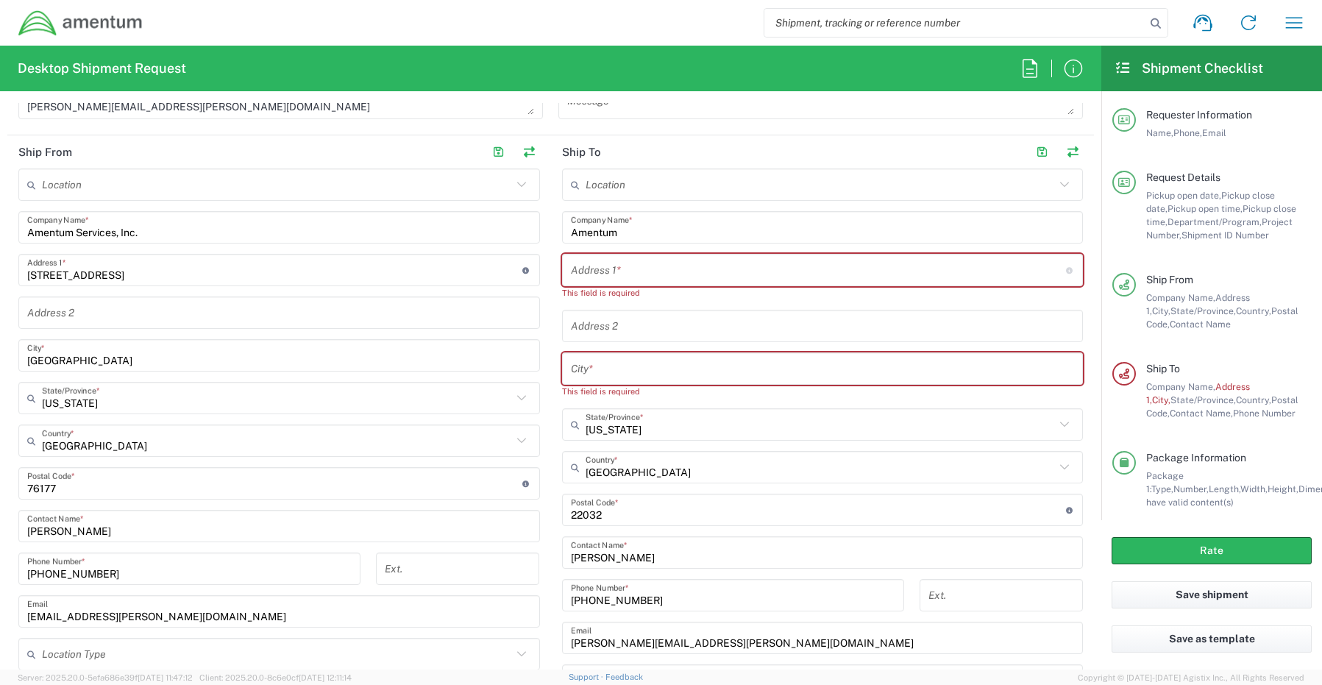
drag, startPoint x: 586, startPoint y: 512, endPoint x: 464, endPoint y: 510, distance: 122.1
click at [462, 510] on div "Ship From Location 1002-4122-6 1006-5256-0 1026-8910-0 1281-0560-3 1369-6441-0 …" at bounding box center [550, 435] width 1086 height 601
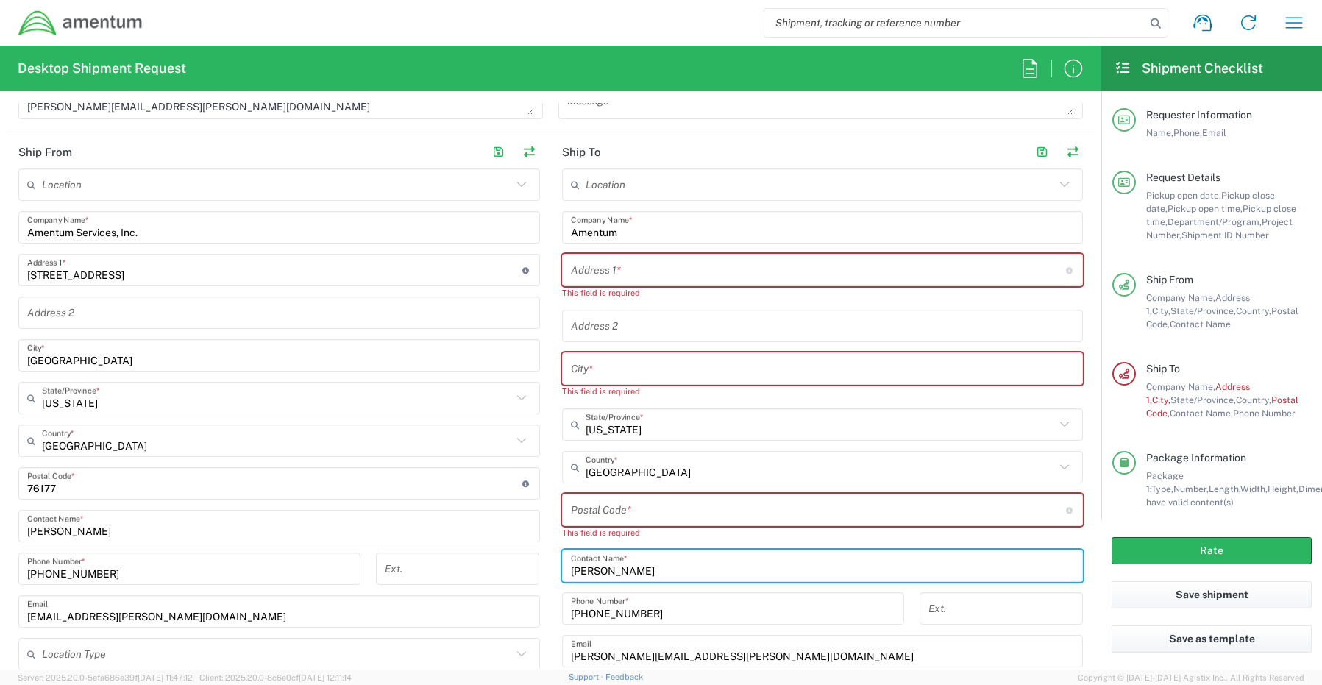
drag, startPoint x: 647, startPoint y: 564, endPoint x: 516, endPoint y: 572, distance: 131.1
click at [521, 566] on div "Ship From Location 1002-4122-6 1006-5256-0 1026-8910-0 1281-0560-3 1369-6441-0 …" at bounding box center [550, 442] width 1086 height 614
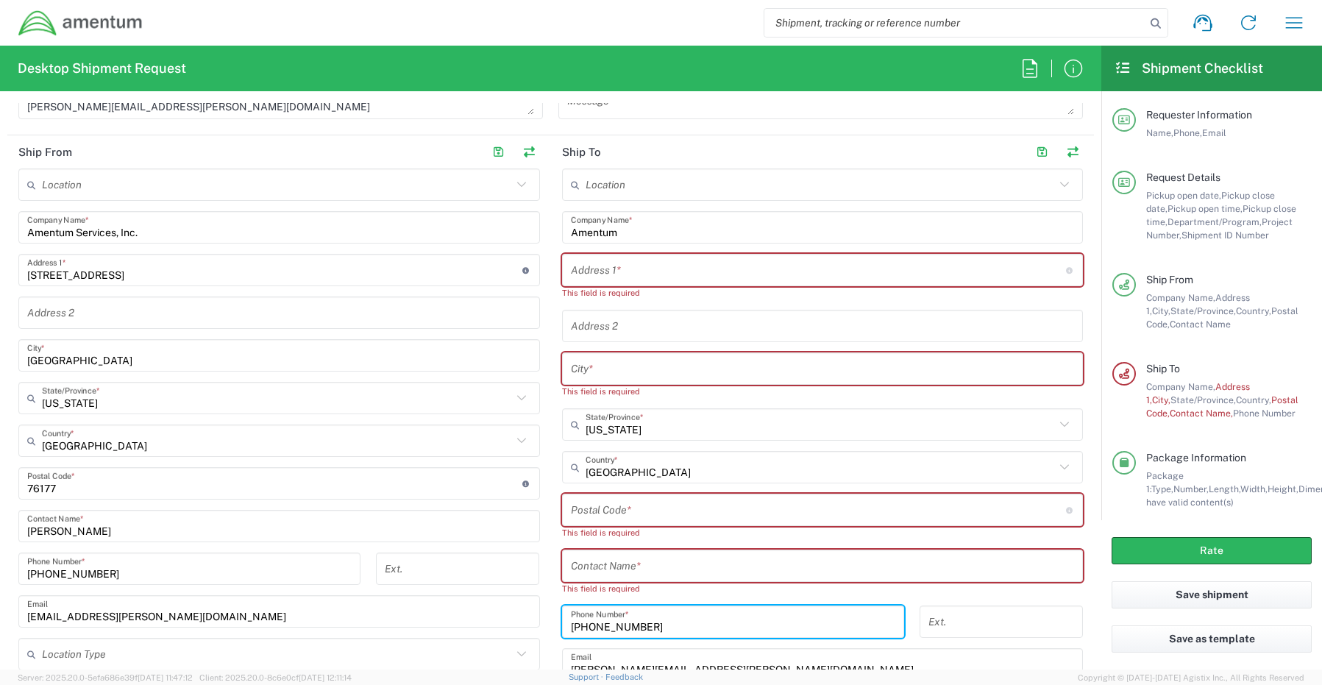
drag, startPoint x: 618, startPoint y: 609, endPoint x: 568, endPoint y: 608, distance: 49.3
click at [569, 607] on div "817-224-1568 Phone Number *" at bounding box center [733, 621] width 342 height 32
click at [674, 588] on div "This field is required" at bounding box center [822, 588] width 521 height 13
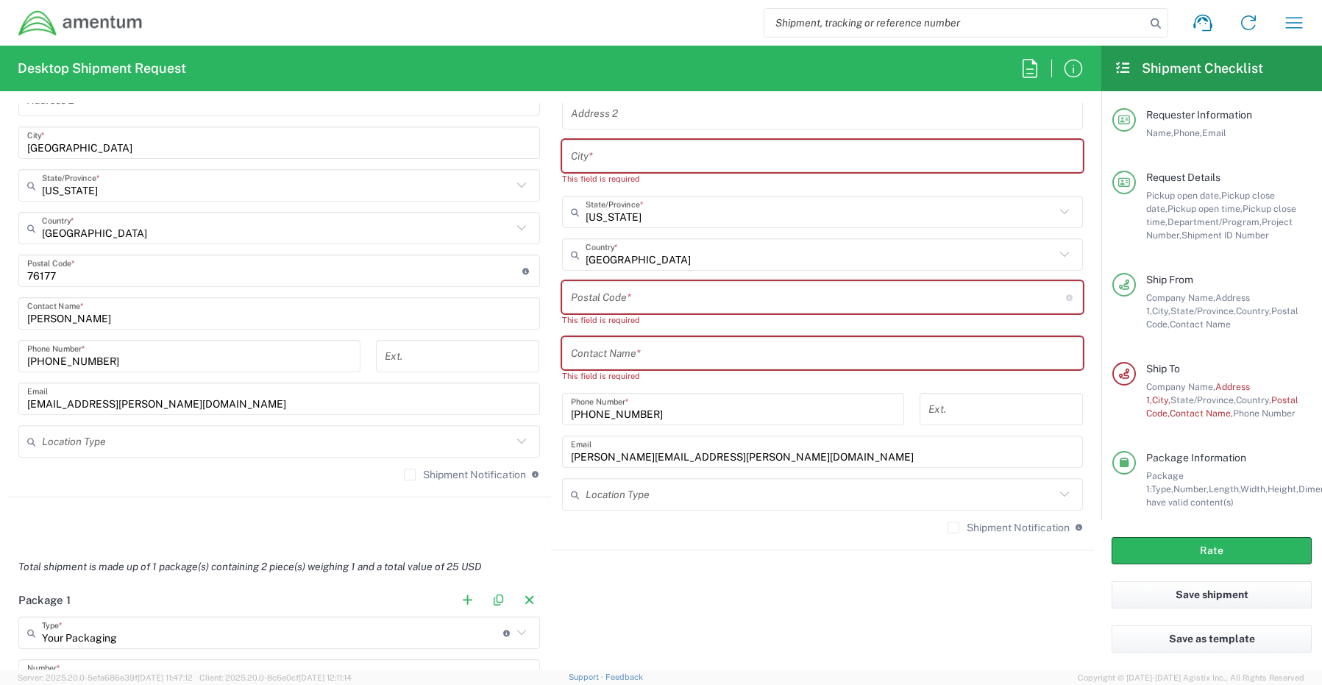
scroll to position [882, 0]
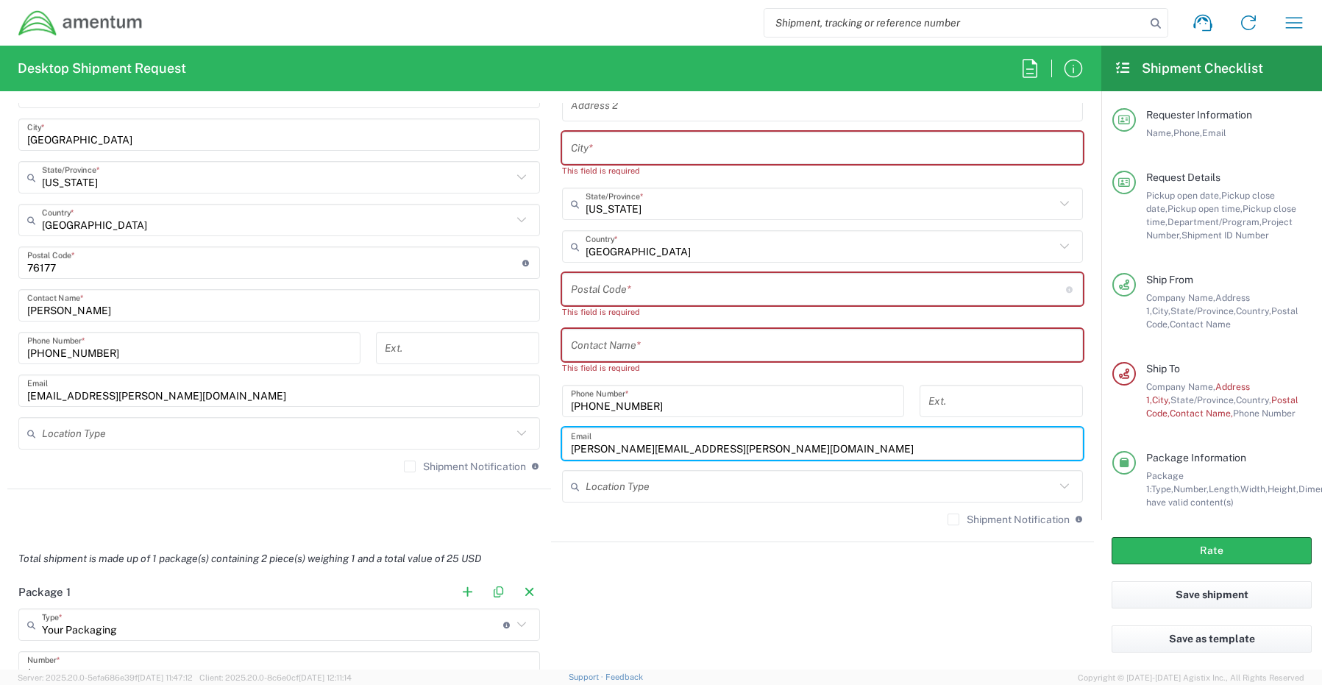
drag, startPoint x: 721, startPoint y: 451, endPoint x: 541, endPoint y: 441, distance: 180.4
click at [542, 442] on div "Ship From Location 1002-4122-6 1006-5256-0 1026-8910-0 1281-0560-3 1369-6441-0 …" at bounding box center [550, 228] width 1086 height 627
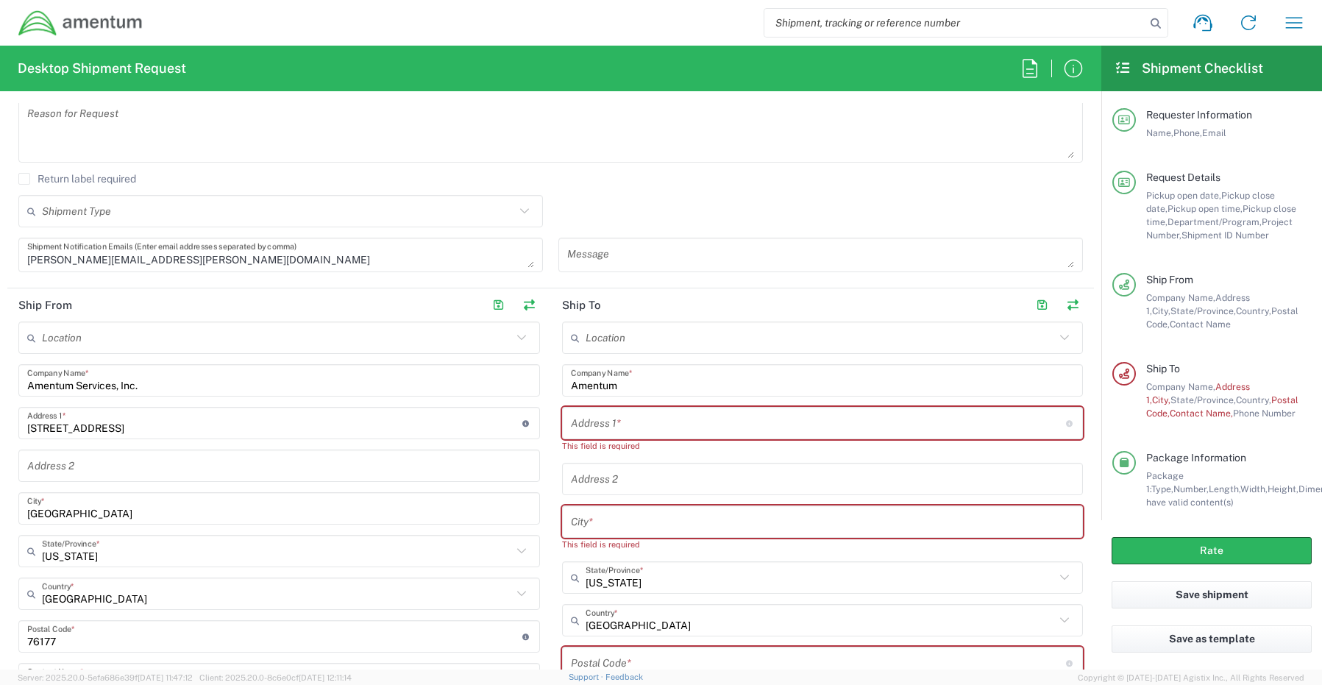
scroll to position [441, 0]
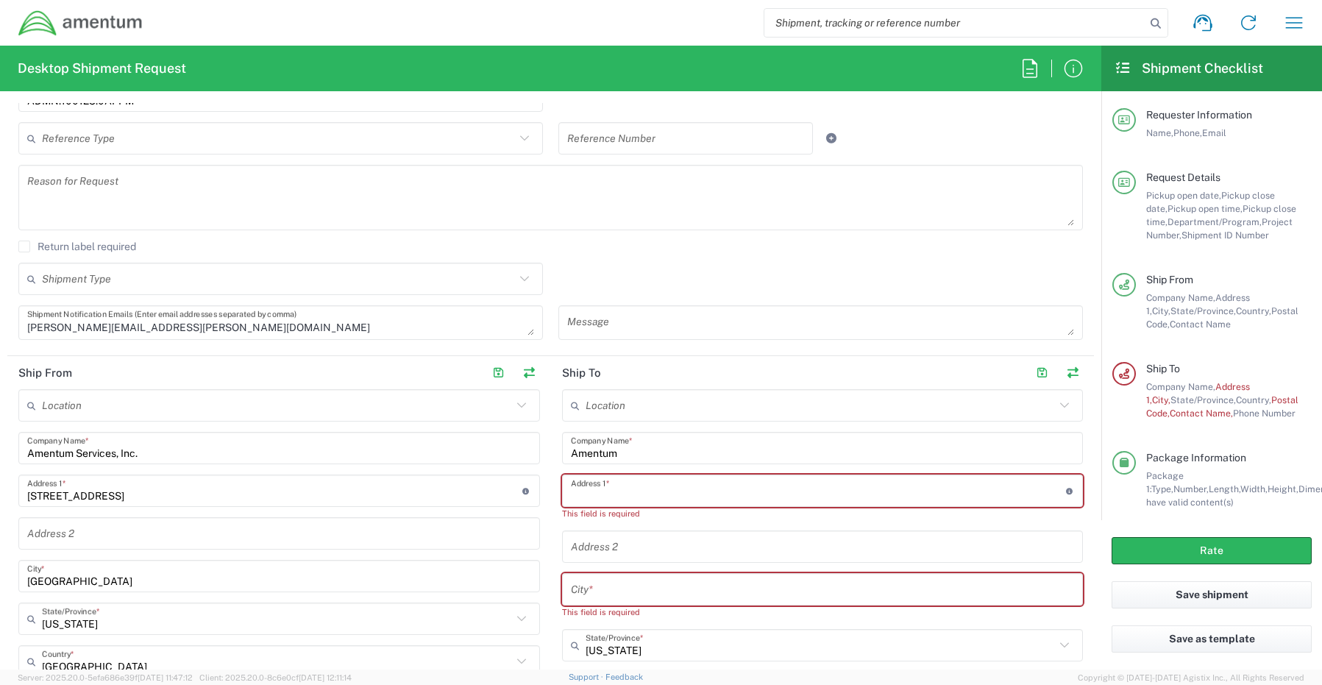
click at [635, 485] on input "text" at bounding box center [818, 491] width 495 height 26
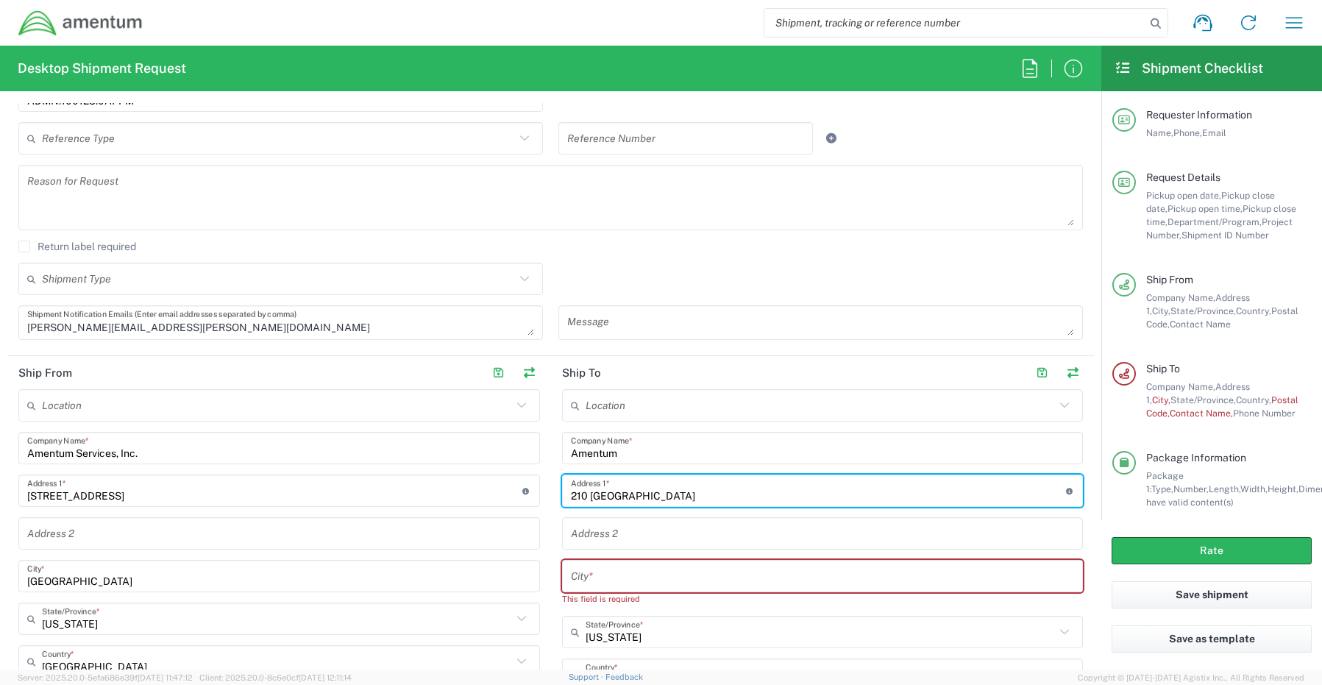
type input "210 Cape Landing"
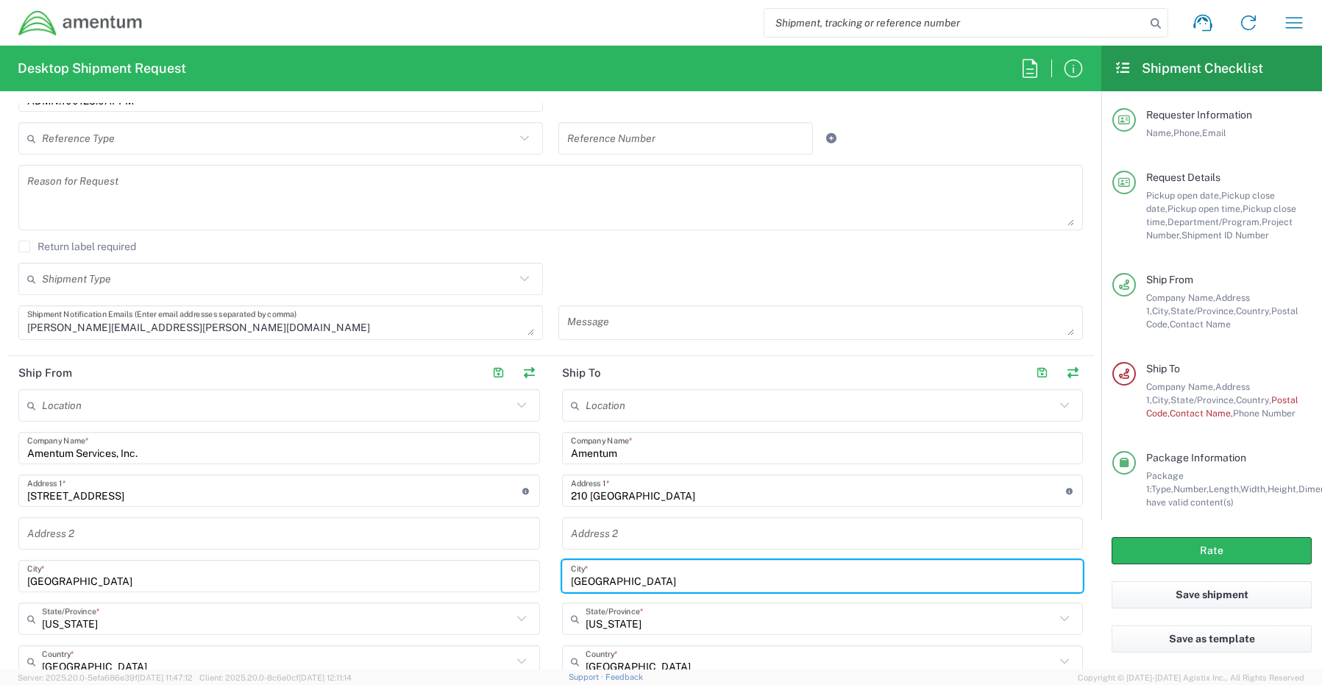
type input "York Town"
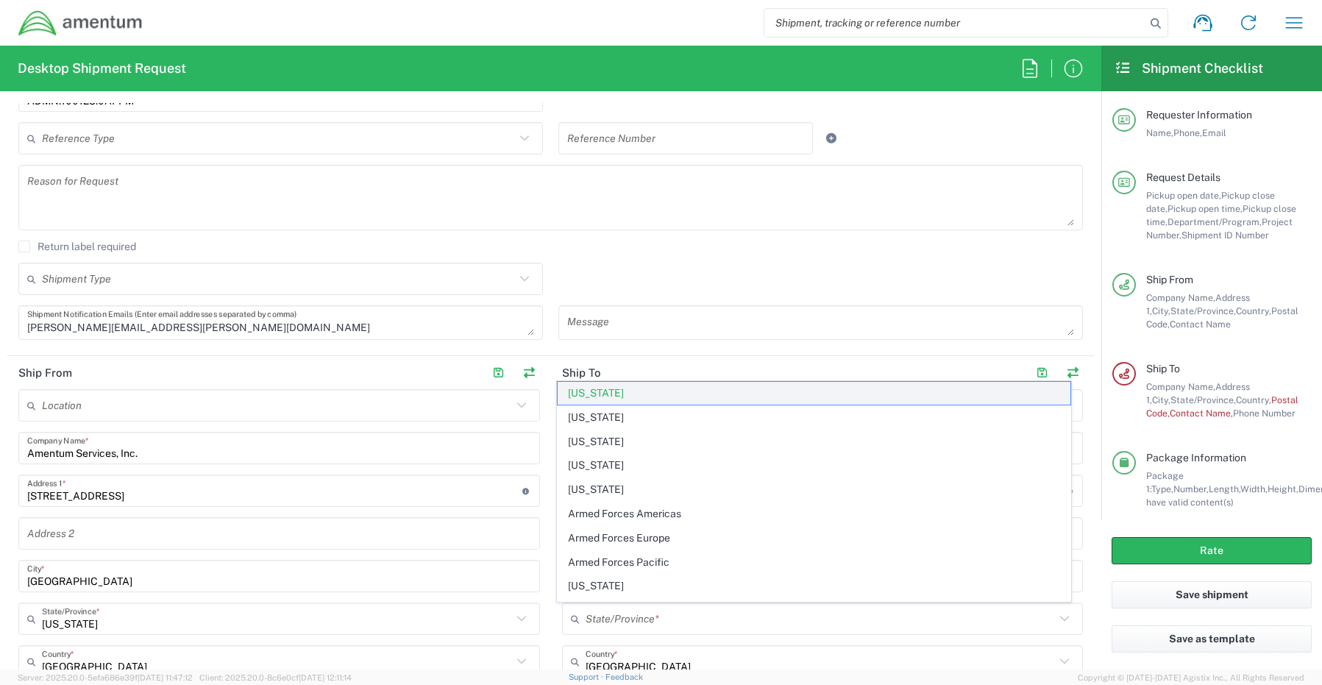
click at [618, 395] on span "Virginia" at bounding box center [813, 393] width 513 height 23
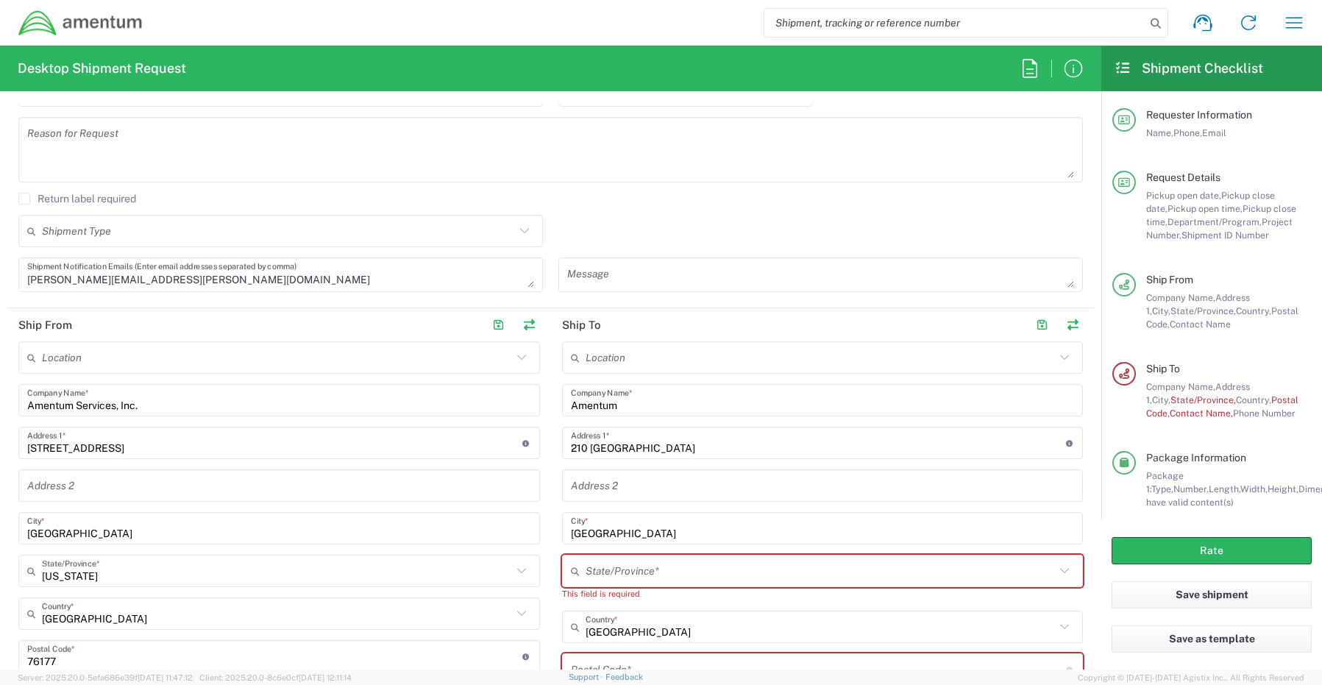
scroll to position [515, 0]
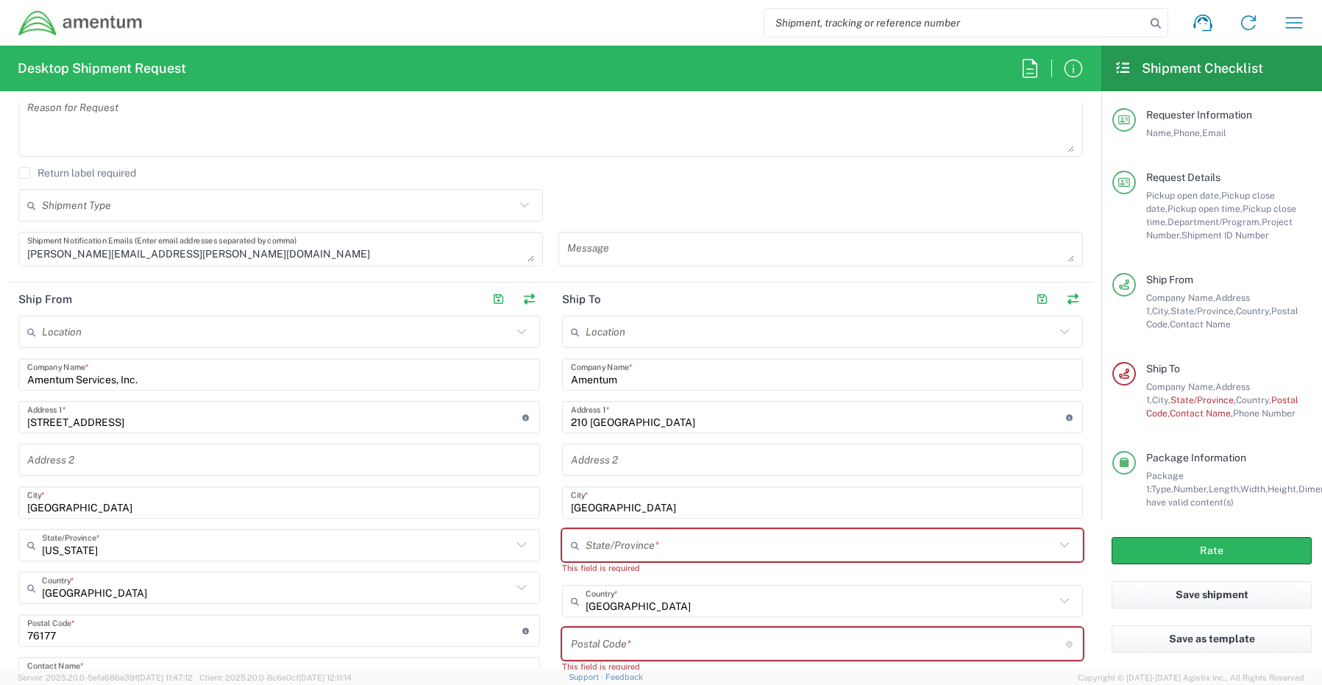
click at [632, 543] on input "text" at bounding box center [820, 545] width 470 height 26
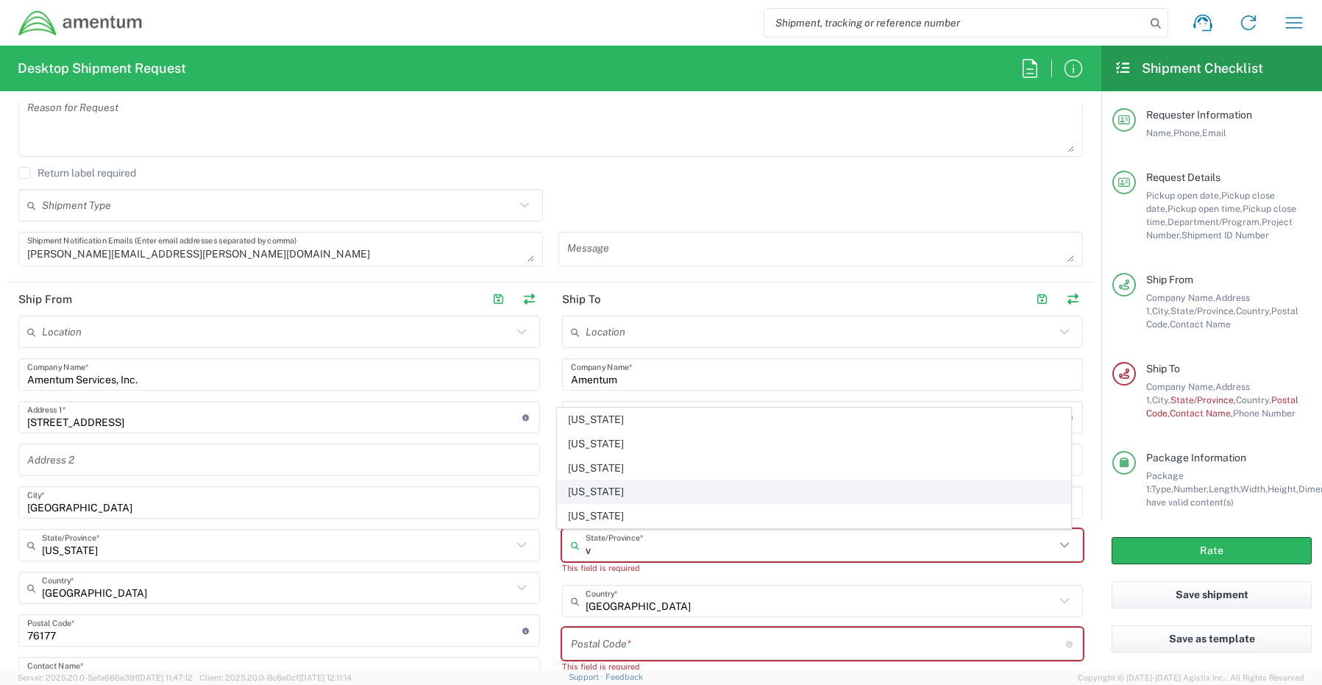
click at [604, 488] on span "Virginia" at bounding box center [813, 491] width 513 height 23
type input "Virginia"
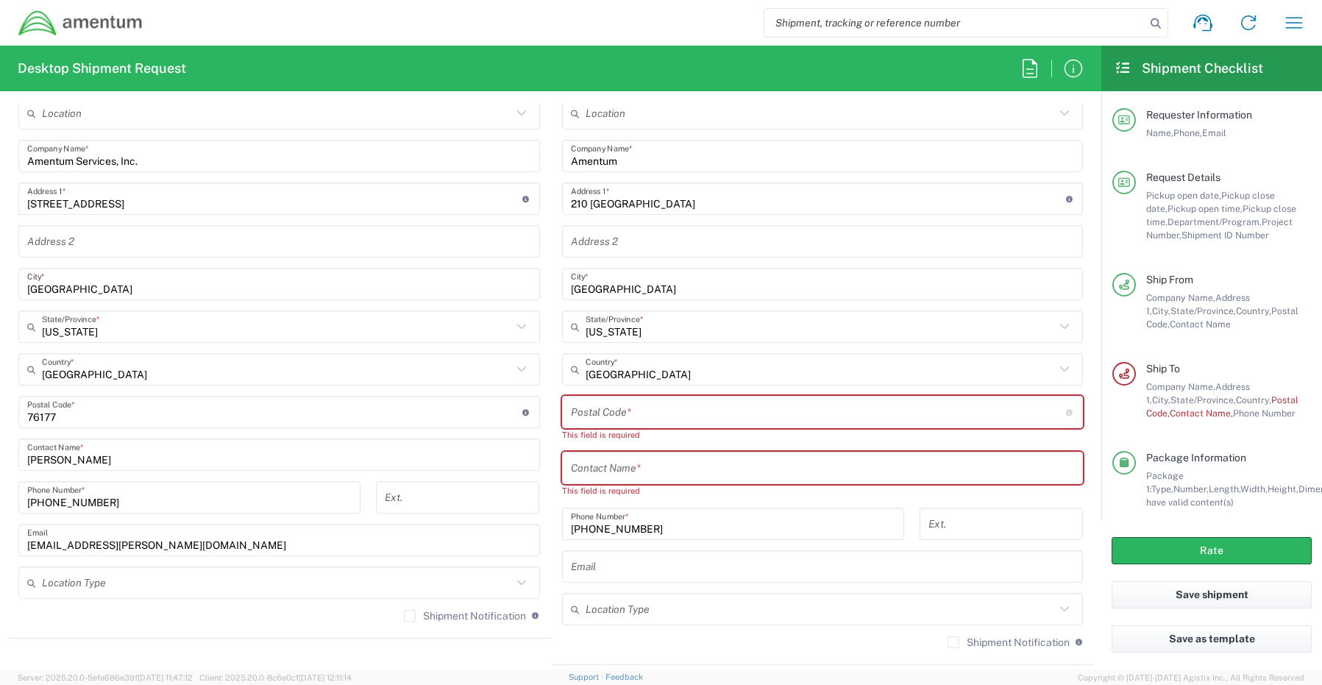
scroll to position [735, 0]
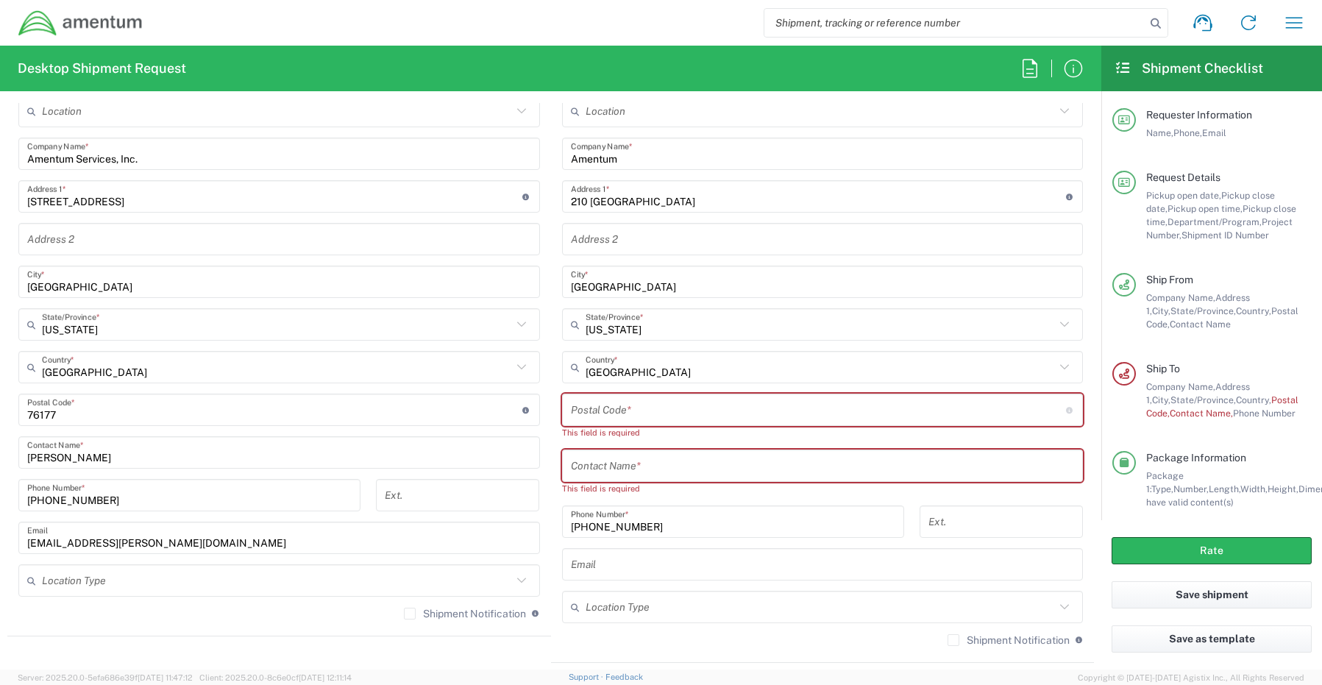
click at [632, 404] on input "undefined" at bounding box center [818, 410] width 495 height 26
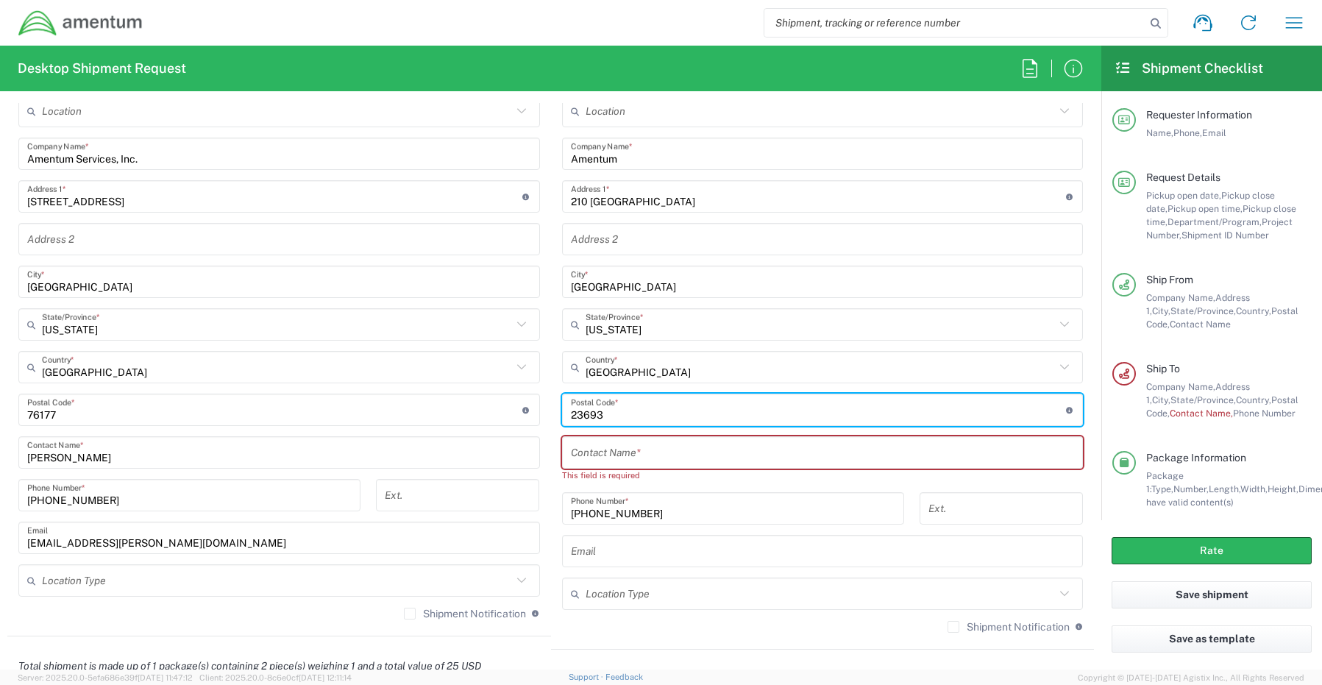
type input "23693"
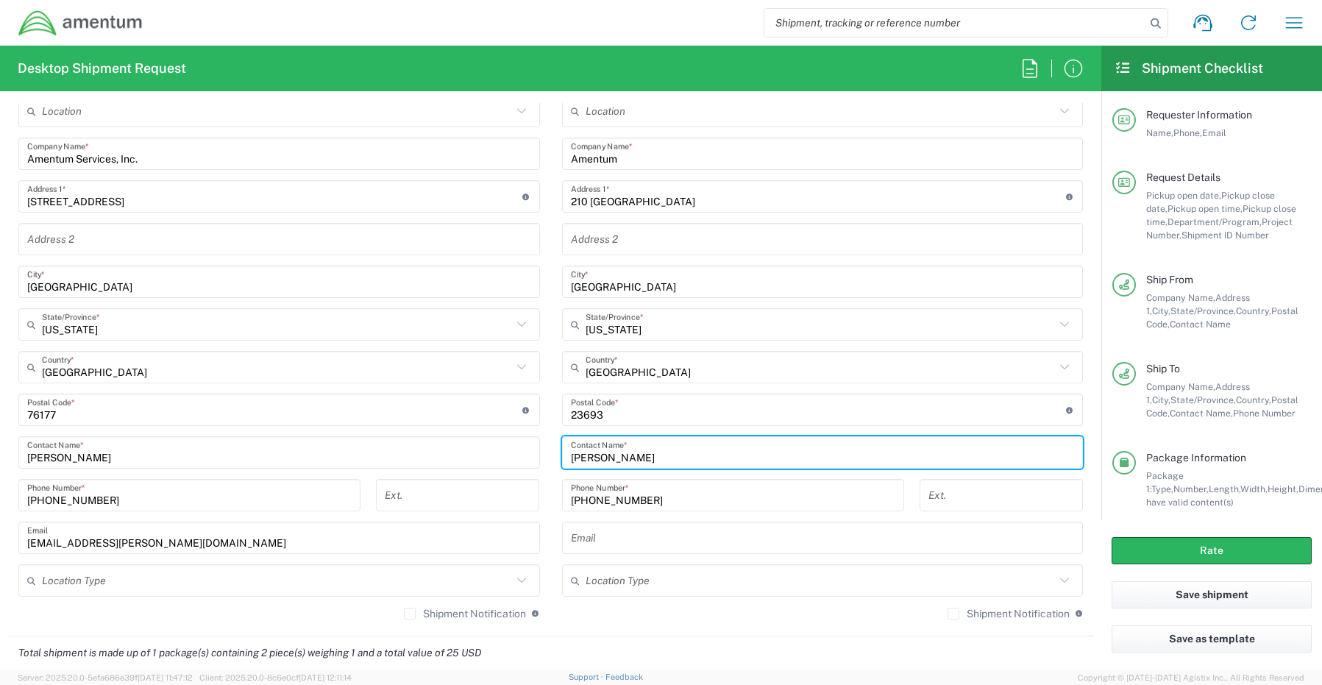
type input "Kelley Miles"
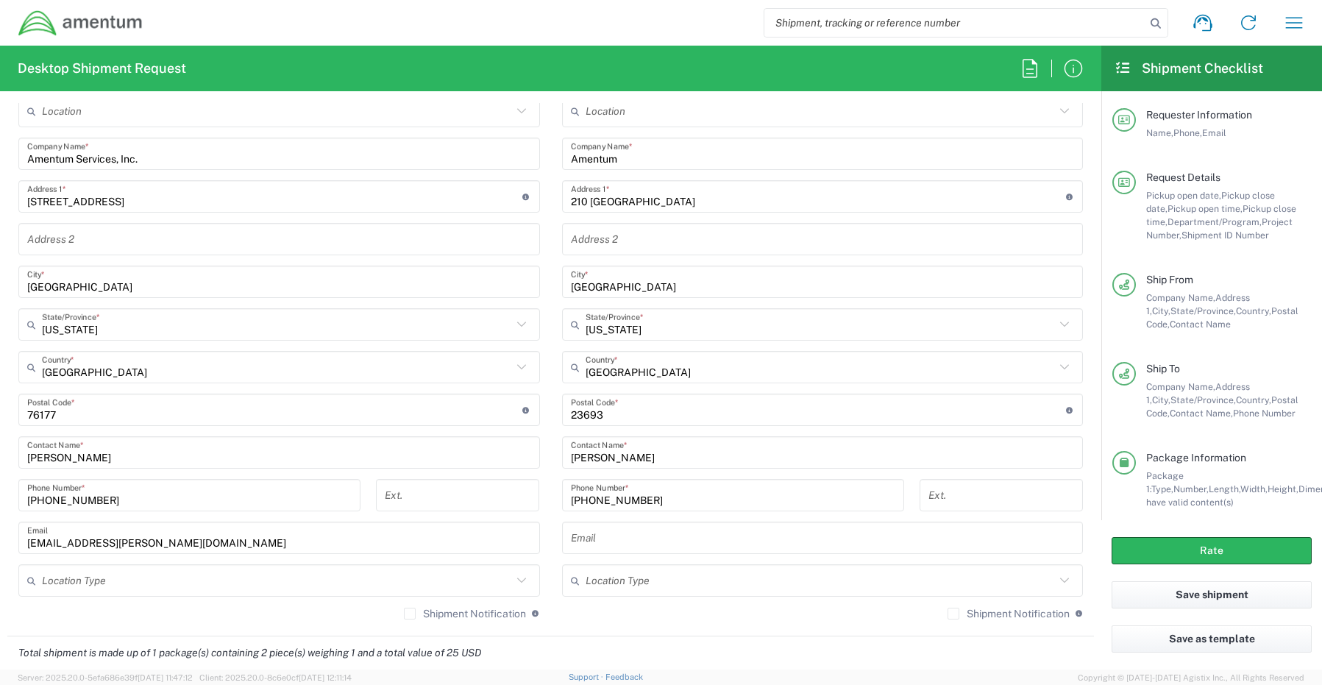
click at [606, 543] on input "text" at bounding box center [823, 538] width 504 height 26
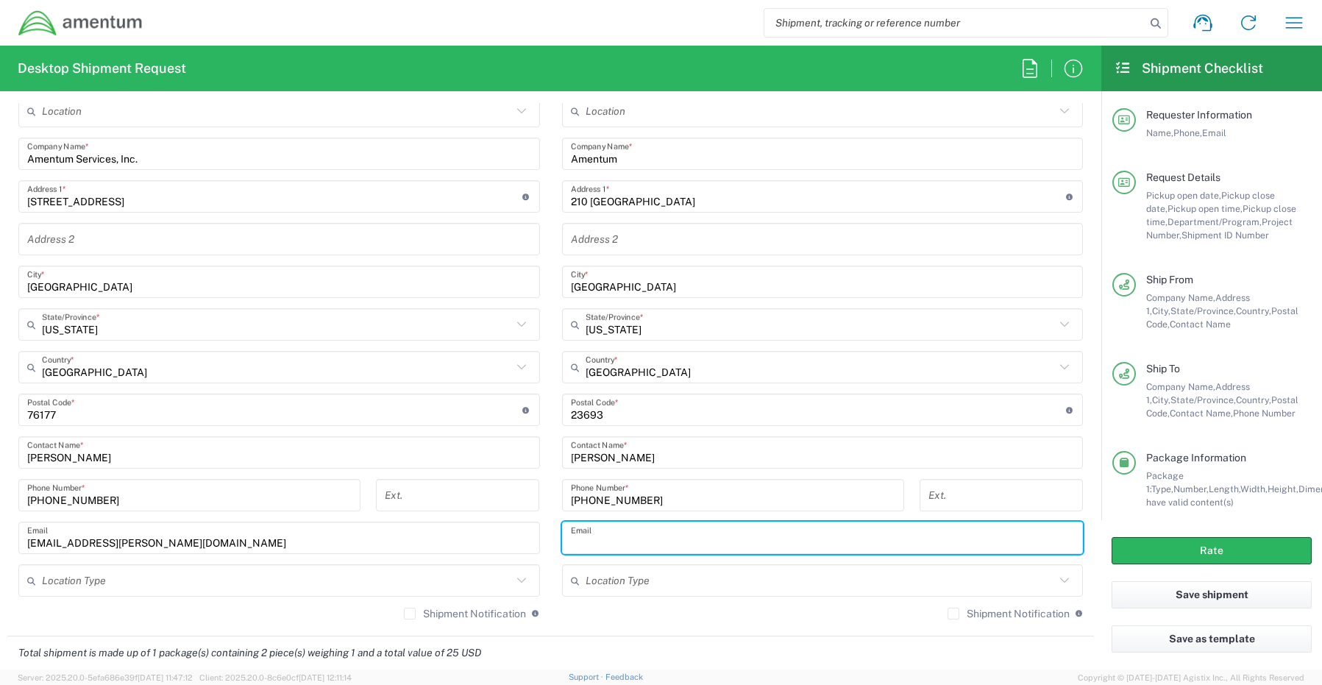
paste input "kelley.miles@amentum.com"
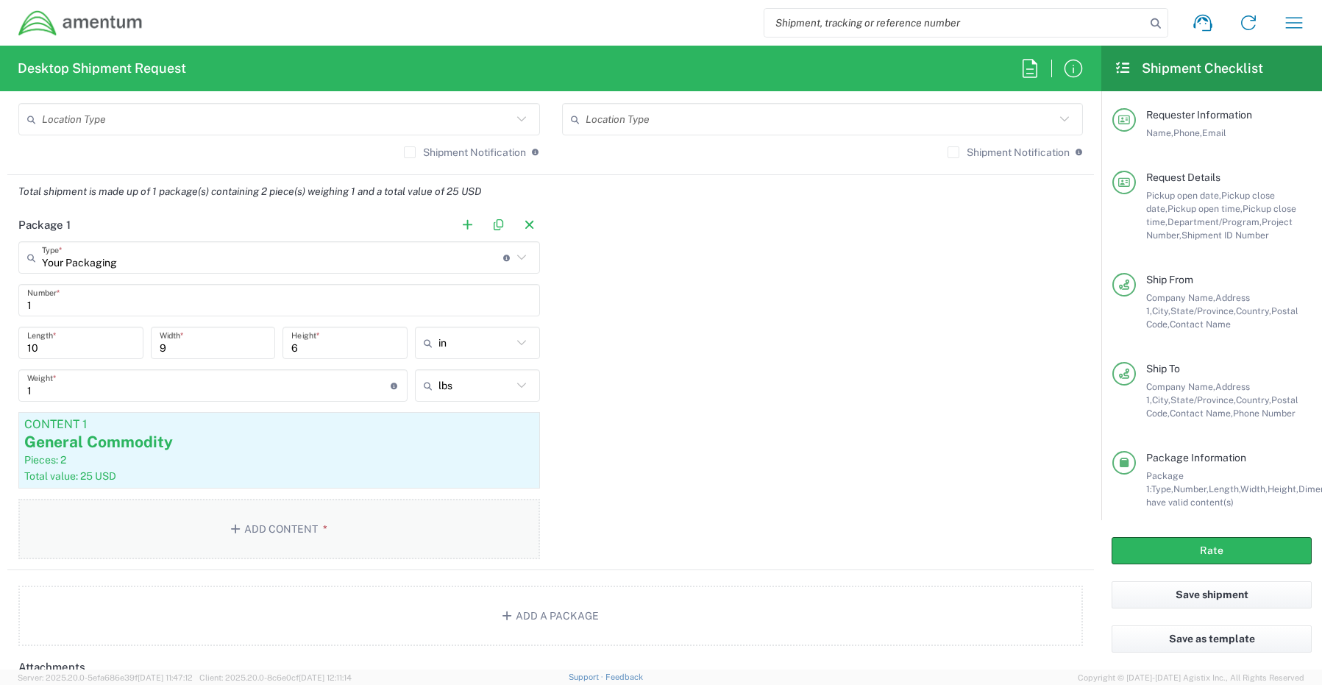
scroll to position [1250, 0]
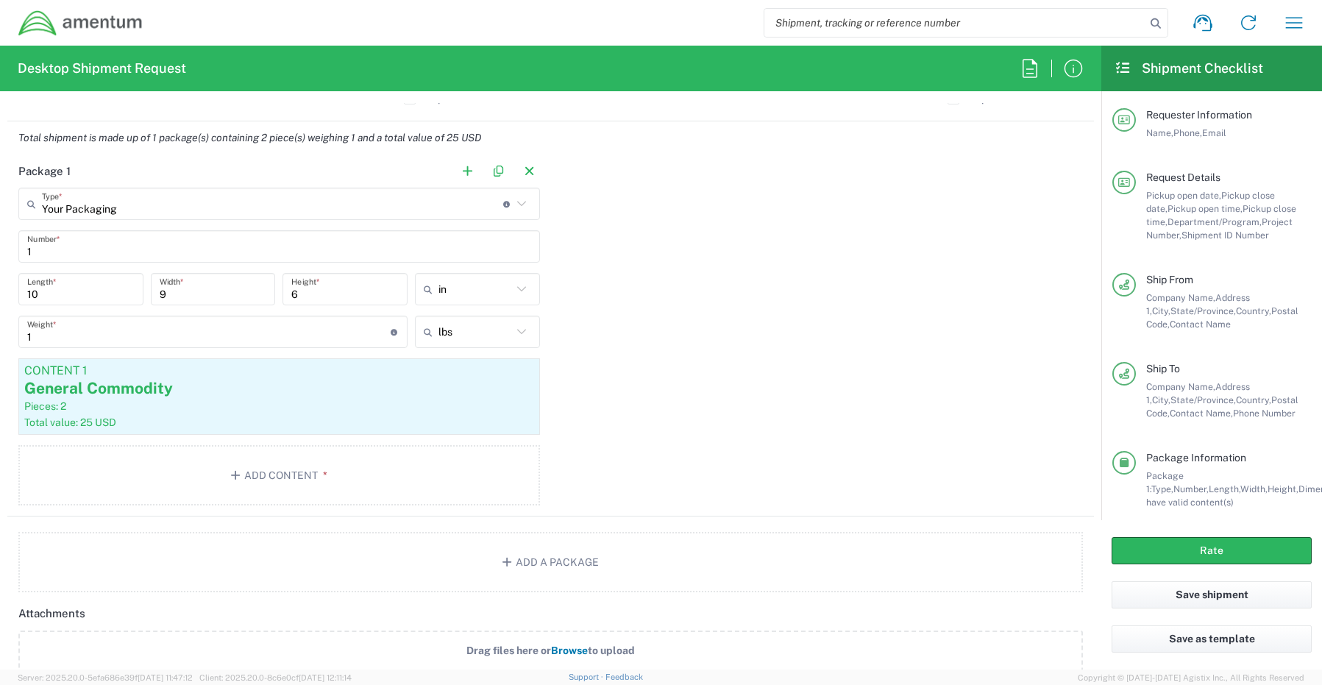
type input "kelley.miles@amentum.com"
drag, startPoint x: 83, startPoint y: 296, endPoint x: -147, endPoint y: 259, distance: 233.1
click at [0, 259] on html "Shipment request Shipment tracking Shipment estimator Desktop shipment request …" at bounding box center [661, 342] width 1322 height 685
type input "11.5"
type input "4"
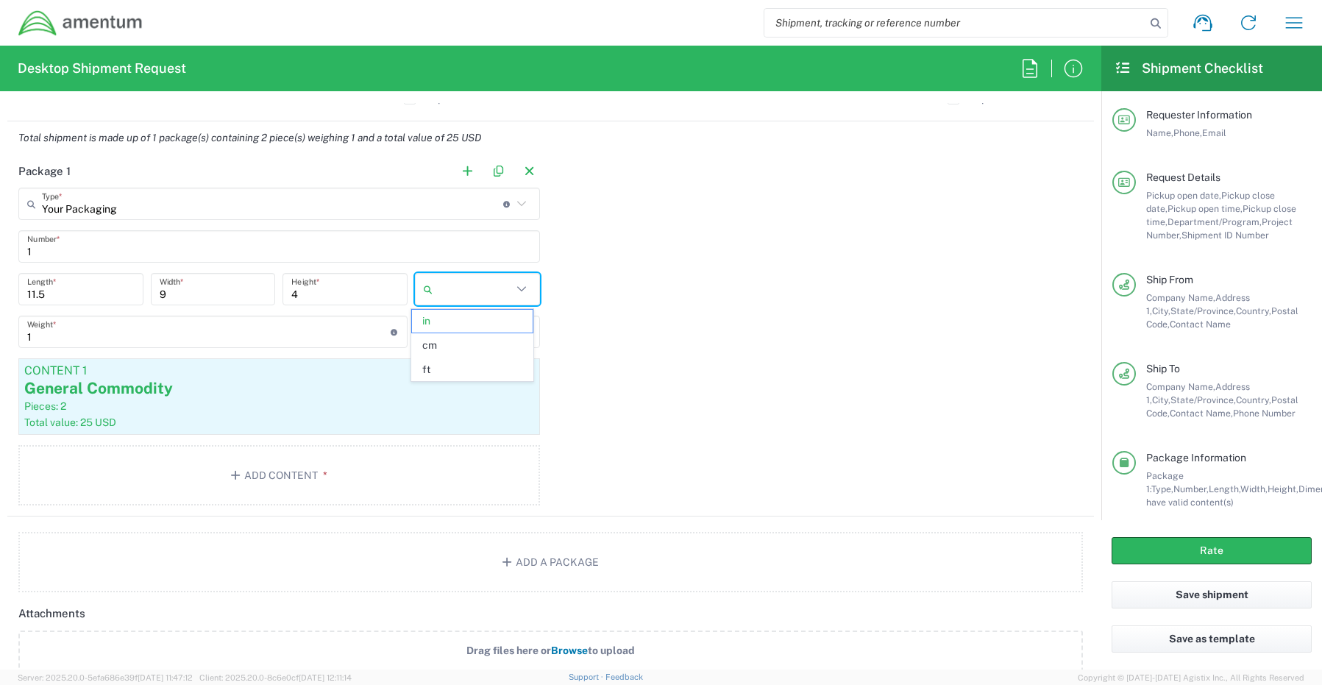
type input "in"
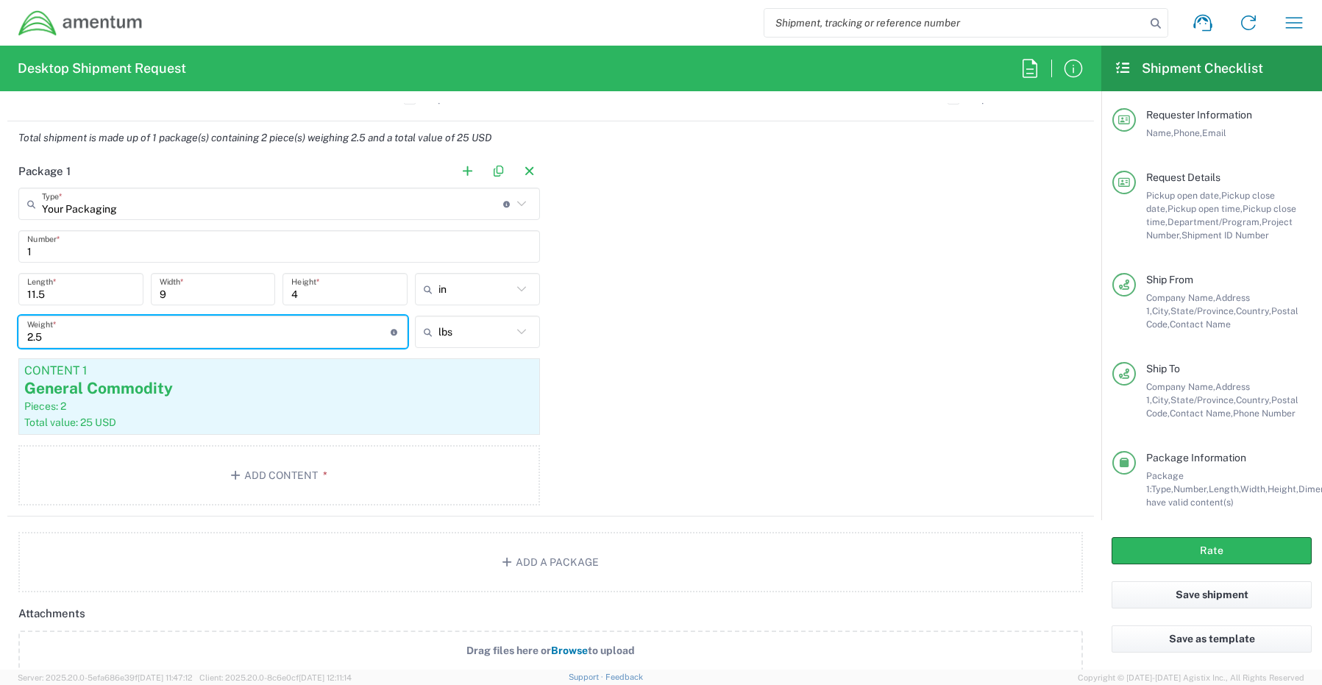
type input "2.5"
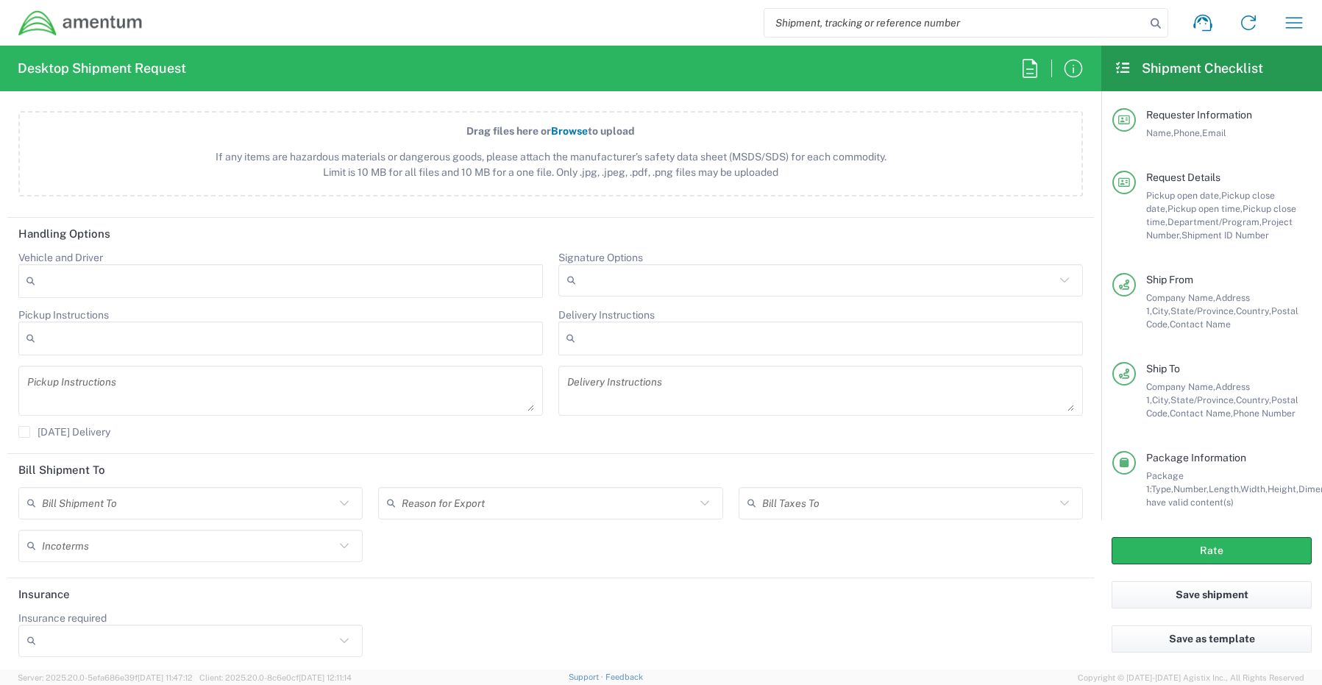
scroll to position [1773, 0]
click at [1132, 539] on button "Rate" at bounding box center [1211, 550] width 200 height 27
type input "lbs"
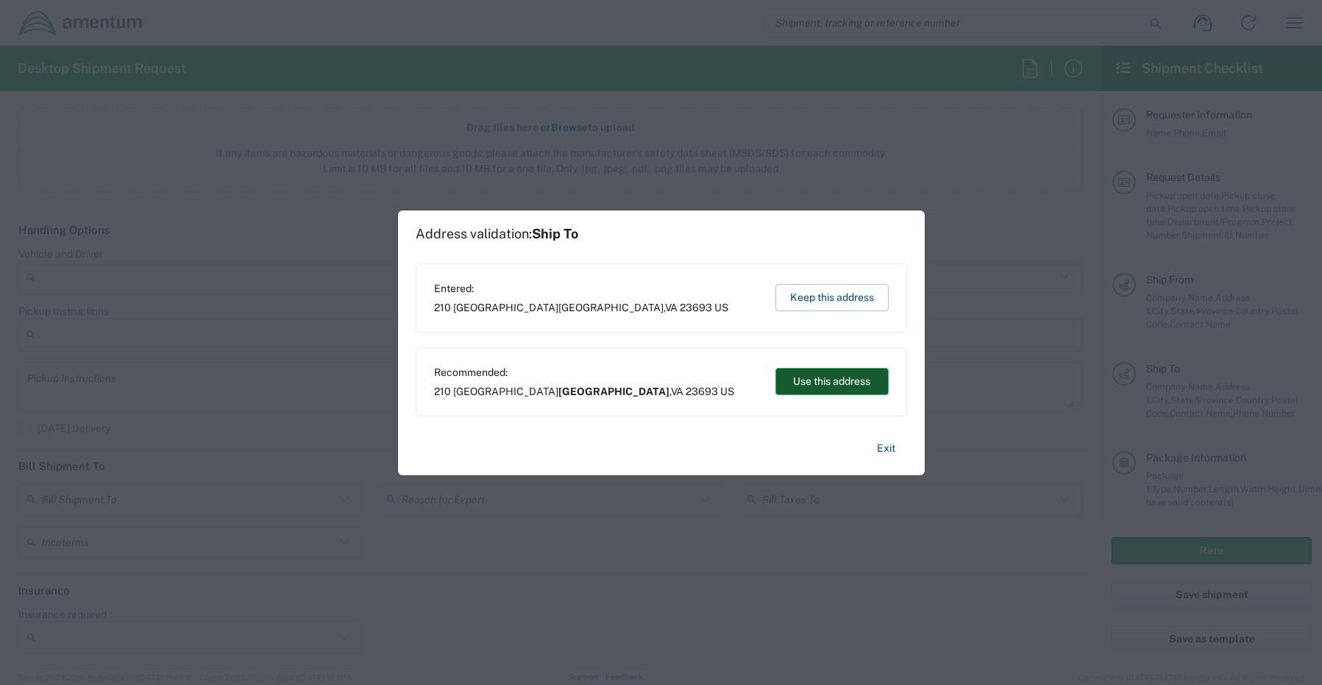
click at [802, 388] on button "Use this address" at bounding box center [831, 381] width 113 height 27
type input "Yorktown"
type input "Virginia"
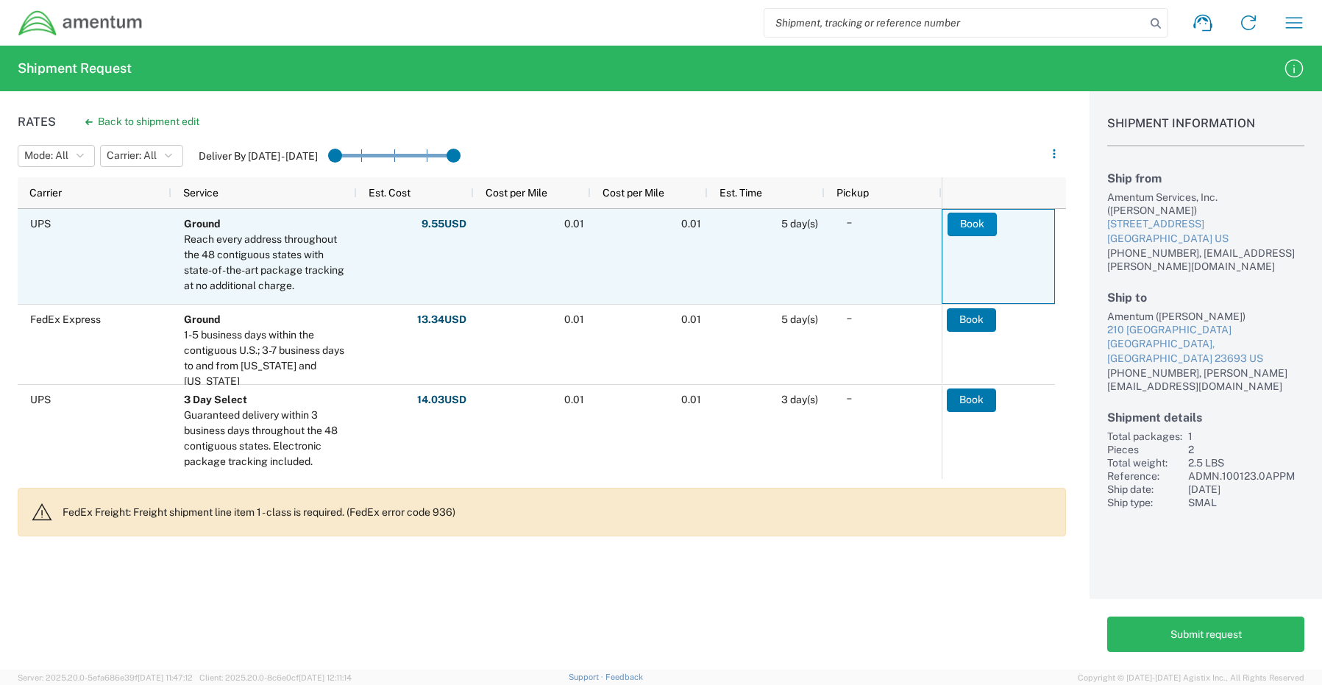
click at [964, 223] on button "Book" at bounding box center [971, 225] width 49 height 24
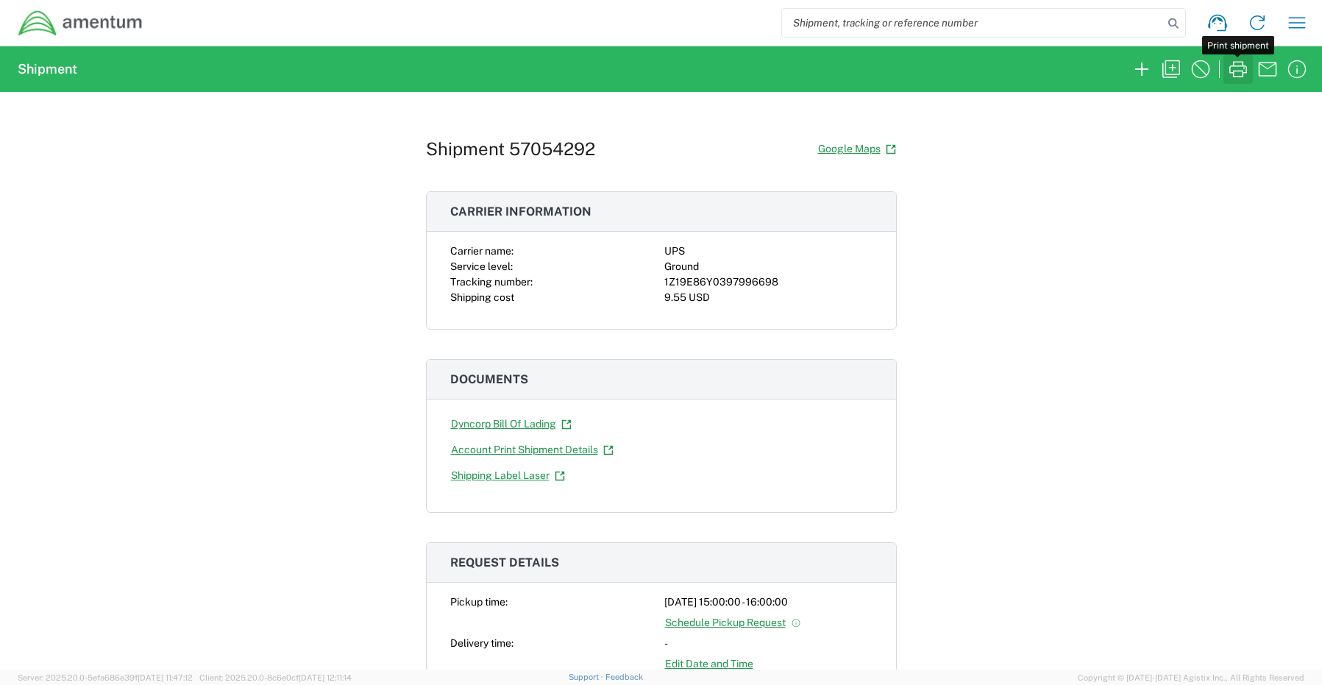
click at [1239, 66] on icon "button" at bounding box center [1238, 69] width 18 height 16
click at [1174, 68] on icon "button" at bounding box center [1171, 69] width 24 height 24
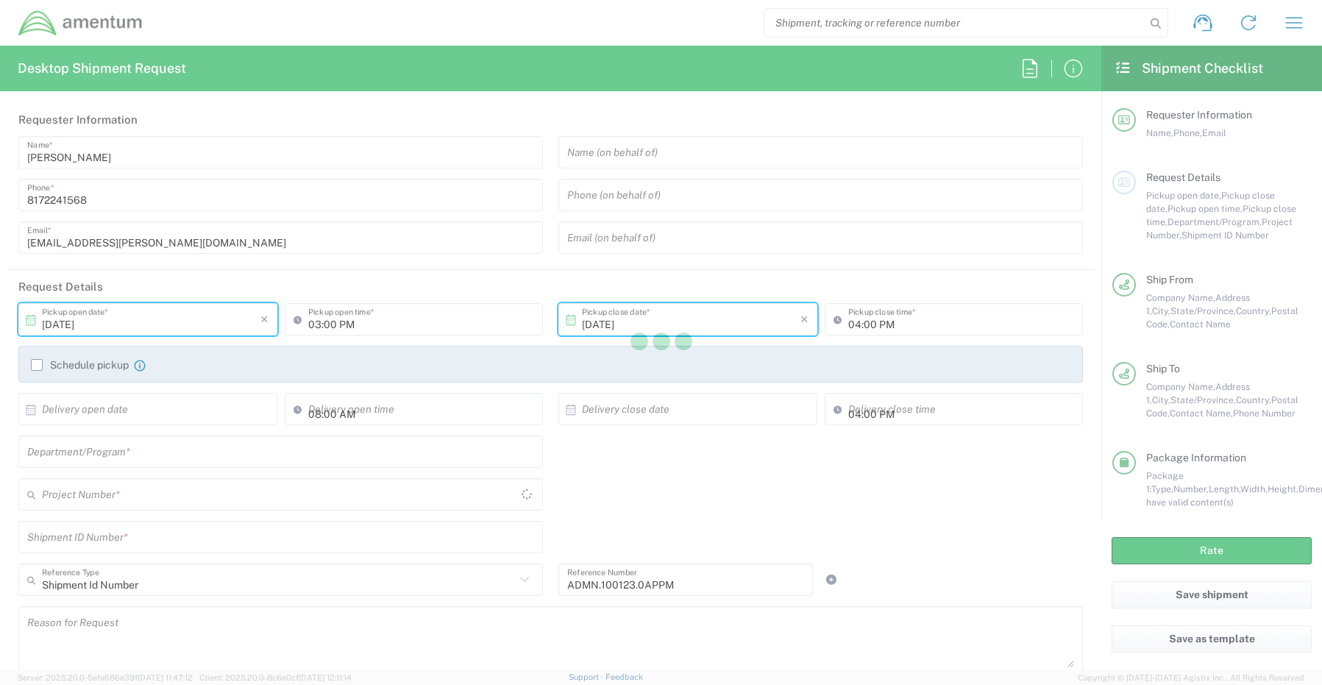
type input "Texas"
type input "Virginia"
type input "Your Packaging"
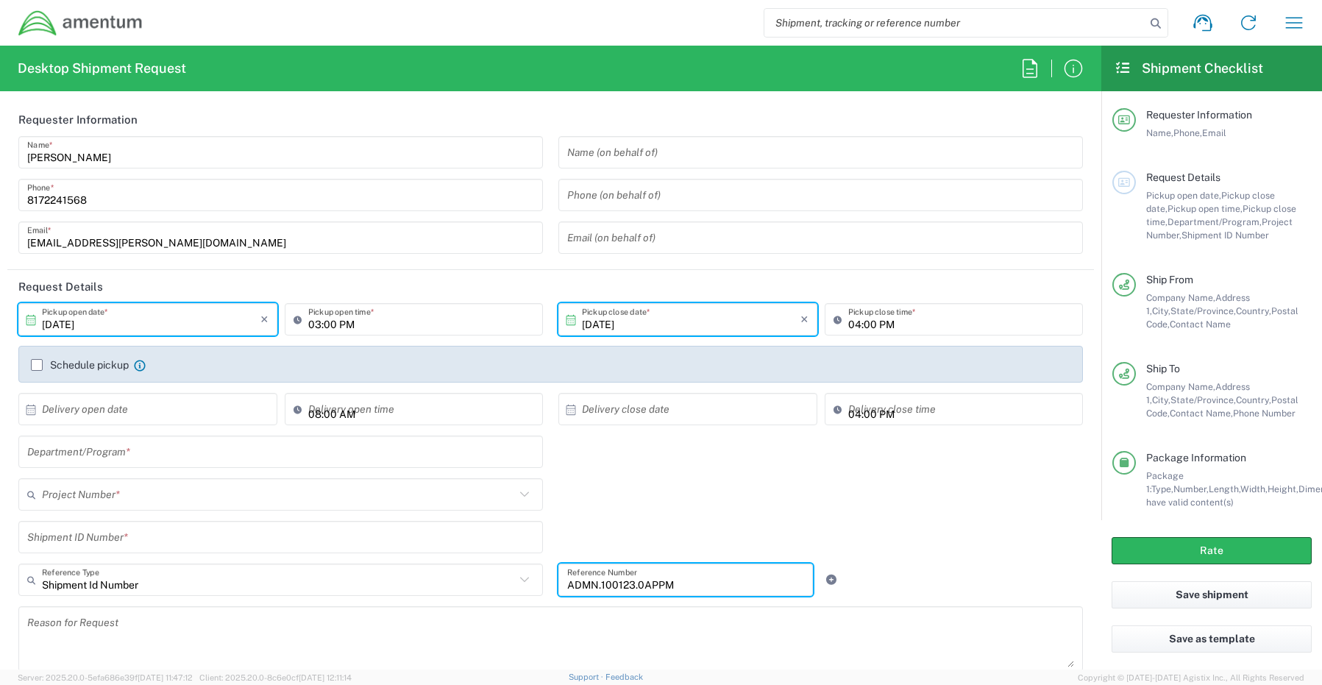
drag, startPoint x: 691, startPoint y: 580, endPoint x: 545, endPoint y: 582, distance: 145.6
click at [551, 582] on div "ADMN.100123.0APPM Reference Number" at bounding box center [686, 584] width 270 height 43
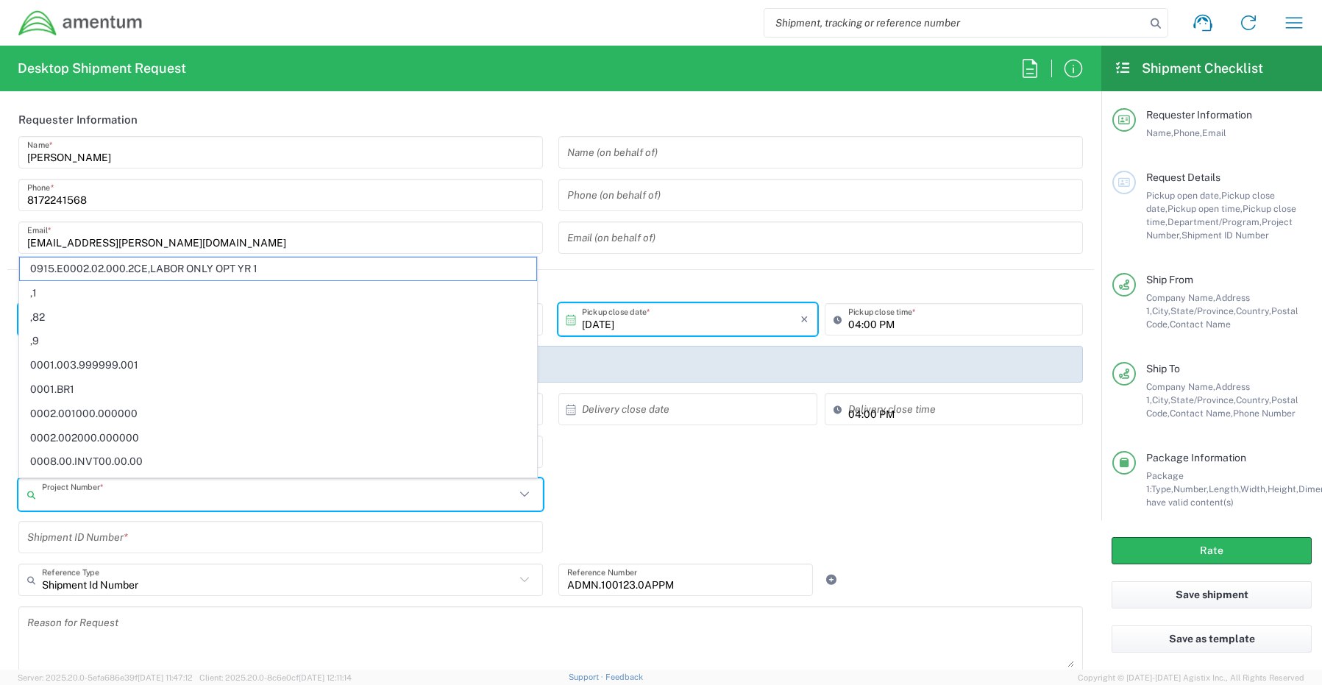
click at [72, 492] on input "text" at bounding box center [278, 495] width 473 height 26
paste input "ADMN.100123.0APPM"
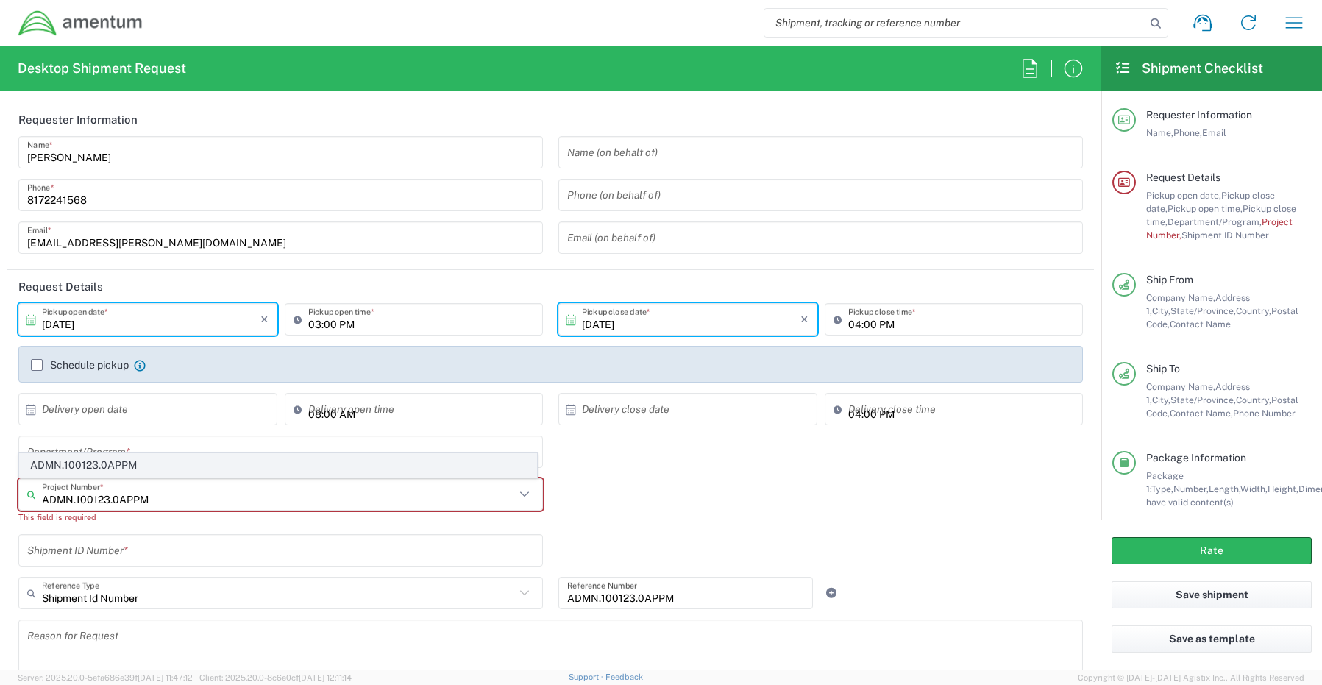
type input "ADMN.100123.0APPM"
click at [99, 462] on span "ADMN.100123.0APPM" at bounding box center [278, 465] width 516 height 23
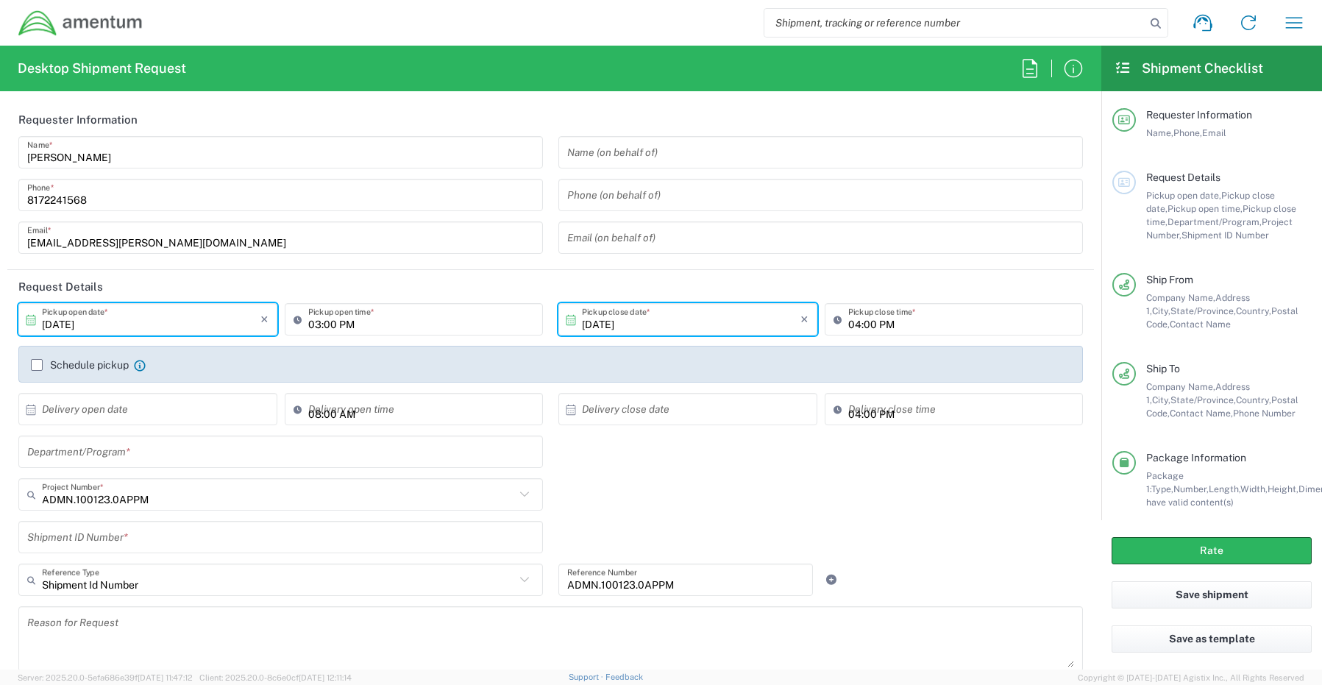
click at [72, 543] on input "text" at bounding box center [280, 537] width 507 height 26
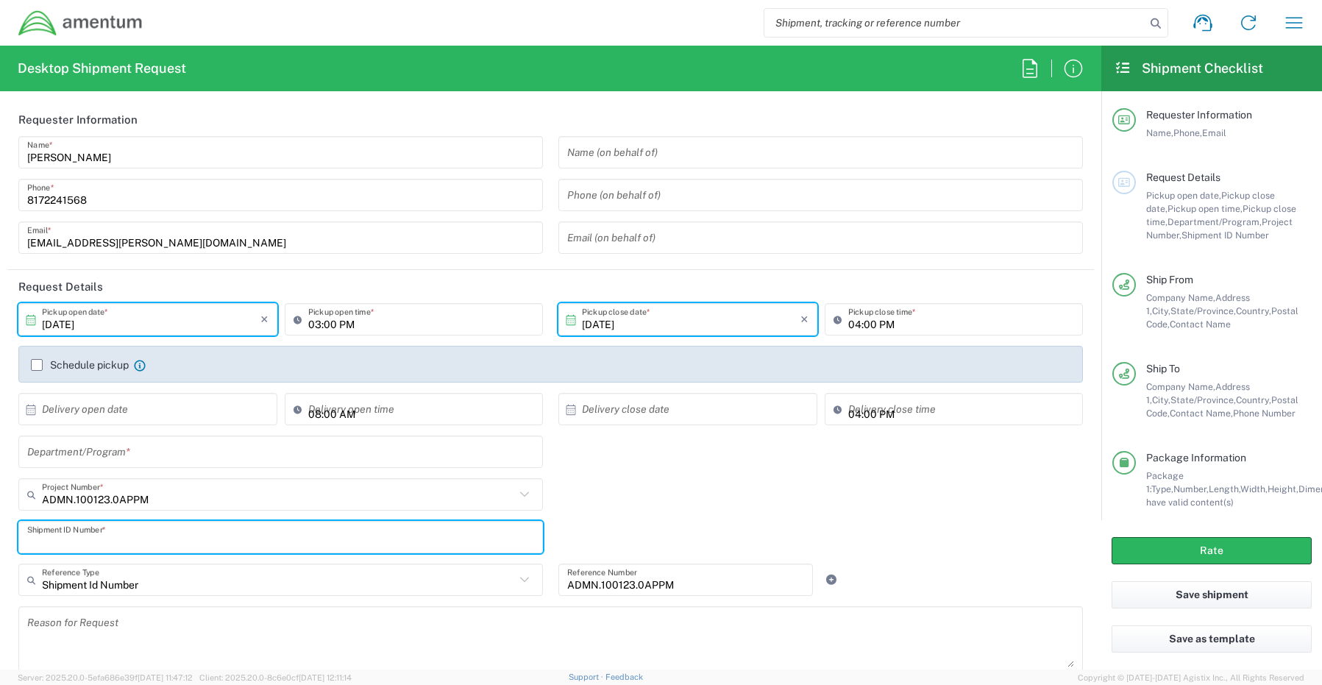
paste input "ADMN.100123.0APPM"
type input "ADMN.100123.0APPM"
click at [826, 584] on icon at bounding box center [830, 579] width 13 height 10
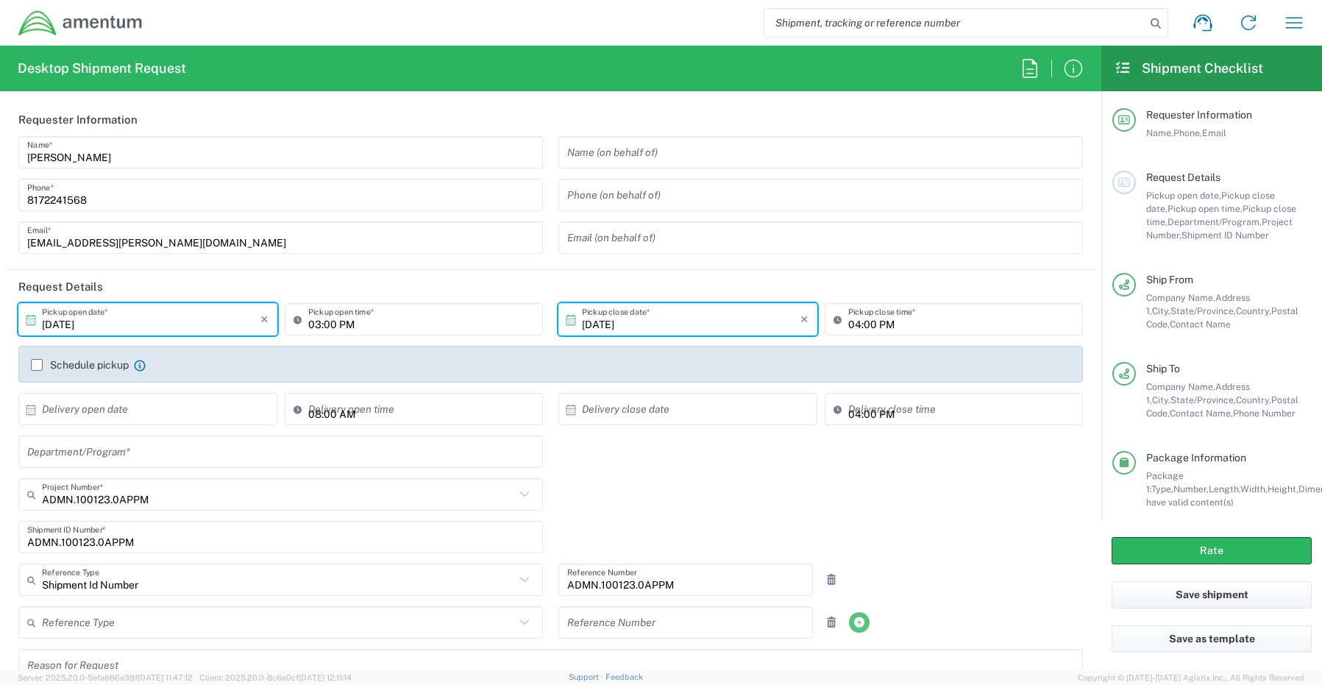
click at [826, 584] on icon at bounding box center [830, 579] width 13 height 10
click at [135, 456] on input "text" at bounding box center [280, 452] width 507 height 26
click at [100, 454] on input "Ramnath" at bounding box center [280, 452] width 507 height 26
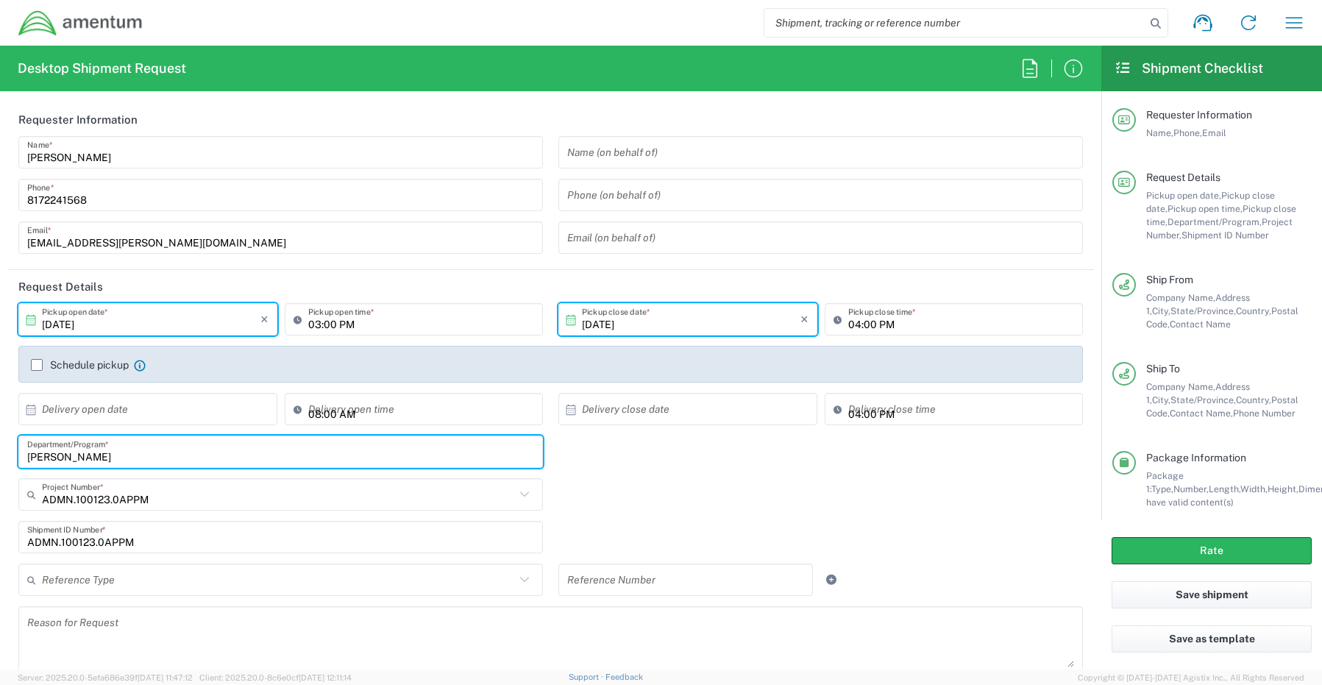
type input "Ramnath Cidambi"
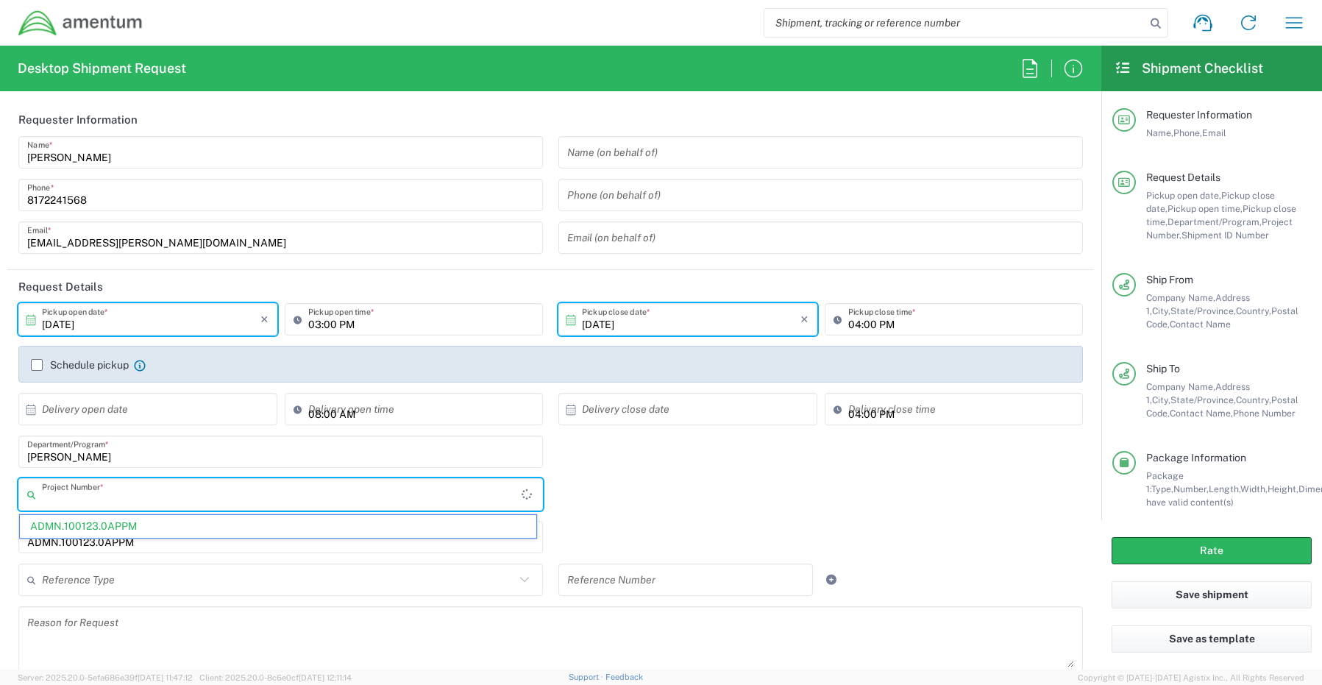
type input "ADMN.100123.0APPM"
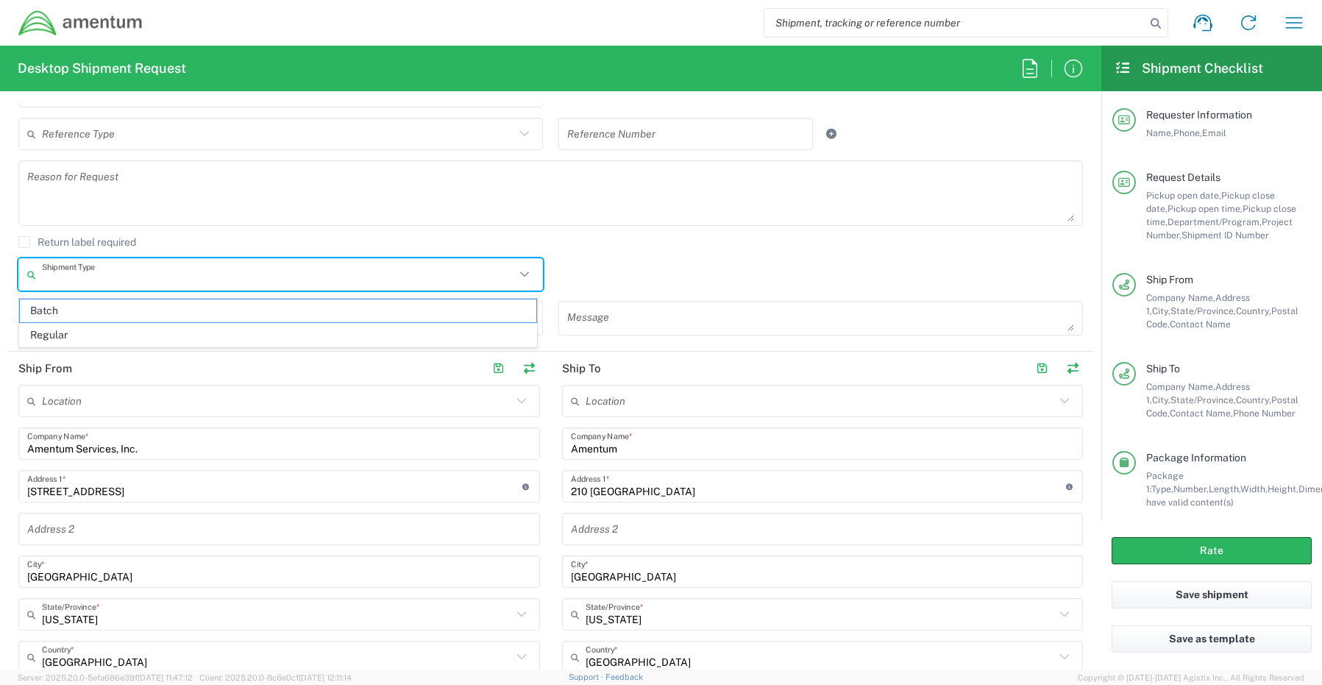
scroll to position [449, 0]
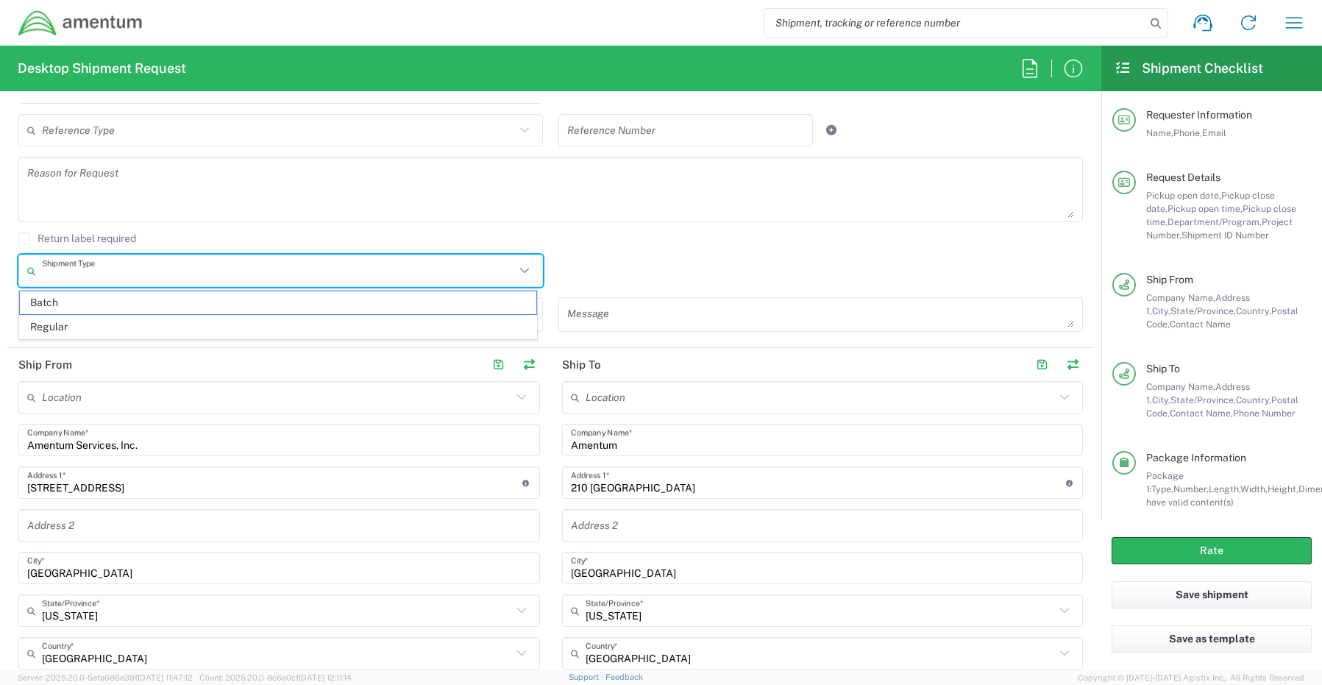
click at [648, 253] on div "Return label required" at bounding box center [550, 243] width 1064 height 22
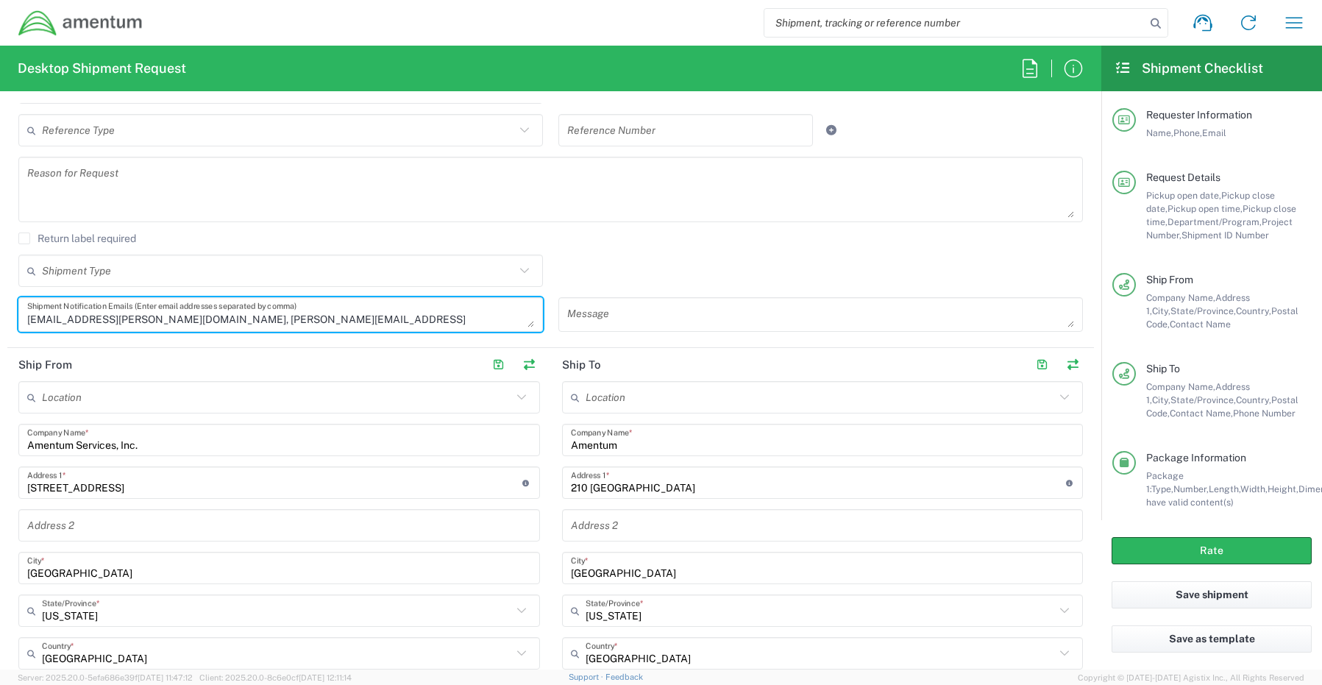
drag, startPoint x: 179, startPoint y: 321, endPoint x: -45, endPoint y: 321, distance: 223.6
click at [0, 321] on html "Shipment request Shipment tracking Shipment estimator Desktop shipment request …" at bounding box center [661, 342] width 1322 height 685
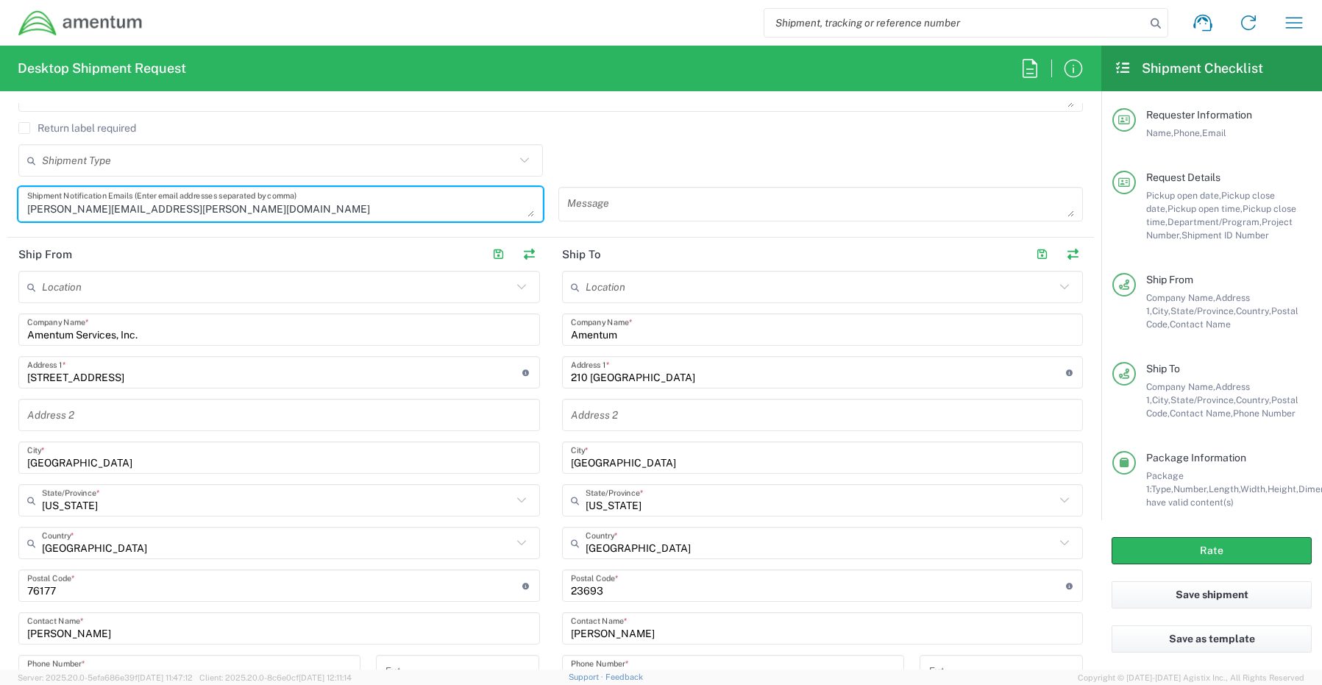
scroll to position [670, 0]
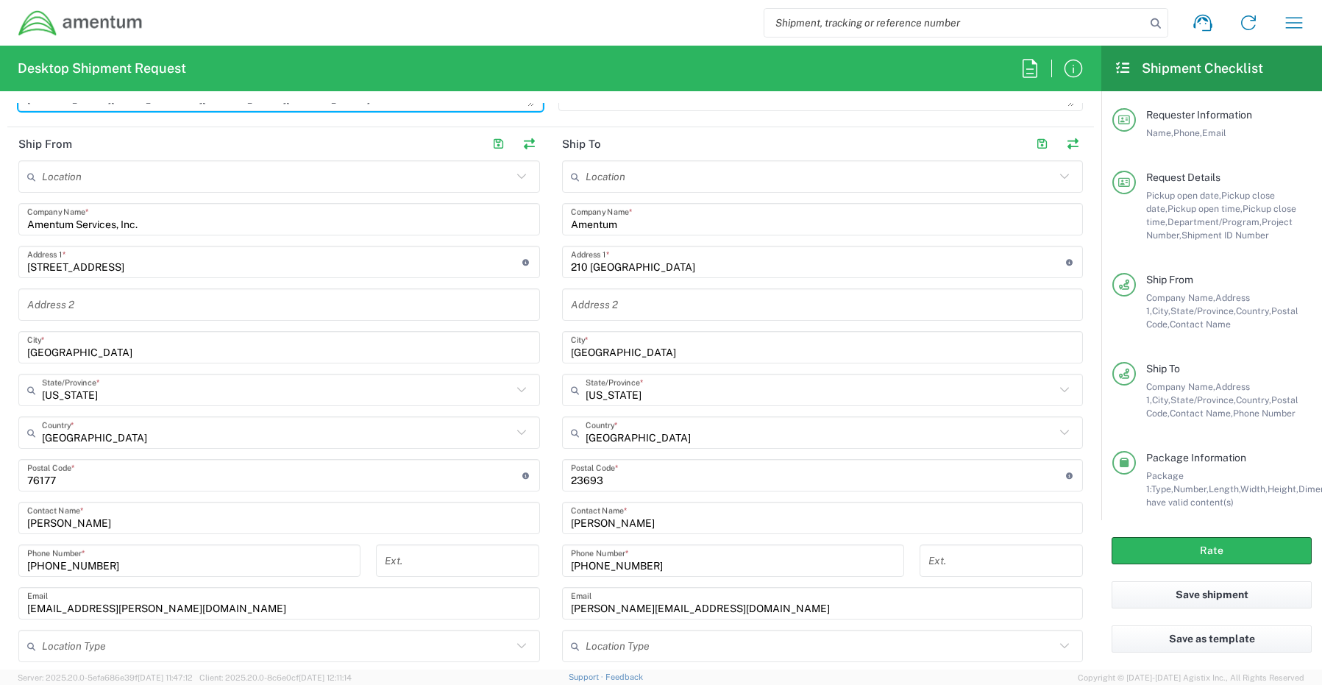
type textarea "Ramnath.Cidambi@amentum.com"
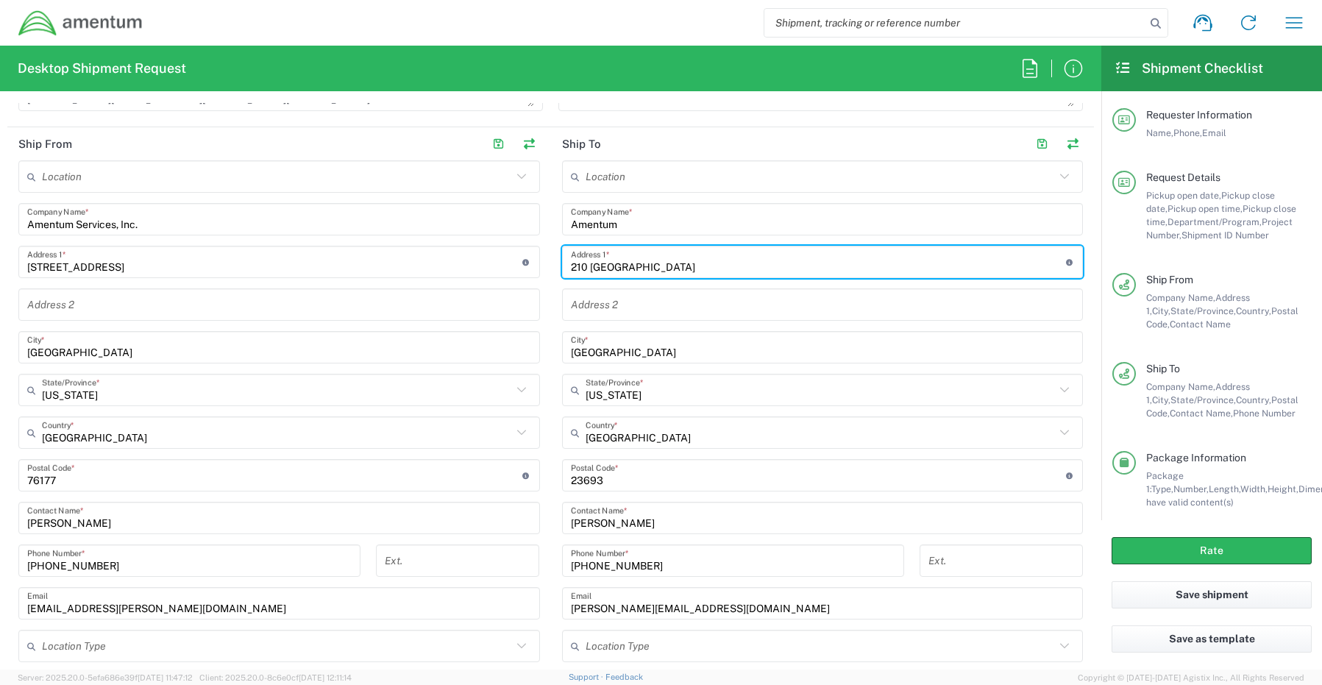
drag, startPoint x: 674, startPoint y: 265, endPoint x: 167, endPoint y: 197, distance: 511.2
click at [211, 199] on div "Ship From Location 1002-4122-6 1006-5256-0 1026-8910-0 1281-0560-3 1369-6441-0 …" at bounding box center [550, 414] width 1086 height 574
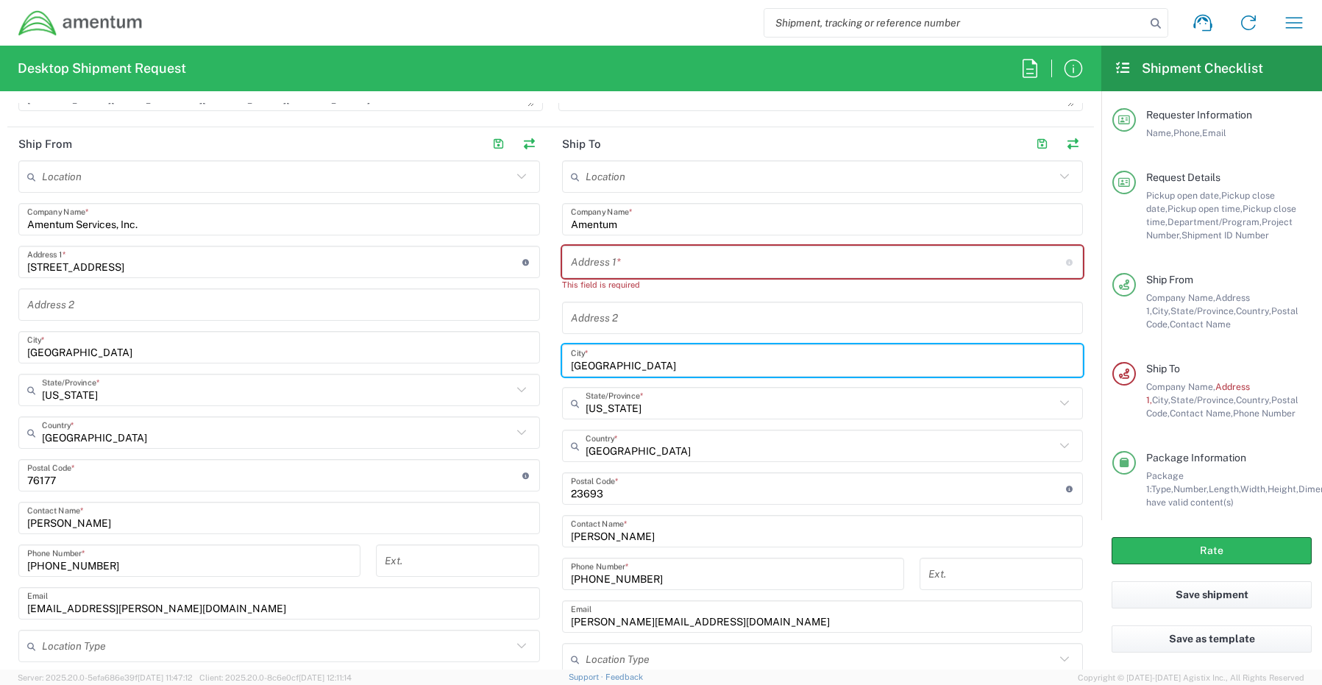
drag, startPoint x: 637, startPoint y: 350, endPoint x: 510, endPoint y: 347, distance: 126.5
click at [513, 347] on div "Ship From Location 1002-4122-6 1006-5256-0 1026-8910-0 1281-0560-3 1369-6441-0 …" at bounding box center [550, 421] width 1086 height 588
drag, startPoint x: 540, startPoint y: 494, endPoint x: 549, endPoint y: 499, distance: 10.5
click at [521, 494] on div "Ship From Location 1002-4122-6 1006-5256-0 1026-8910-0 1281-0560-3 1369-6441-0 …" at bounding box center [550, 421] width 1086 height 588
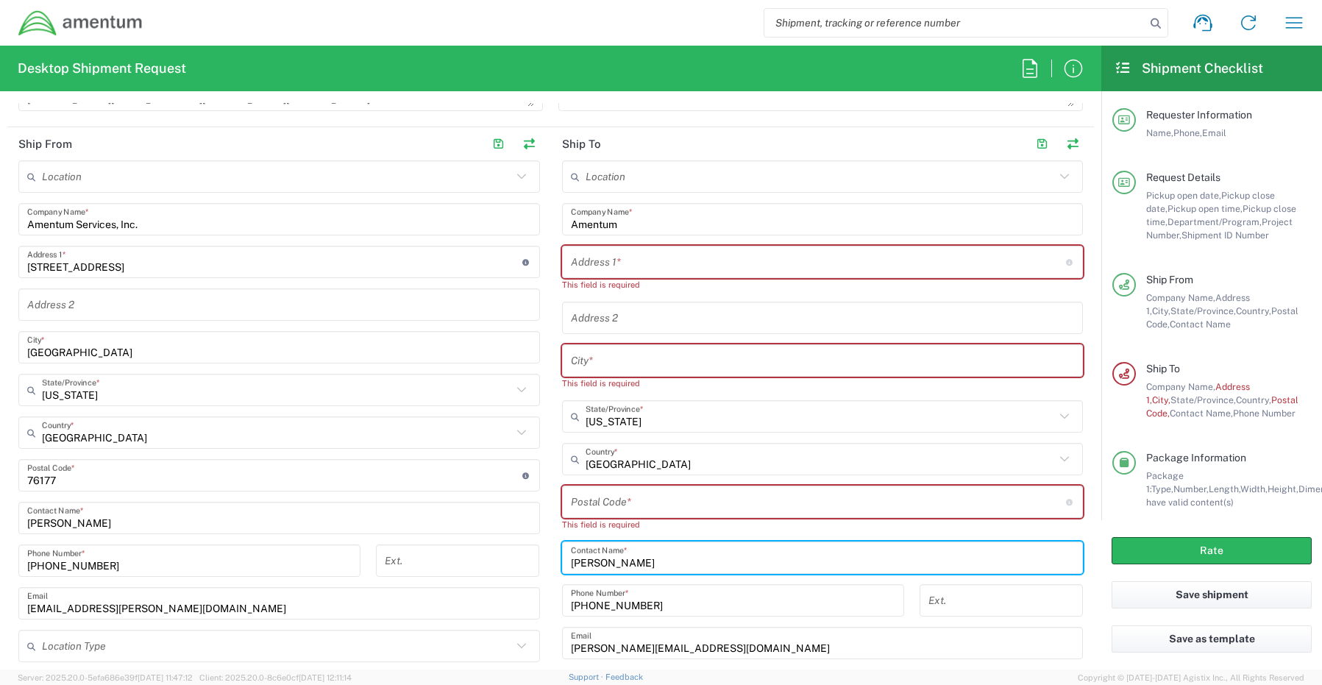
drag, startPoint x: 638, startPoint y: 563, endPoint x: 521, endPoint y: 568, distance: 117.1
click at [528, 567] on div "Ship From Location 1002-4122-6 1006-5256-0 1026-8910-0 1281-0560-3 1369-6441-0 …" at bounding box center [550, 434] width 1086 height 614
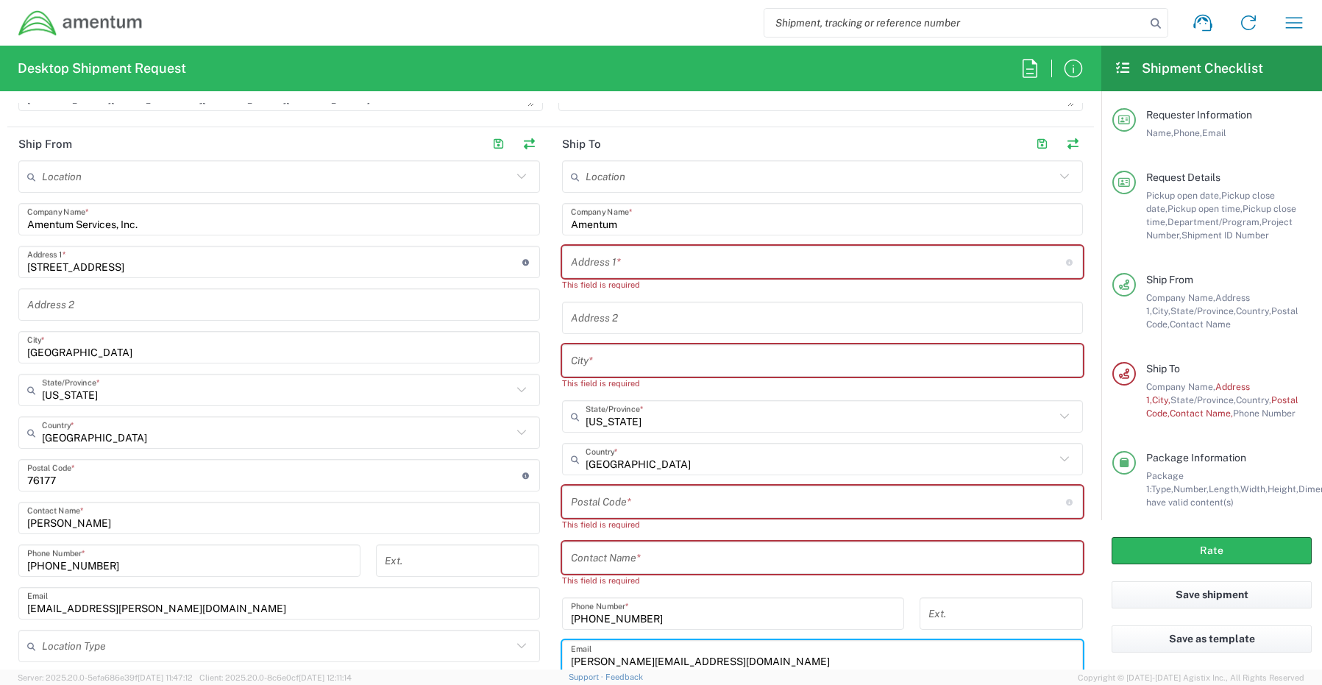
drag, startPoint x: 682, startPoint y: 651, endPoint x: 552, endPoint y: 649, distance: 129.4
click at [572, 651] on input "kelley.miles@amentum.com" at bounding box center [823, 656] width 504 height 26
type input "k"
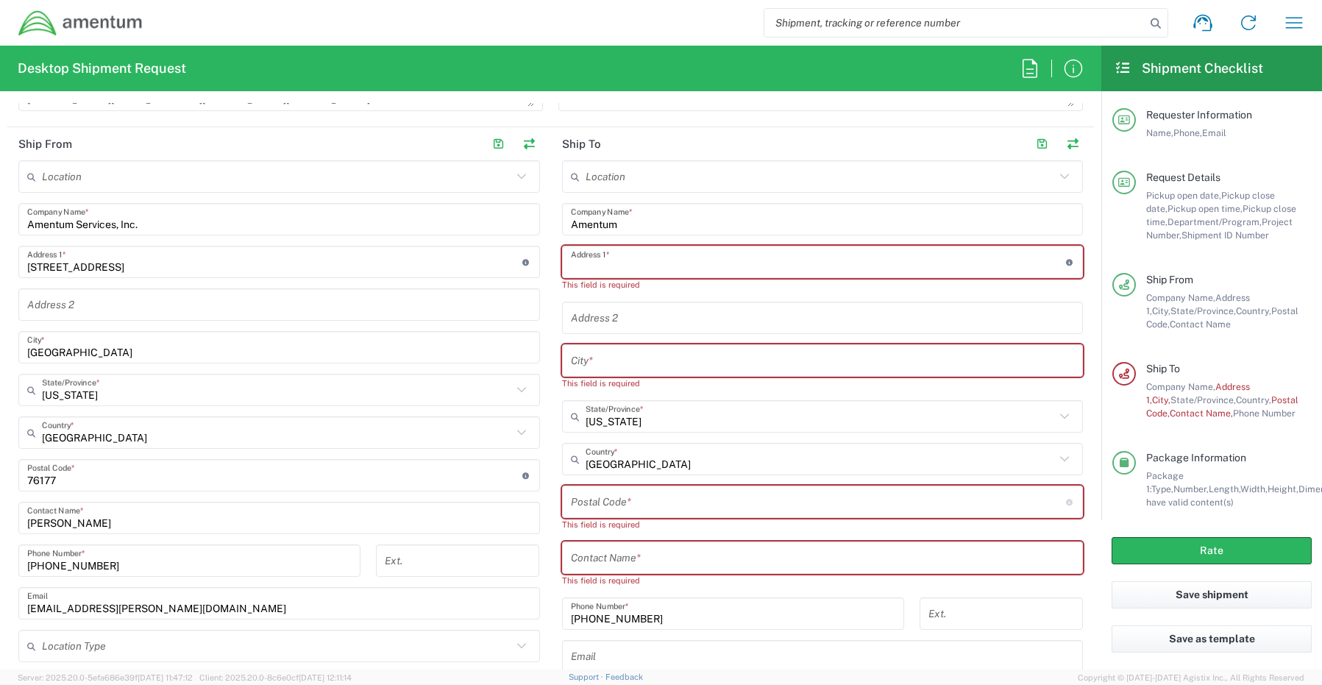
click at [604, 249] on input "text" at bounding box center [818, 262] width 495 height 26
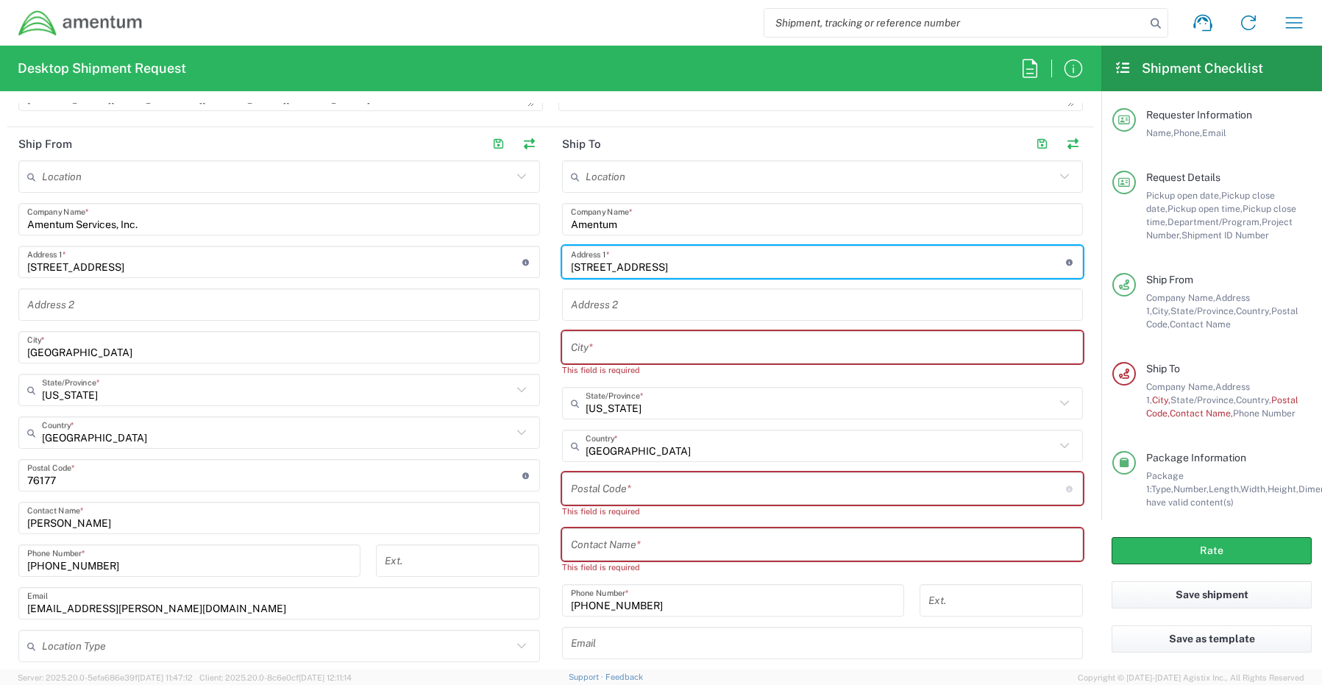
type input "10105 52nd Ave"
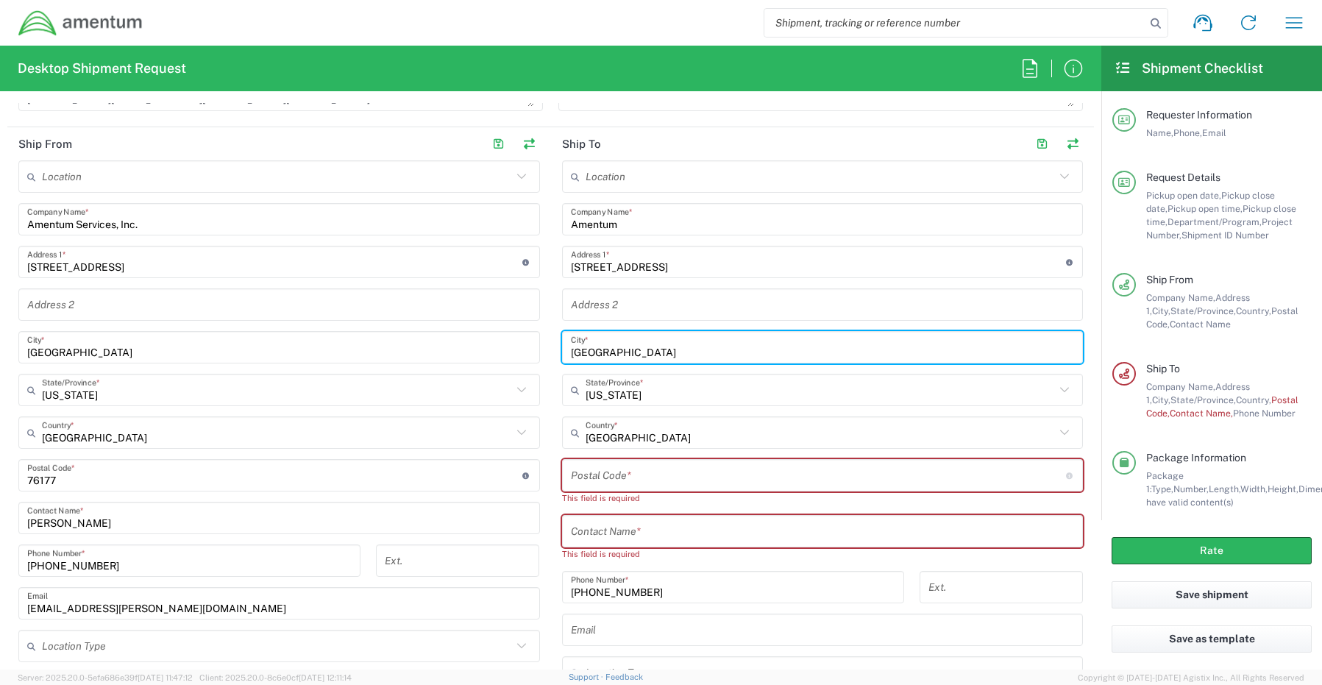
type input "College Park"
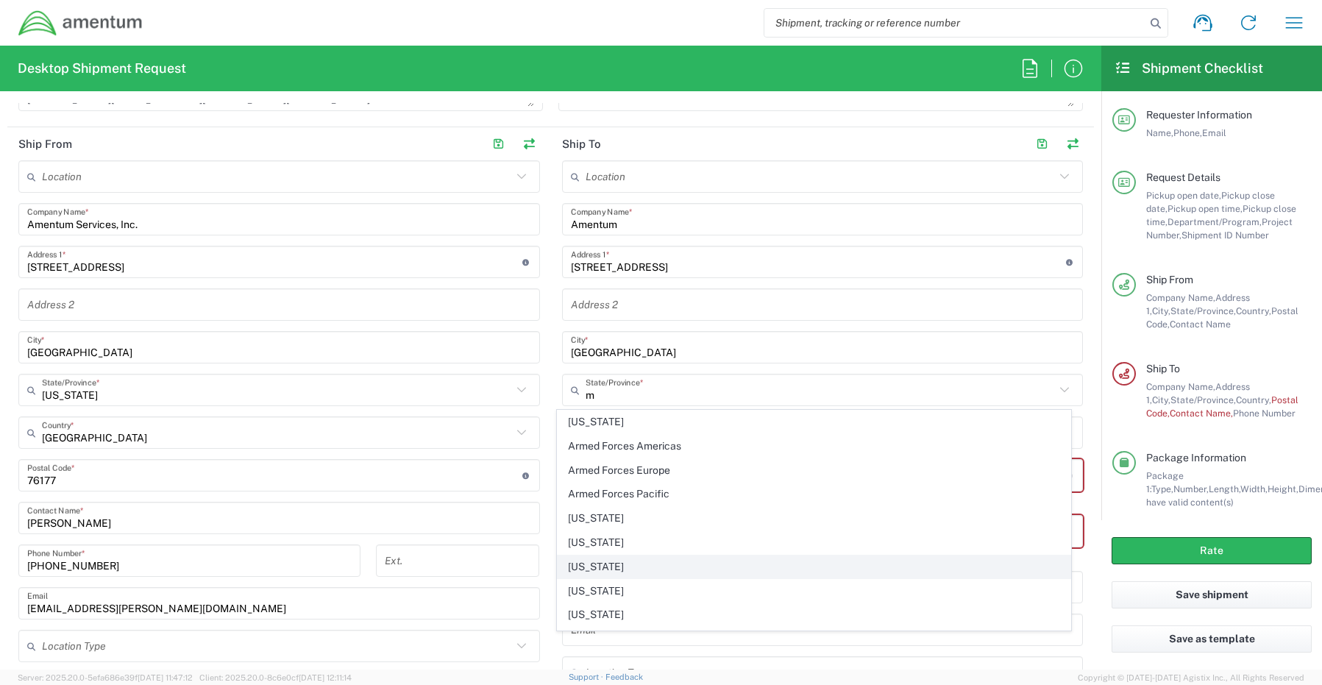
click at [594, 561] on span "Maryland" at bounding box center [813, 566] width 513 height 23
type input "Maryland"
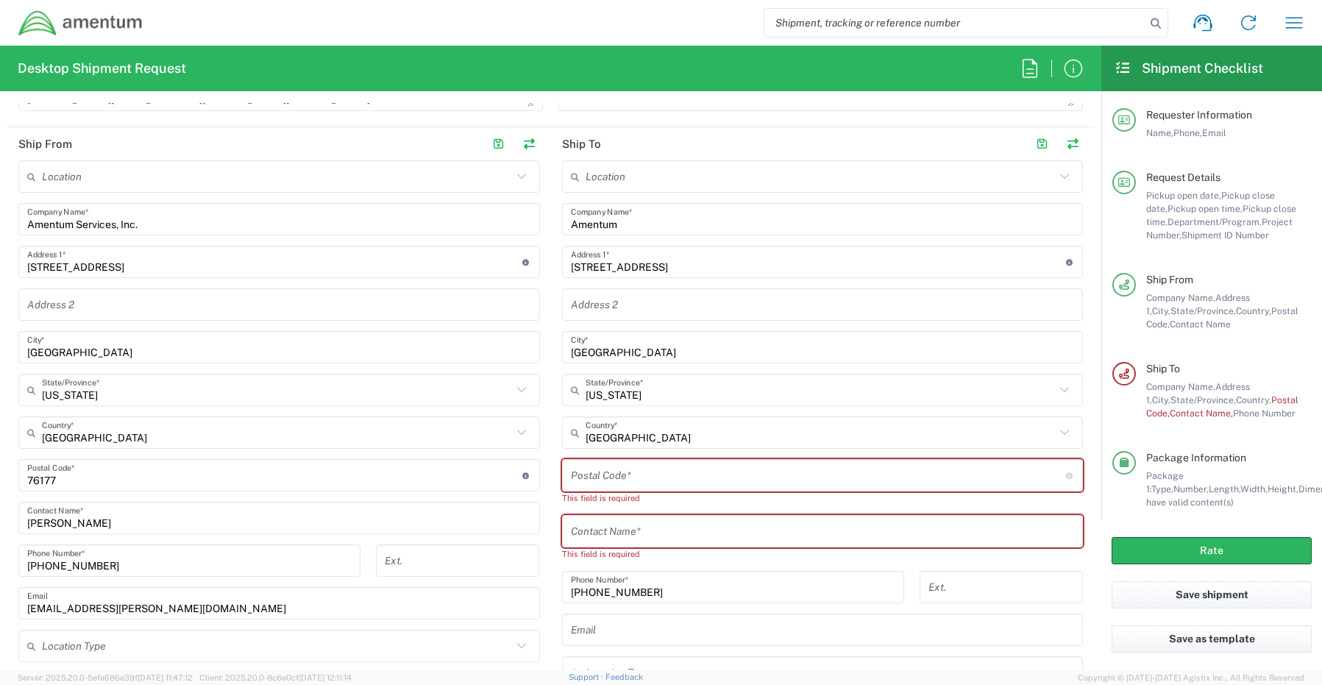
click at [607, 480] on input "undefined" at bounding box center [818, 476] width 495 height 26
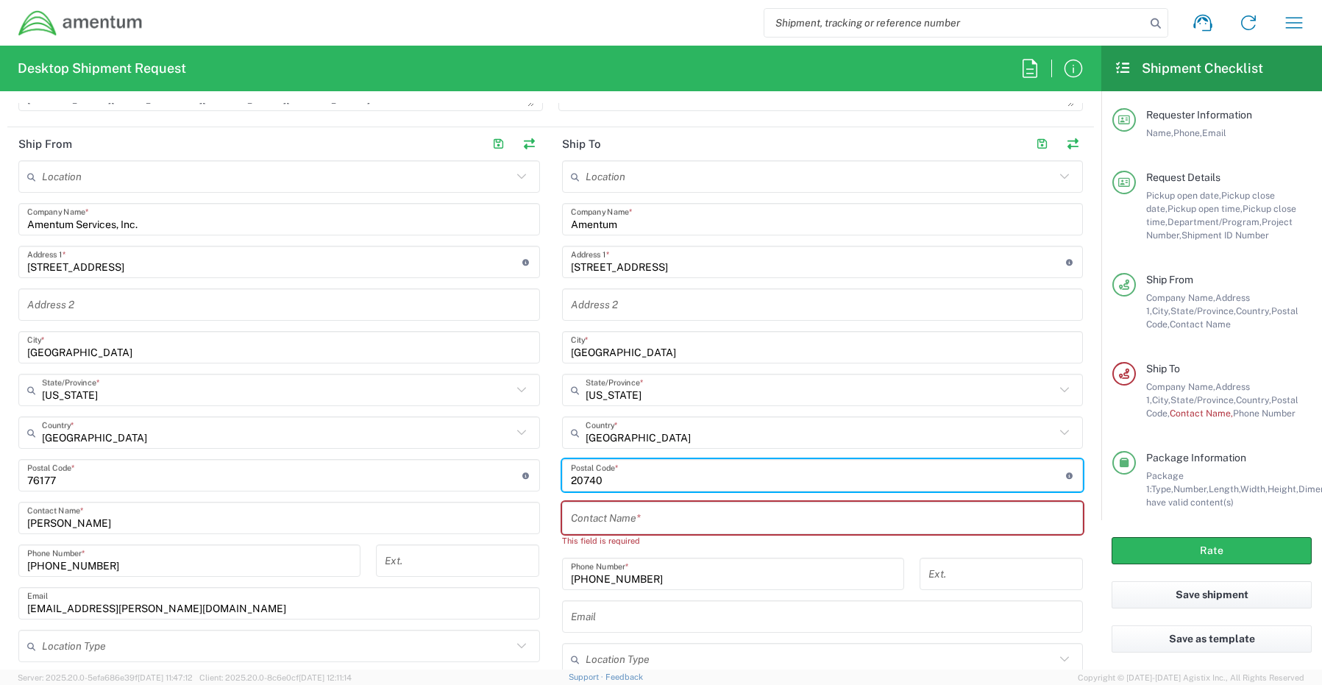
type input "20740"
click at [598, 516] on input "text" at bounding box center [823, 518] width 504 height 26
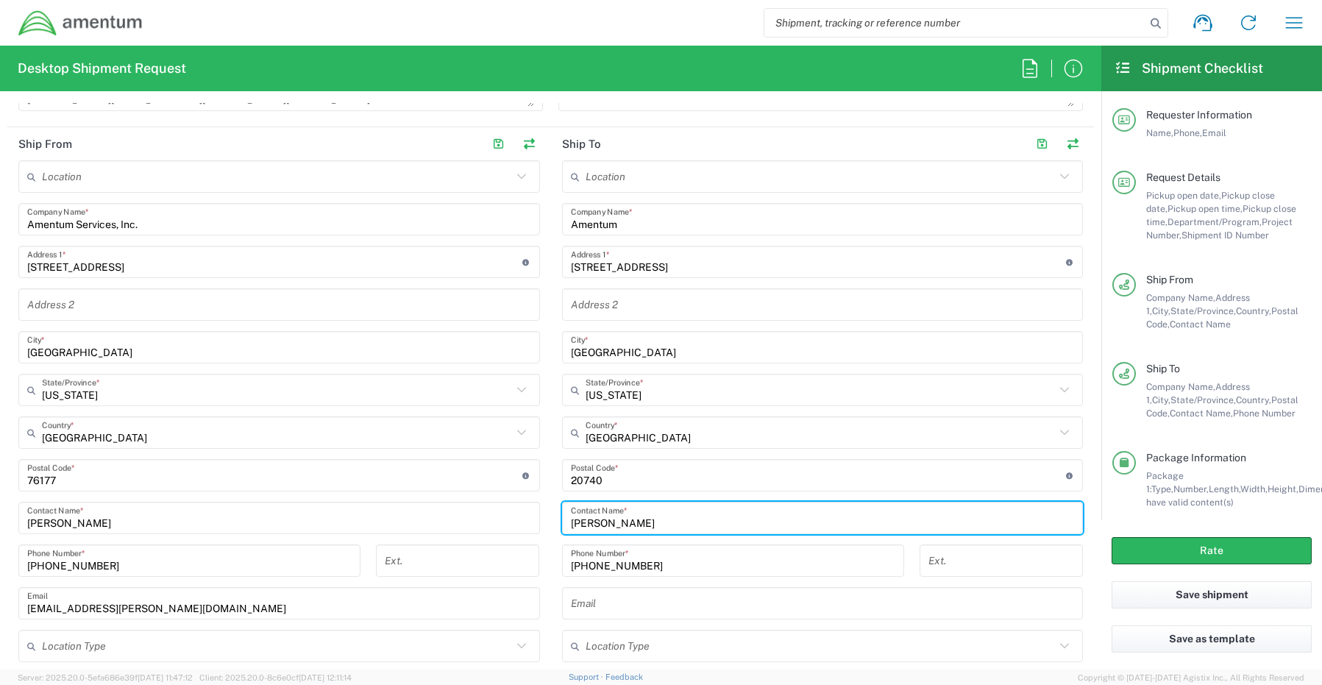
type input "Patricia Moore"
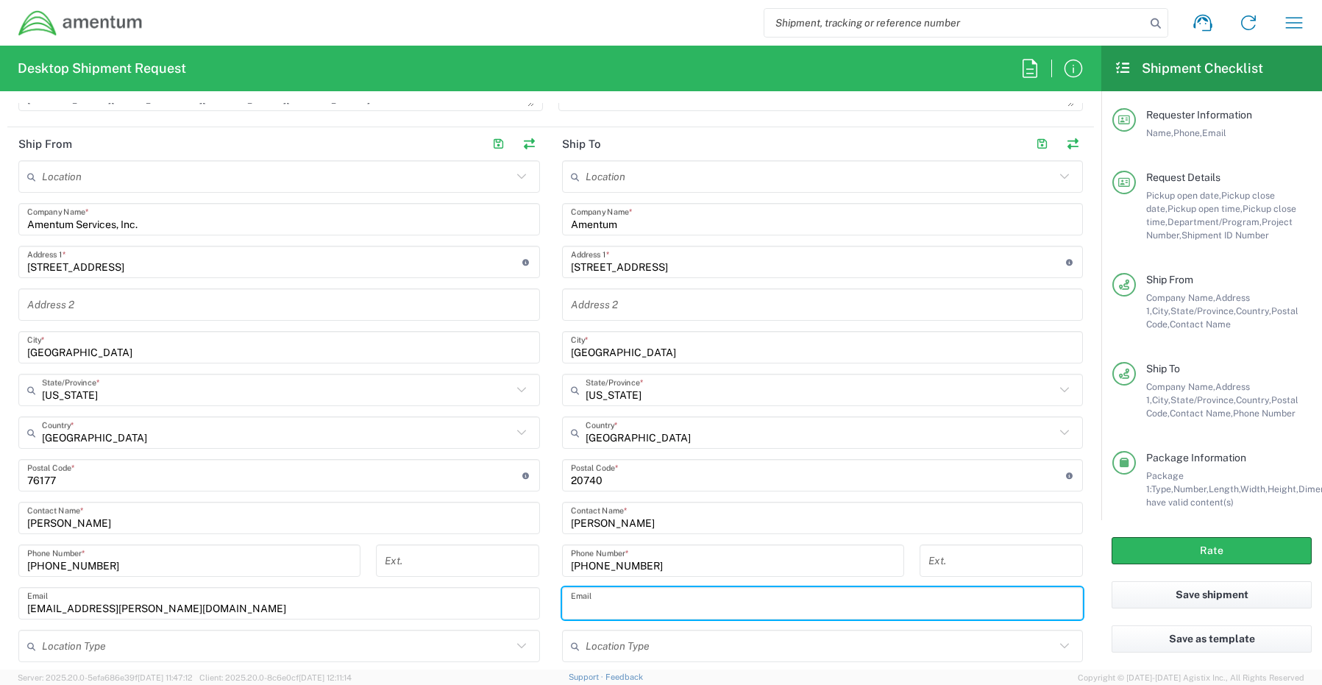
click at [618, 606] on input "text" at bounding box center [823, 604] width 504 height 26
paste input "patricia.moore@amentum.com"
type input "patricia.moore@amentum.com"
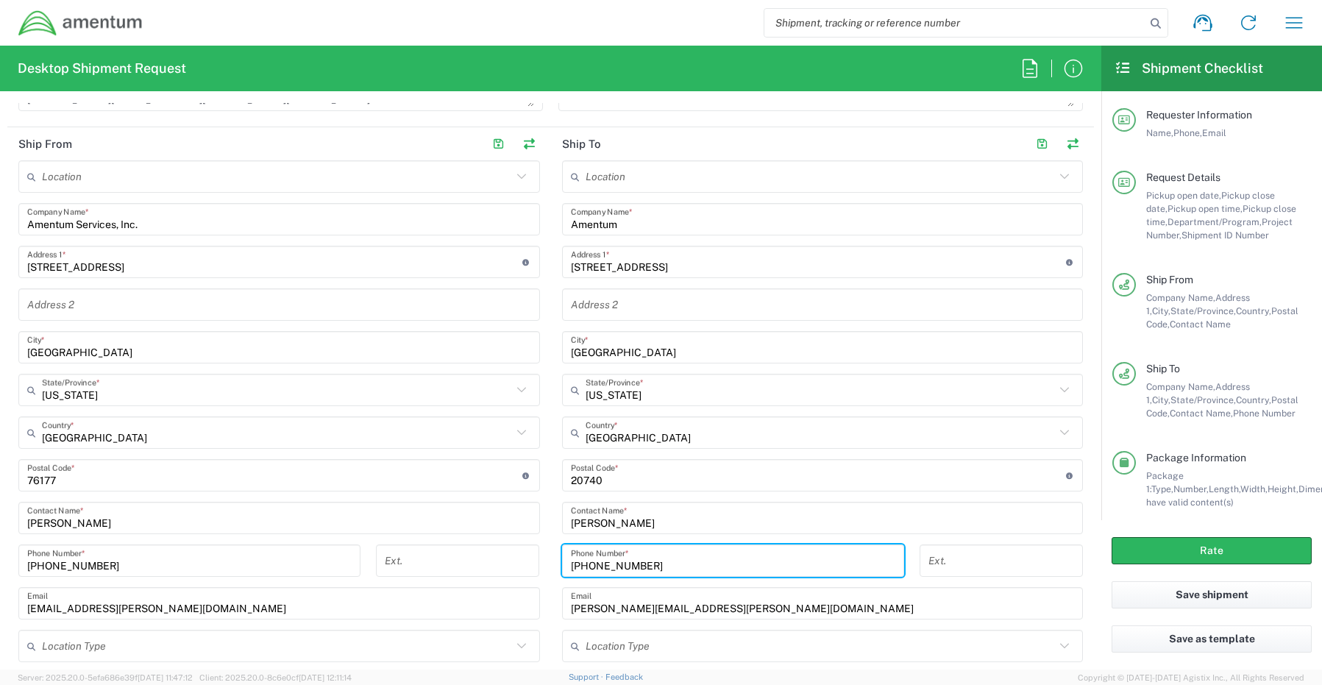
drag, startPoint x: 647, startPoint y: 563, endPoint x: 535, endPoint y: 566, distance: 111.8
click at [535, 566] on div "Ship From Location 1002-4122-6 1006-5256-0 1026-8910-0 1281-0560-3 1369-6441-0 …" at bounding box center [550, 414] width 1086 height 574
drag, startPoint x: 641, startPoint y: 561, endPoint x: 472, endPoint y: 570, distance: 169.4
click at [471, 567] on div "Ship From Location 1002-4122-6 1006-5256-0 1026-8910-0 1281-0560-3 1369-6441-0 …" at bounding box center [550, 414] width 1086 height 574
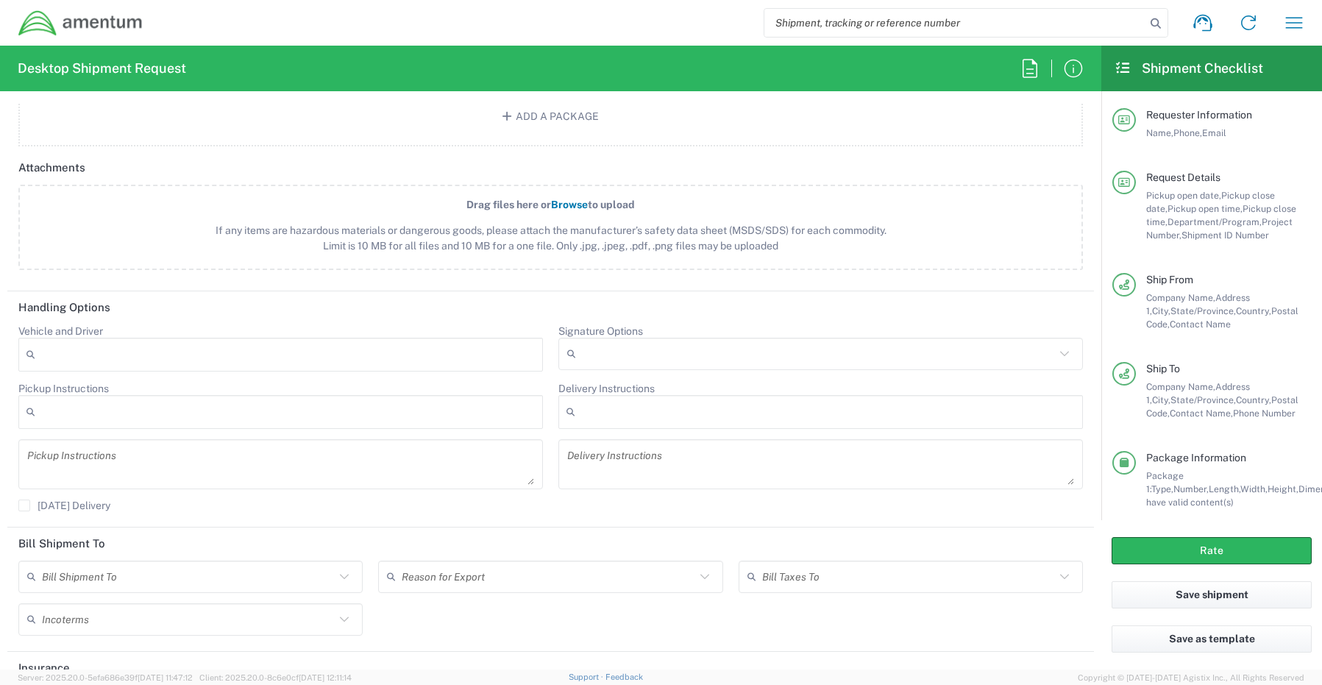
scroll to position [1699, 0]
type input "3019443152"
click at [1131, 546] on button "Rate" at bounding box center [1211, 550] width 200 height 27
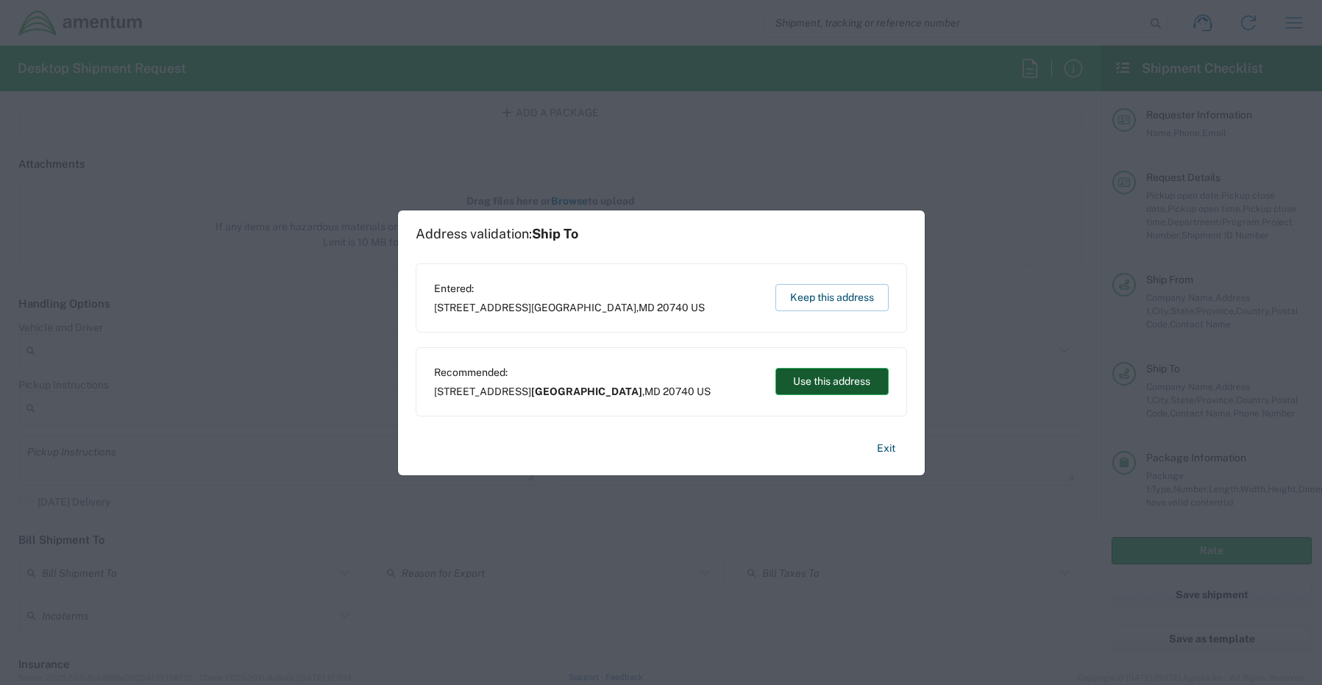
click at [824, 385] on button "Use this address" at bounding box center [831, 381] width 113 height 27
type input "College Park"
type input "Maryland"
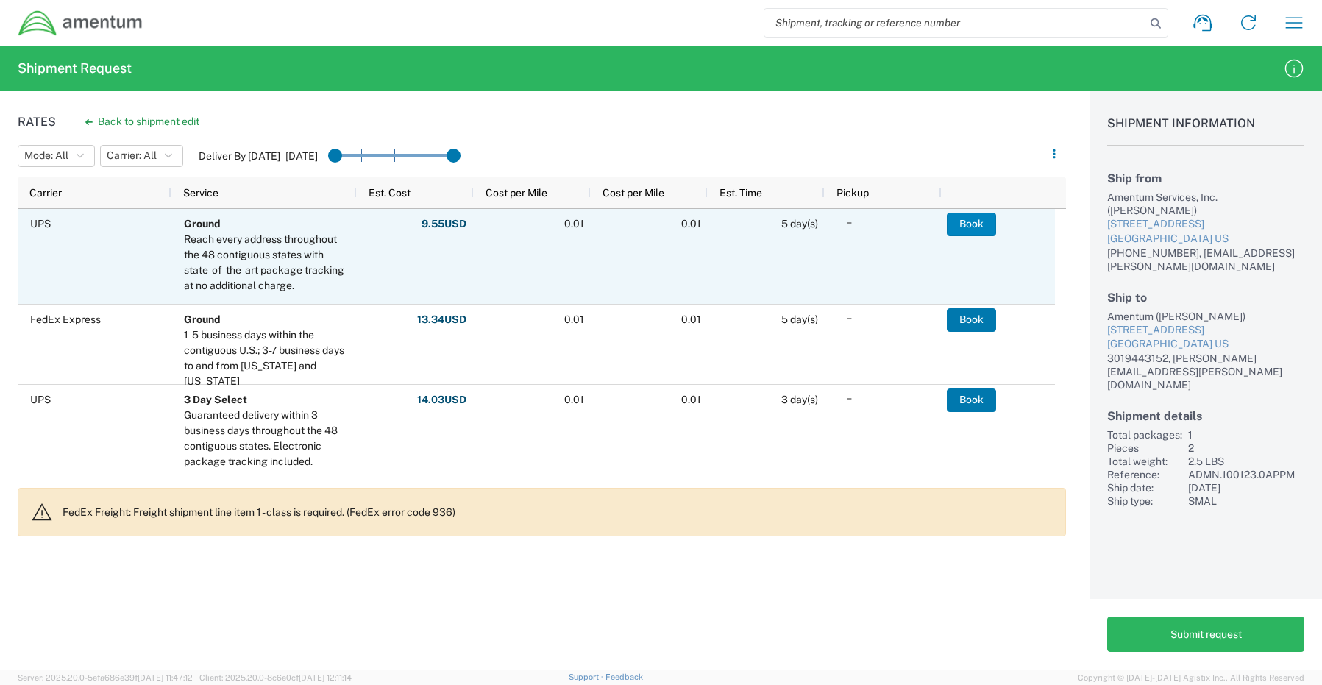
click at [964, 219] on button "Book" at bounding box center [970, 225] width 49 height 24
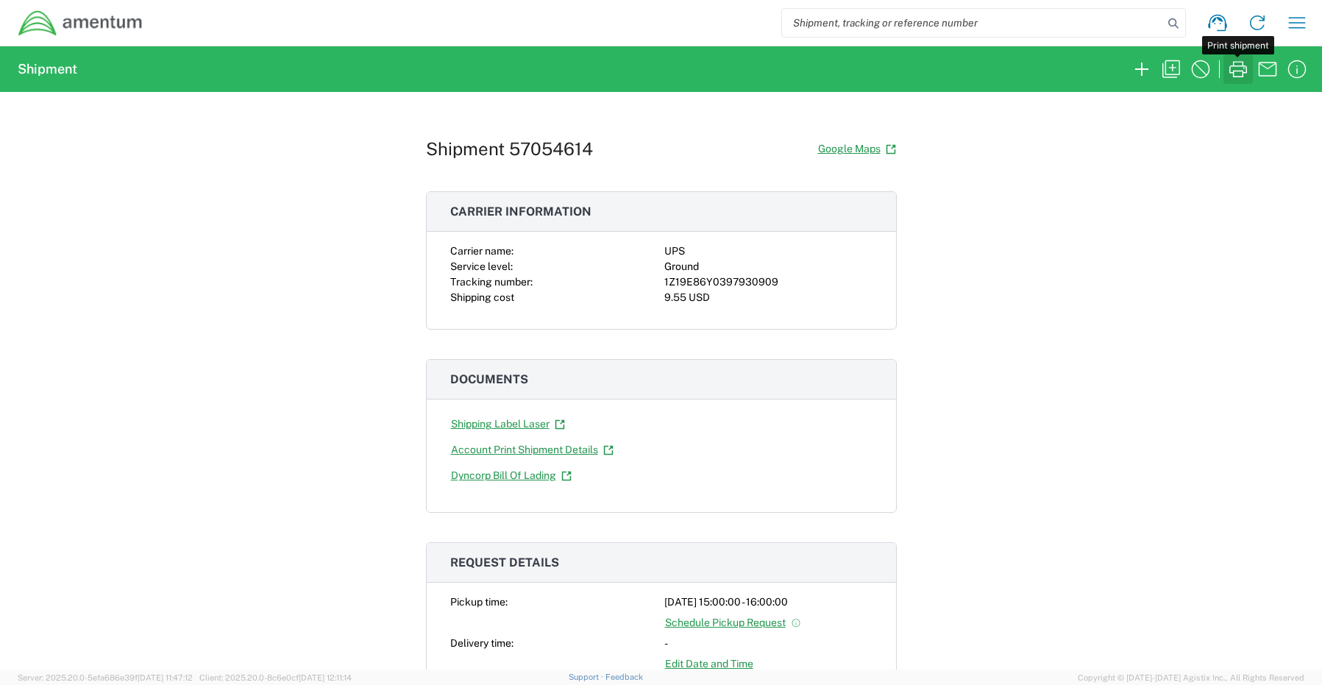
click at [1238, 66] on icon "button" at bounding box center [1238, 69] width 24 height 24
